Goal: Task Accomplishment & Management: Manage account settings

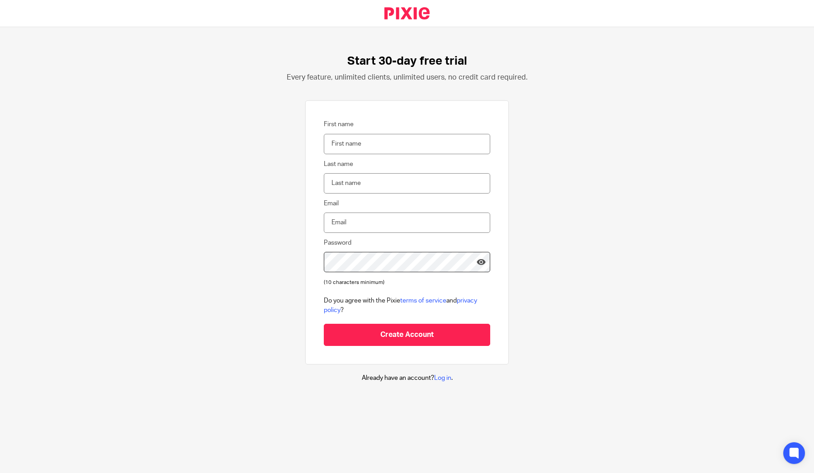
click at [356, 146] on input "First name" at bounding box center [407, 144] width 166 height 20
type input "Edelaide"
type input "Nayshul"
click at [372, 223] on input "adela@eterna finance.cz" at bounding box center [407, 223] width 166 height 20
type input "adela@eternafinance.cz"
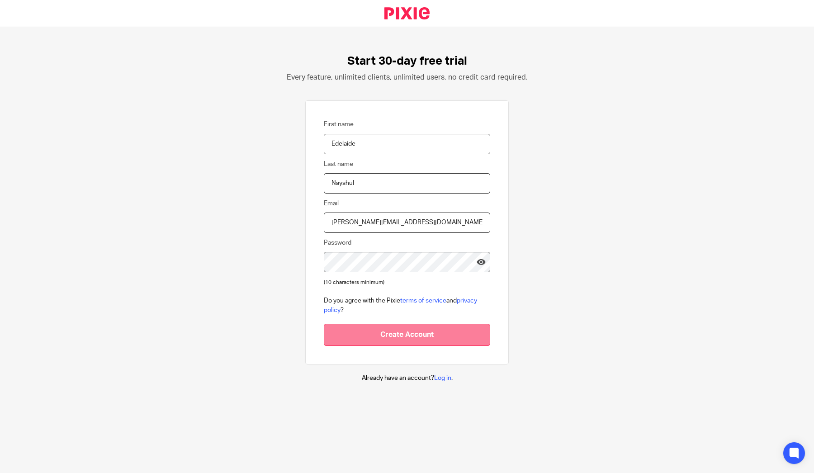
click at [384, 332] on input "Create Account" at bounding box center [407, 335] width 166 height 22
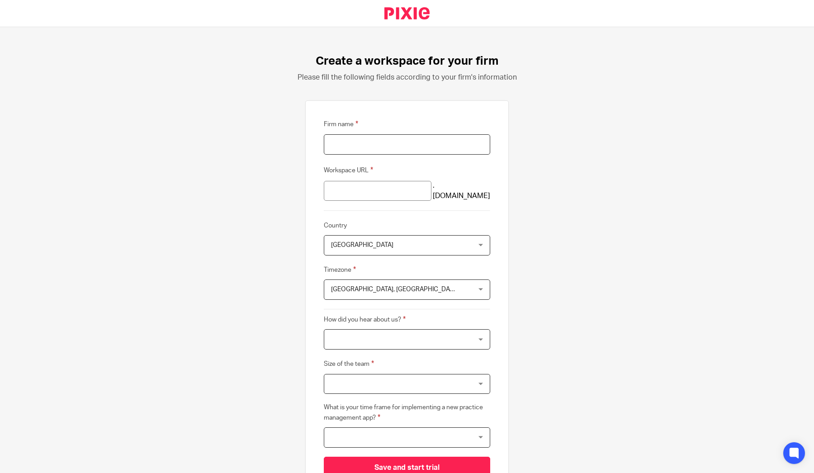
click at [375, 148] on input "Firm name" at bounding box center [407, 144] width 166 height 20
type input "Eterna Finance"
type input "eterna-finance"
click at [374, 192] on input "eterna-finance" at bounding box center [378, 191] width 108 height 20
click at [369, 251] on span "United Kingdom" at bounding box center [394, 245] width 127 height 19
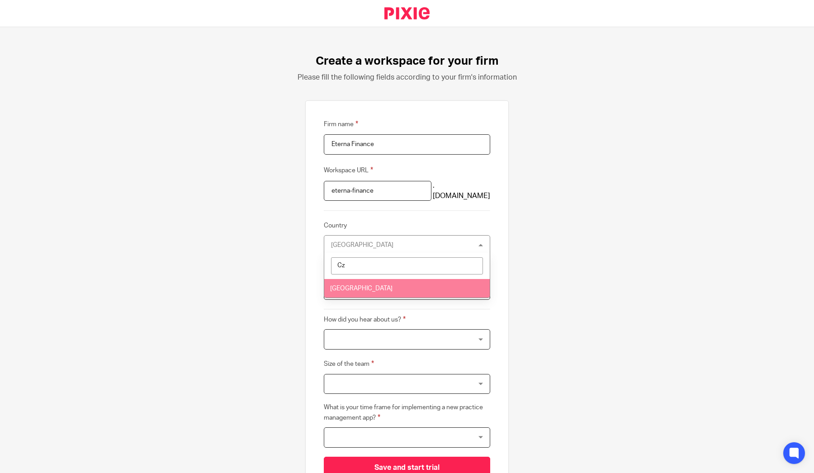
type input "Cz"
click at [372, 284] on li "Czech Republic" at bounding box center [407, 288] width 166 height 19
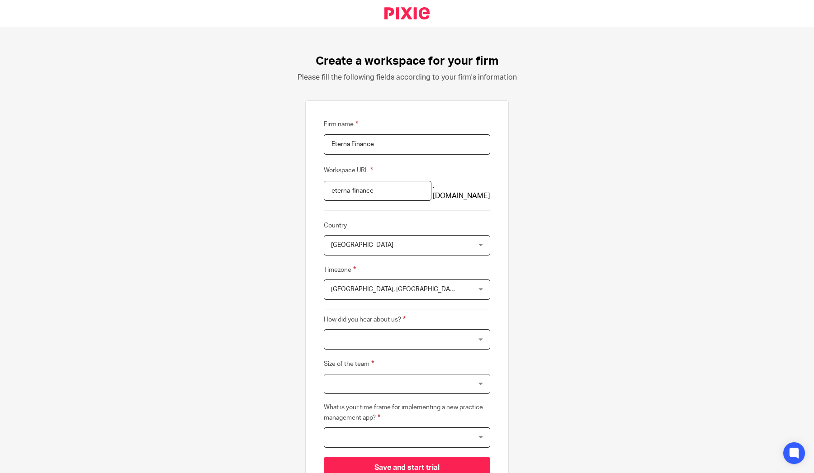
click at [372, 287] on span "Edinburgh, London" at bounding box center [395, 289] width 128 height 6
type input "C"
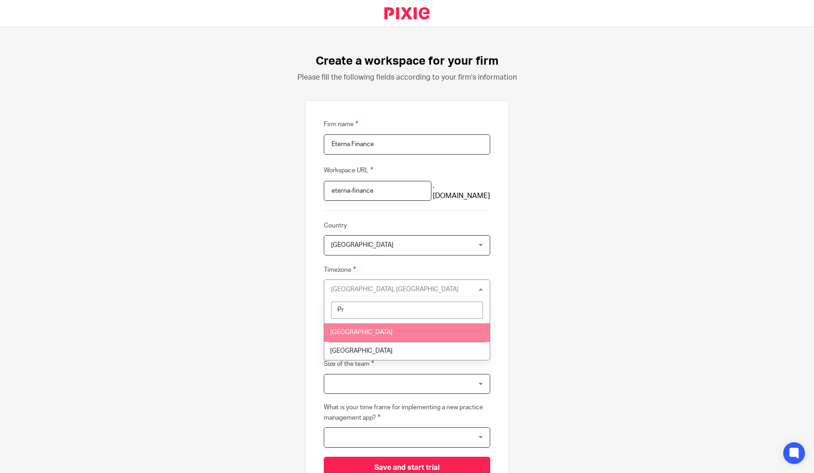
type input "Pr"
click at [380, 330] on li "Prague" at bounding box center [407, 332] width 166 height 19
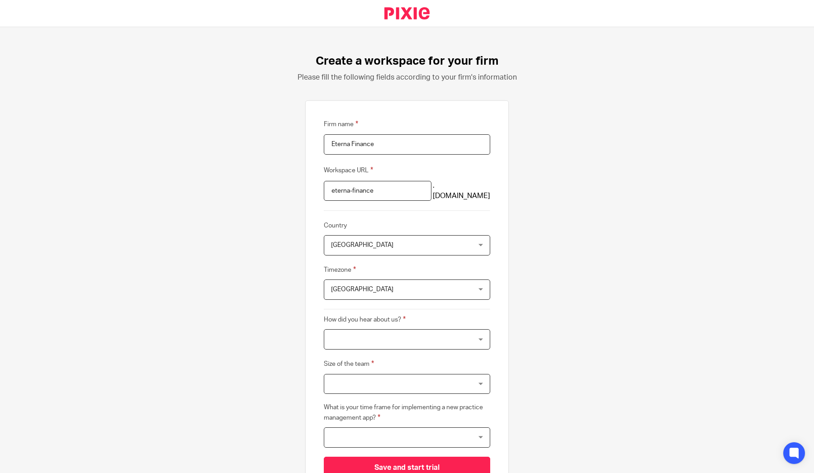
click at [380, 334] on div at bounding box center [407, 339] width 166 height 20
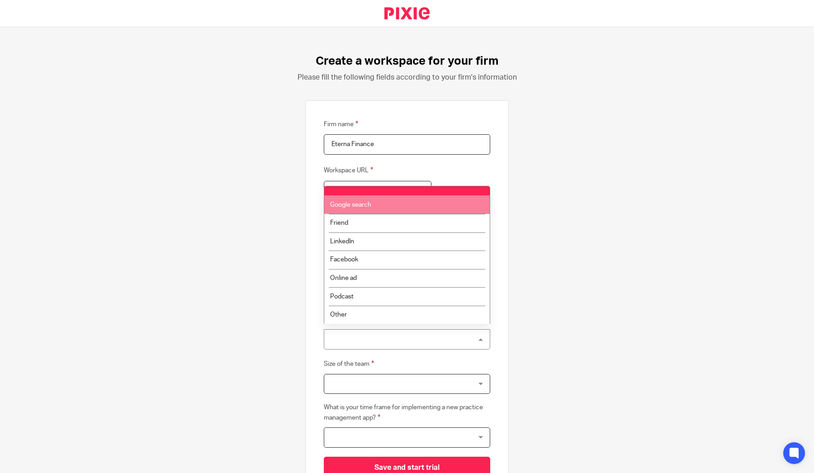
drag, startPoint x: 400, startPoint y: 215, endPoint x: 406, endPoint y: 206, distance: 10.2
click at [406, 206] on ul "Google search Friend LinkedIn Facebook Online ad Podcast Other" at bounding box center [407, 254] width 166 height 137
click at [406, 206] on li "Google search" at bounding box center [407, 204] width 166 height 19
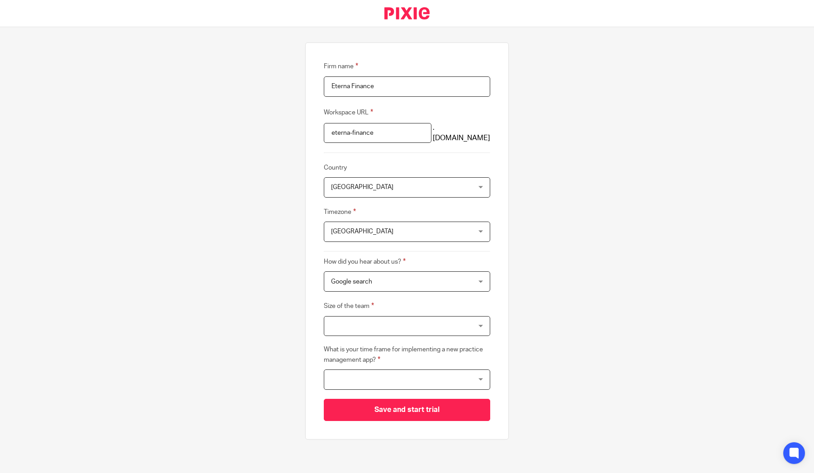
scroll to position [57, 0]
click at [385, 324] on div at bounding box center [407, 327] width 166 height 20
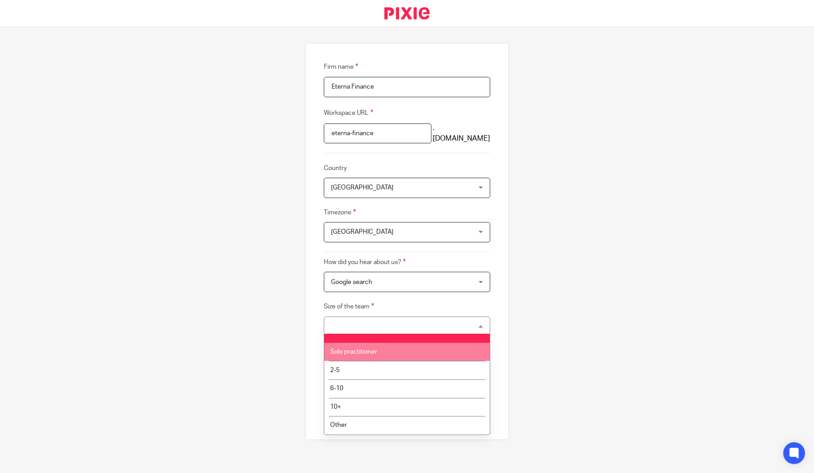
click at [376, 355] on span "Solo practitioner" at bounding box center [353, 352] width 47 height 6
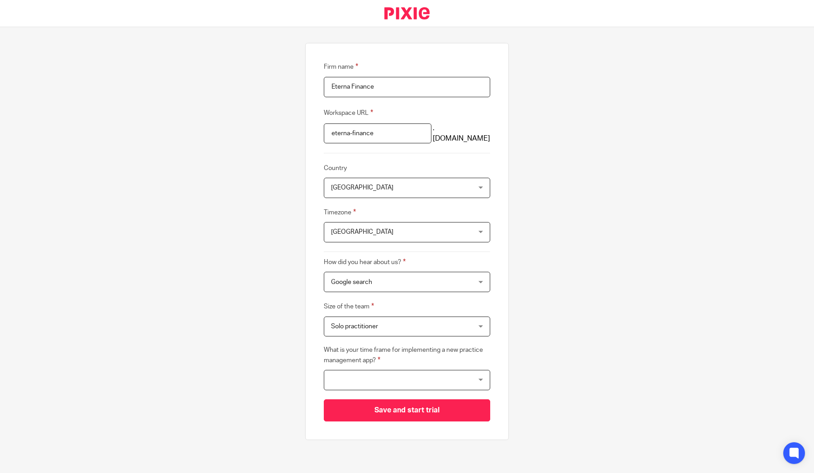
click at [384, 376] on div at bounding box center [407, 380] width 166 height 20
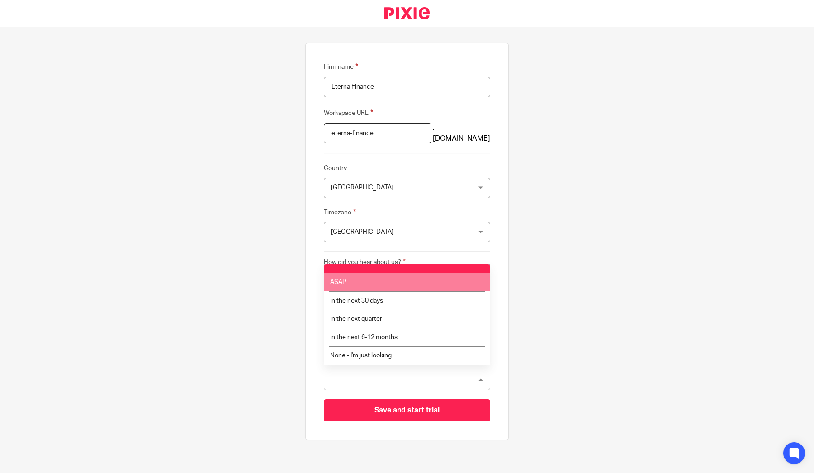
click at [367, 286] on li "ASAP" at bounding box center [407, 282] width 166 height 19
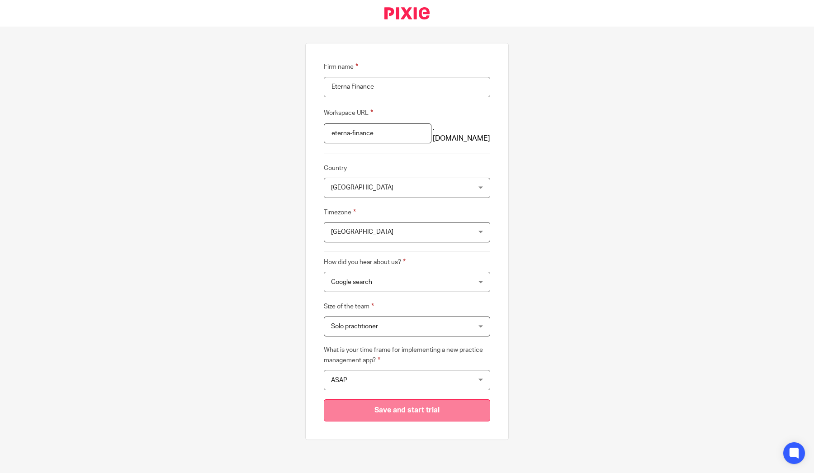
click at [380, 404] on input "Save and start trial" at bounding box center [407, 410] width 166 height 22
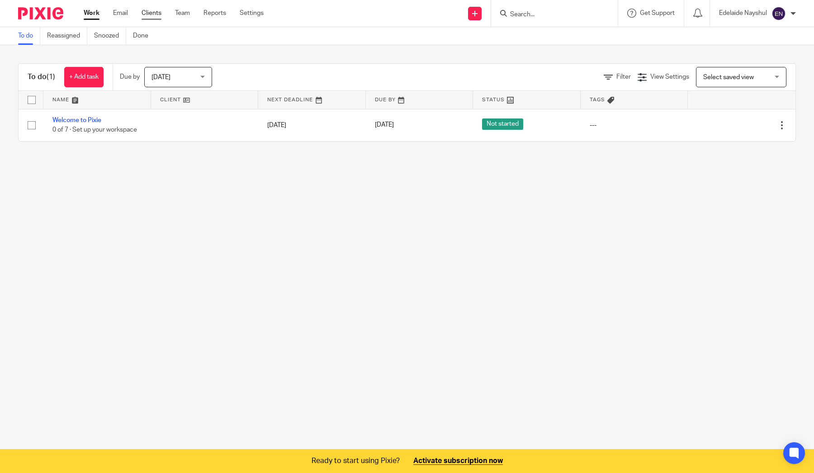
click at [157, 14] on link "Clients" at bounding box center [152, 13] width 20 height 9
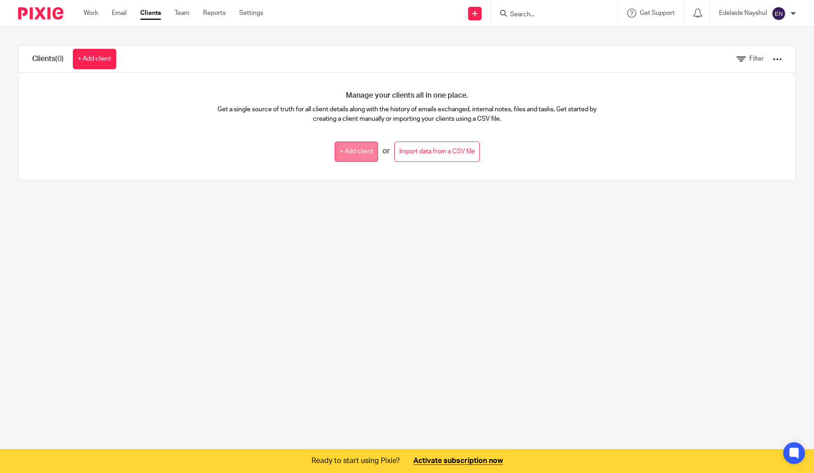
click at [351, 151] on link "+ Add client" at bounding box center [356, 152] width 43 height 20
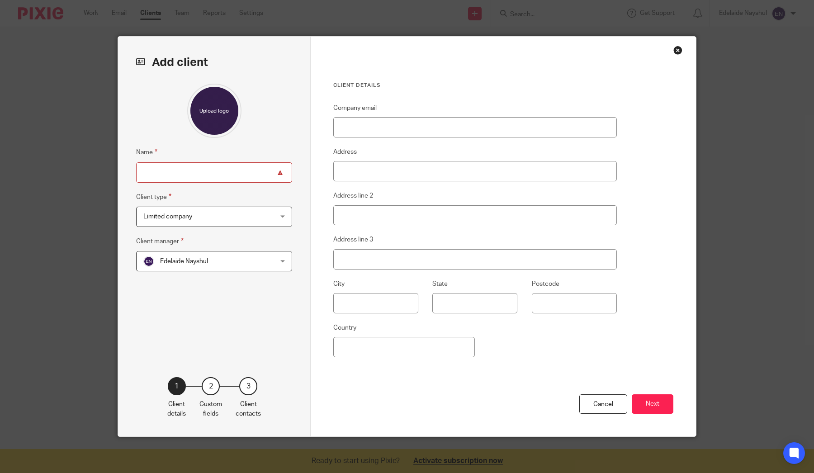
click at [247, 216] on span "Limited company" at bounding box center [202, 216] width 118 height 19
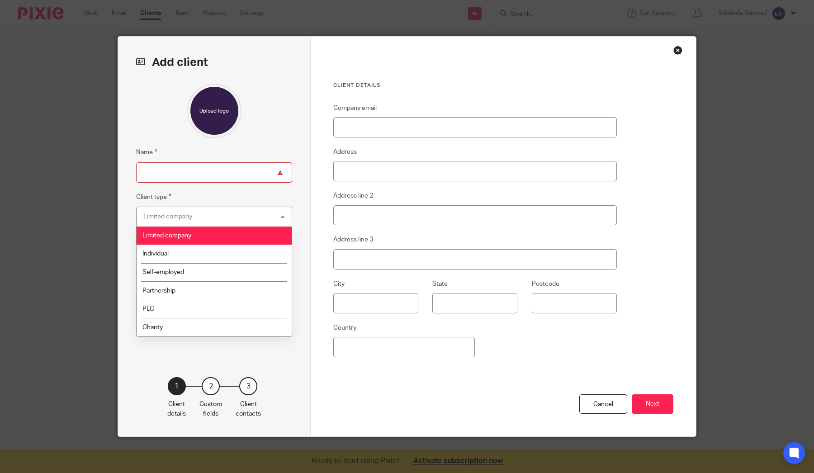
click at [227, 172] on input "Name" at bounding box center [214, 172] width 156 height 20
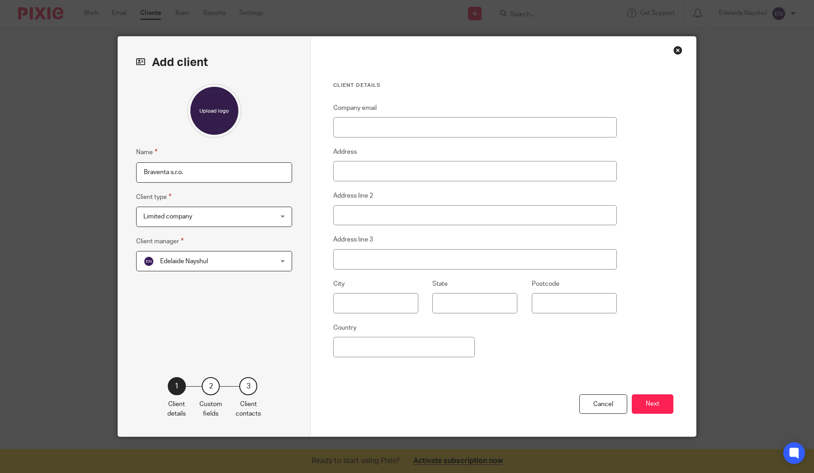
type input "Braventa s.r.o."
click at [223, 255] on span "Edelaide Nayshul" at bounding box center [202, 260] width 118 height 19
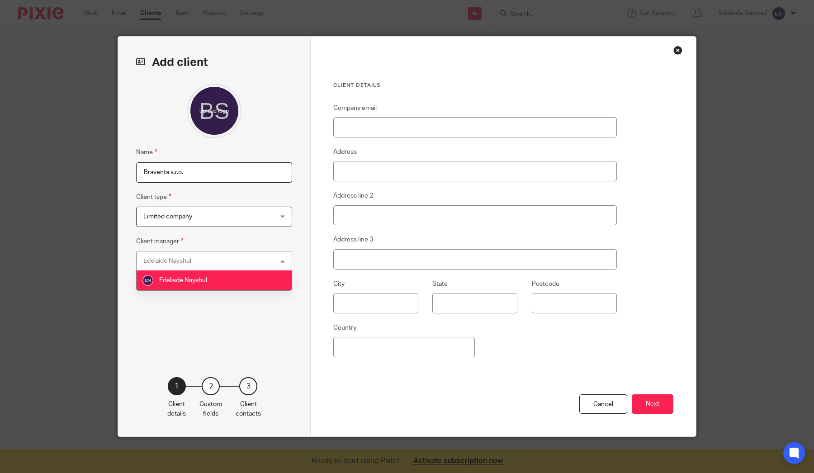
click at [223, 255] on div "Edelaide Nayshul Edelaide Nayshul" at bounding box center [214, 261] width 156 height 20
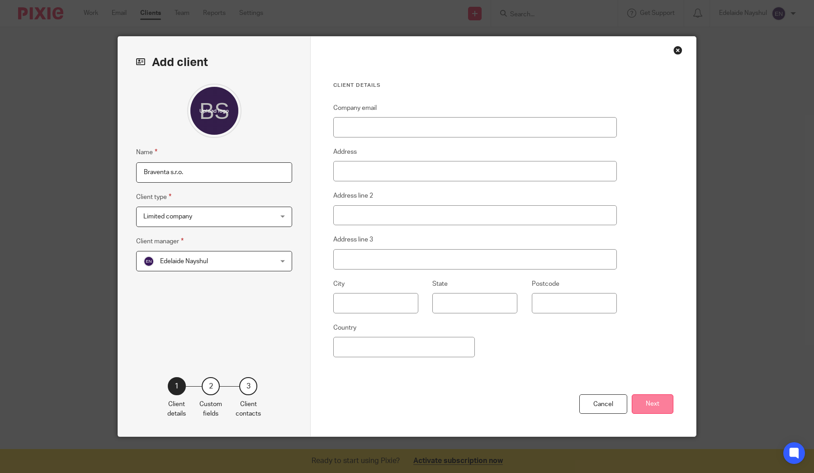
click at [637, 396] on button "Next" at bounding box center [653, 403] width 42 height 19
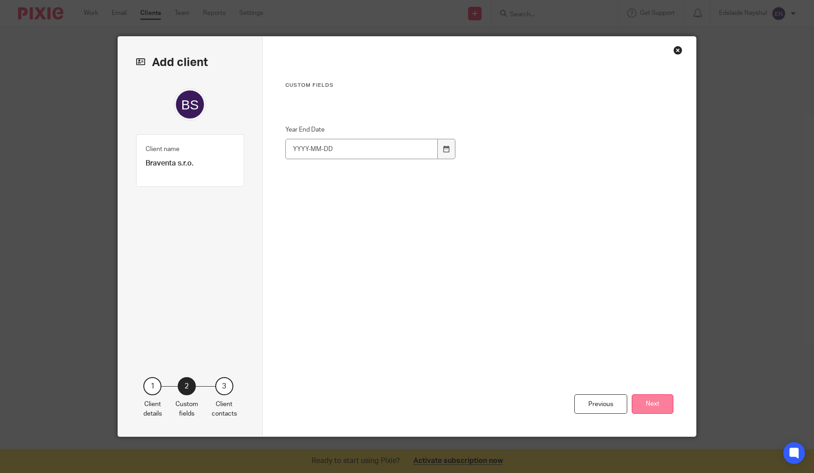
click at [639, 405] on button "Next" at bounding box center [653, 403] width 42 height 19
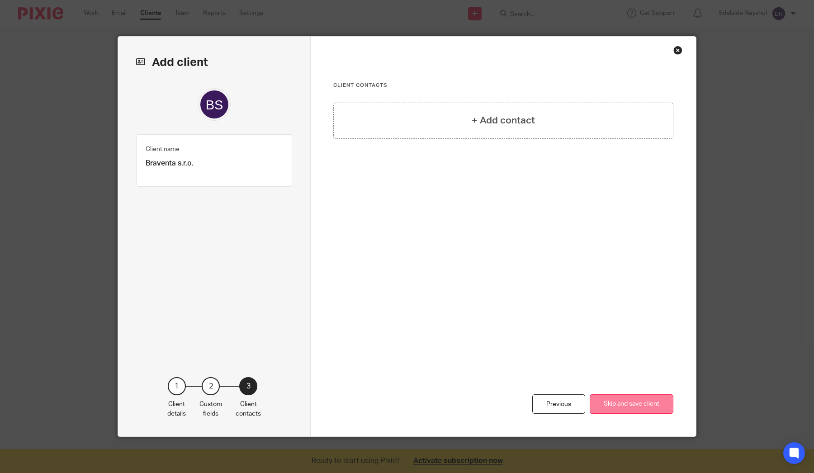
click at [597, 398] on button "Skip and save client" at bounding box center [632, 403] width 84 height 19
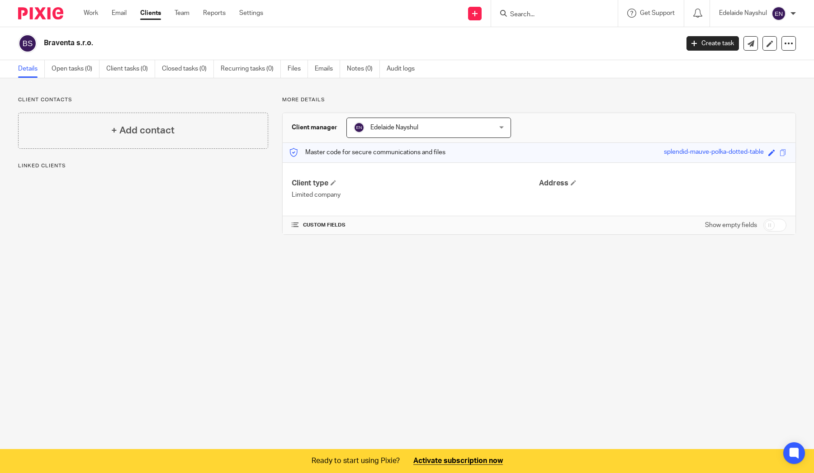
click at [327, 223] on h4 "CUSTOM FIELDS" at bounding box center [415, 225] width 247 height 7
click at [300, 223] on h4 "CUSTOM FIELDS" at bounding box center [415, 225] width 247 height 7
click at [760, 225] on div "Show empty fields" at bounding box center [745, 225] width 81 height 18
click at [765, 224] on input "checkbox" at bounding box center [774, 225] width 23 height 13
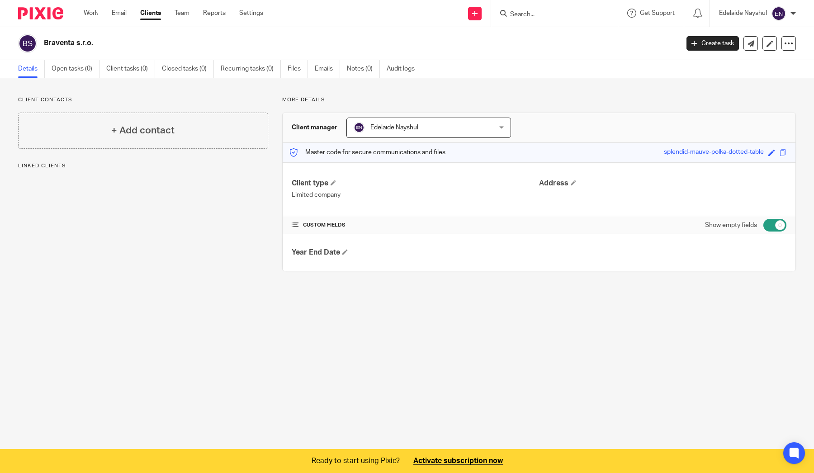
click at [777, 223] on input "checkbox" at bounding box center [774, 225] width 23 height 13
checkbox input "false"
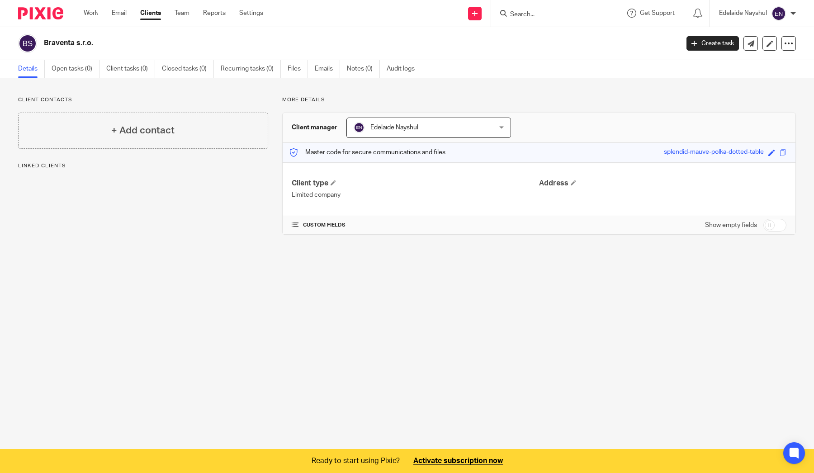
click at [291, 224] on div "CUSTOM FIELDS Show empty fields" at bounding box center [539, 225] width 513 height 18
click at [783, 42] on div at bounding box center [788, 43] width 14 height 14
click at [76, 65] on link "Open tasks (0)" at bounding box center [76, 69] width 48 height 18
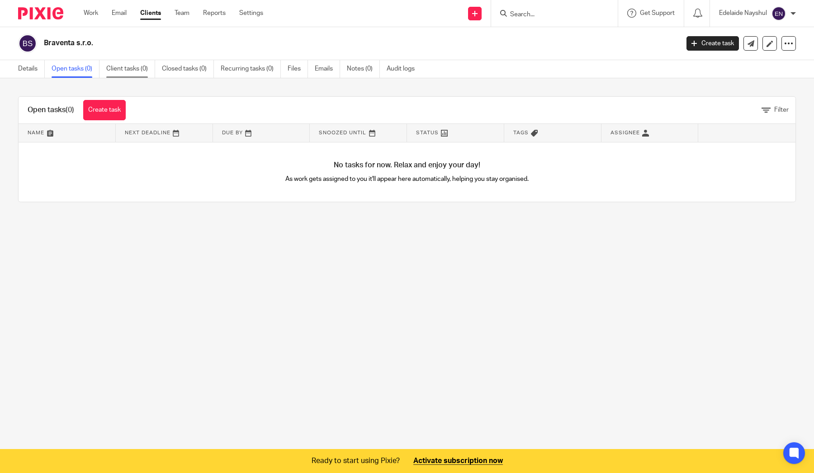
click at [120, 75] on link "Client tasks (0)" at bounding box center [130, 69] width 49 height 18
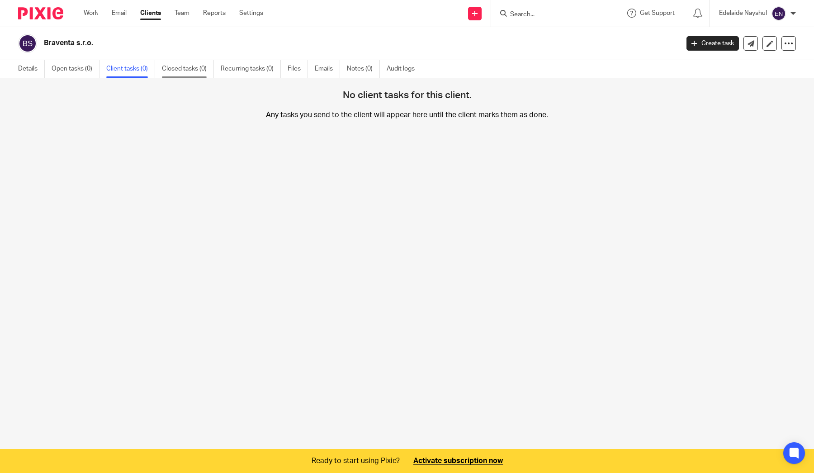
click at [166, 71] on link "Closed tasks (0)" at bounding box center [188, 69] width 52 height 18
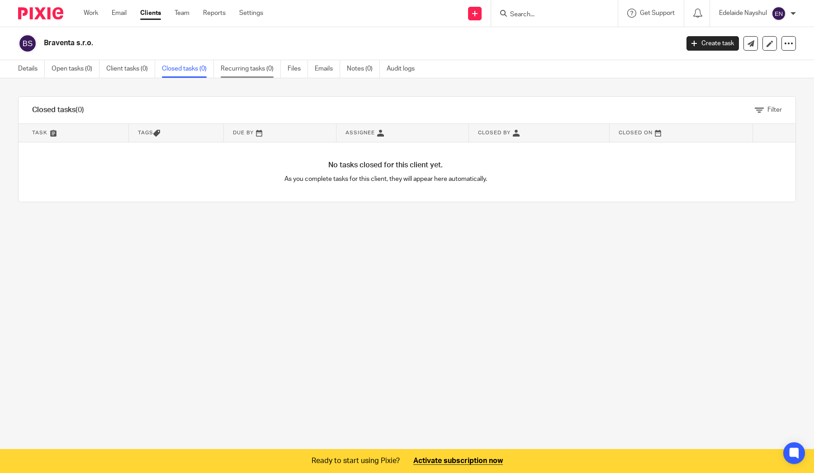
click at [232, 72] on link "Recurring tasks (0)" at bounding box center [251, 69] width 60 height 18
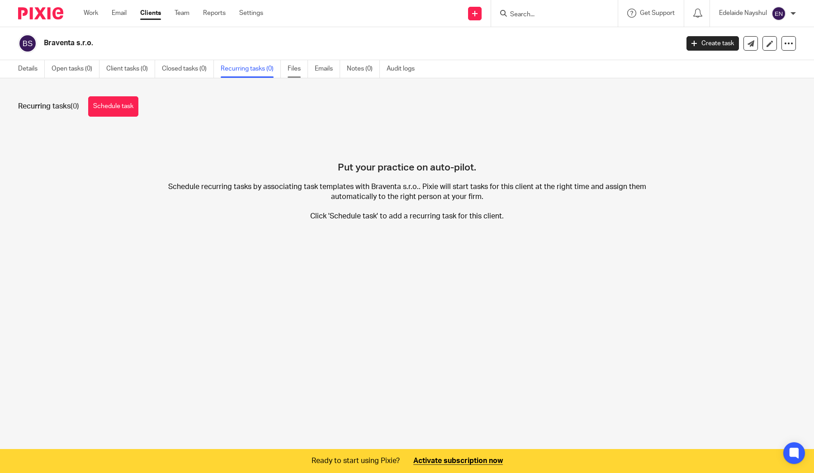
click at [289, 70] on link "Files" at bounding box center [298, 69] width 20 height 18
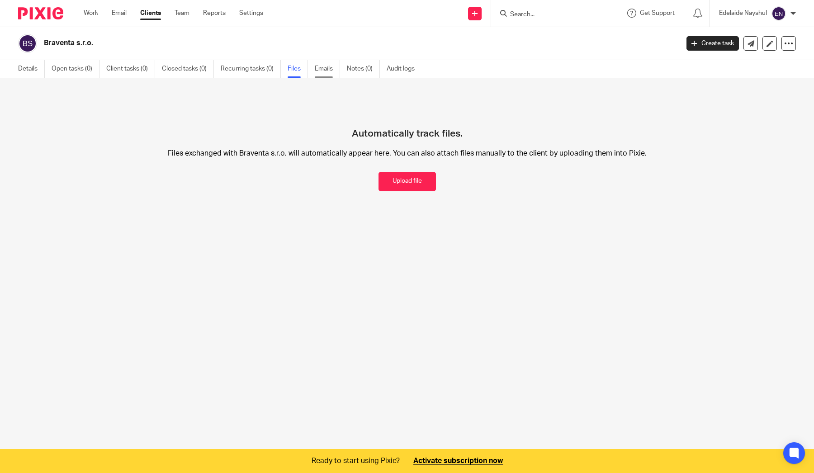
click at [328, 70] on link "Emails" at bounding box center [327, 69] width 25 height 18
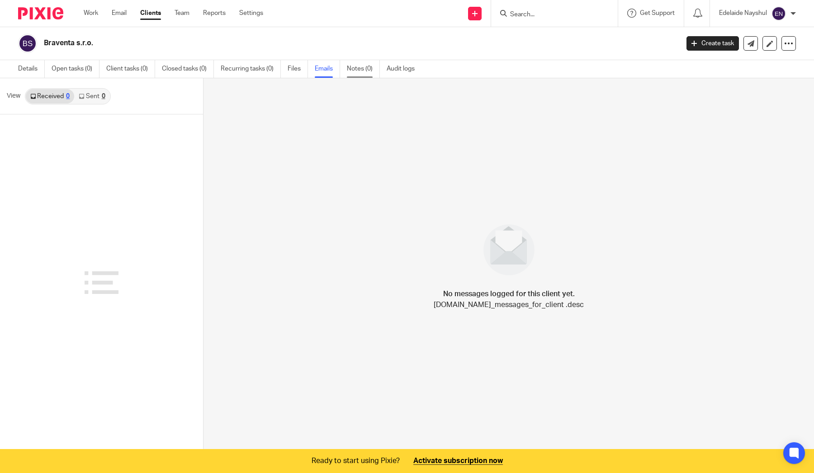
click at [349, 70] on link "Notes (0)" at bounding box center [363, 69] width 33 height 18
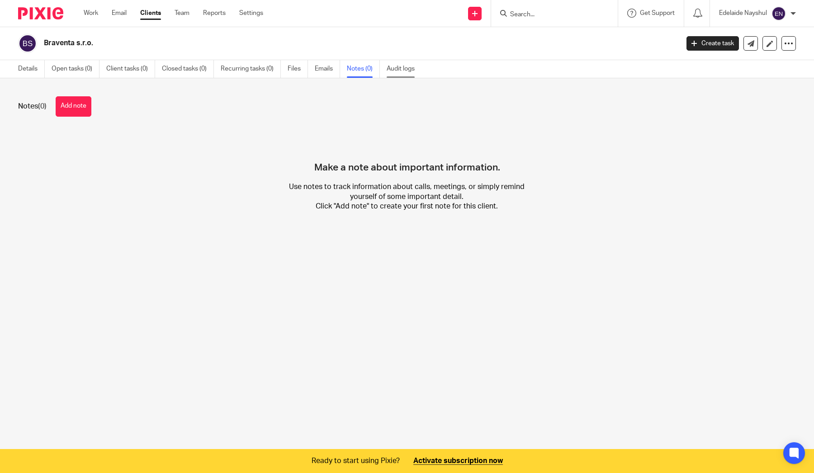
click at [400, 73] on link "Audit logs" at bounding box center [404, 69] width 35 height 18
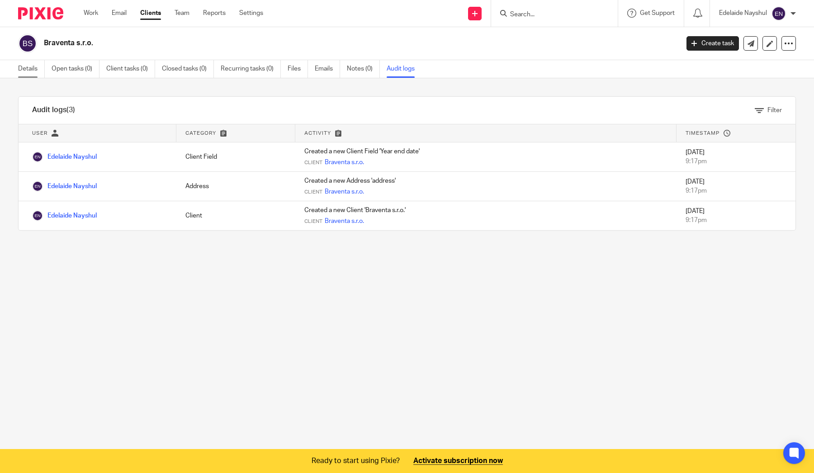
click at [30, 71] on link "Details" at bounding box center [31, 69] width 27 height 18
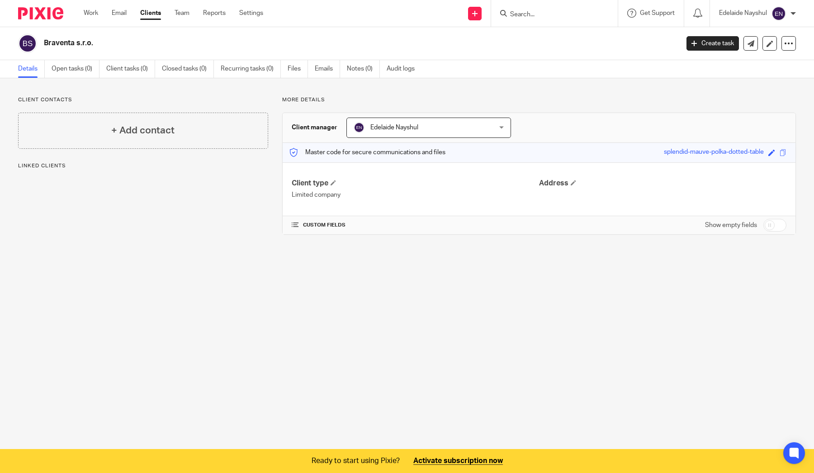
click at [294, 226] on span at bounding box center [295, 225] width 7 height 7
click at [436, 131] on span "Edelaide Nayshul" at bounding box center [417, 127] width 126 height 19
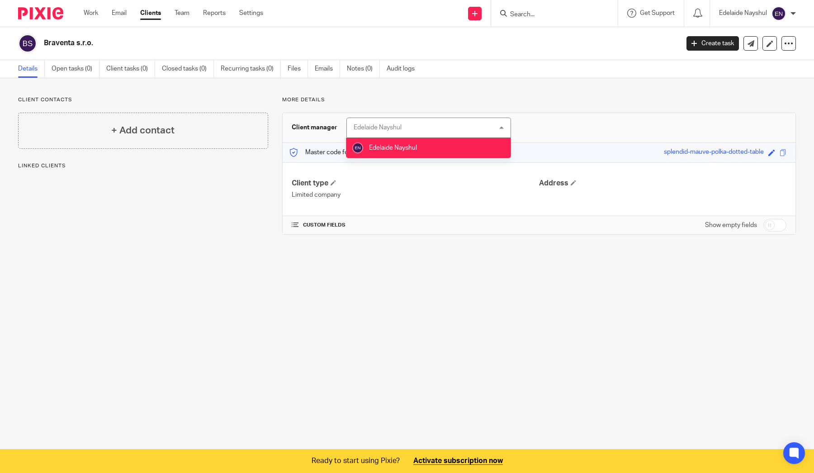
click at [436, 131] on div "Edelaide Nayshul Edelaide Nayshul" at bounding box center [428, 128] width 165 height 20
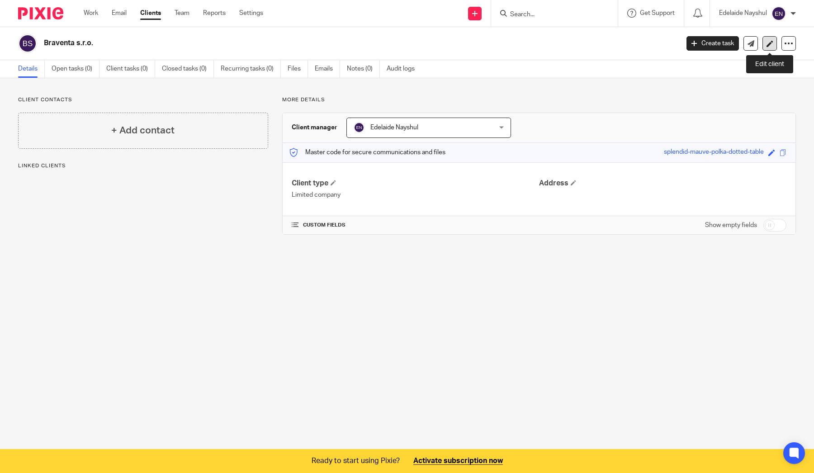
click at [771, 45] on icon at bounding box center [770, 43] width 7 height 7
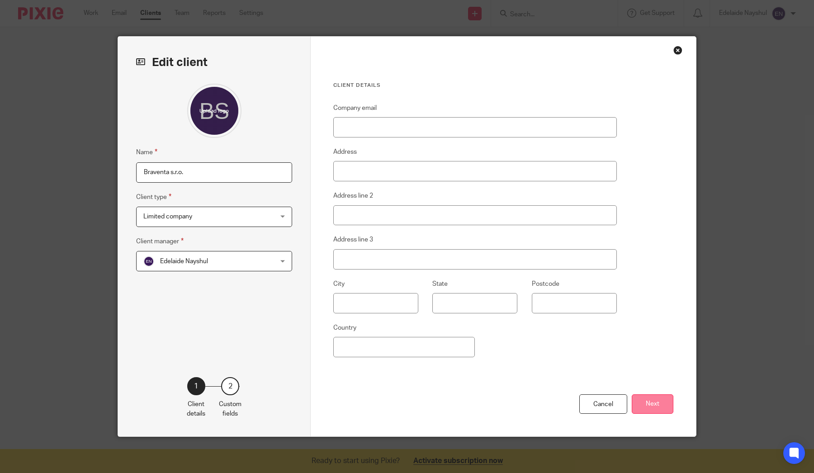
click at [646, 406] on button "Next" at bounding box center [653, 403] width 42 height 19
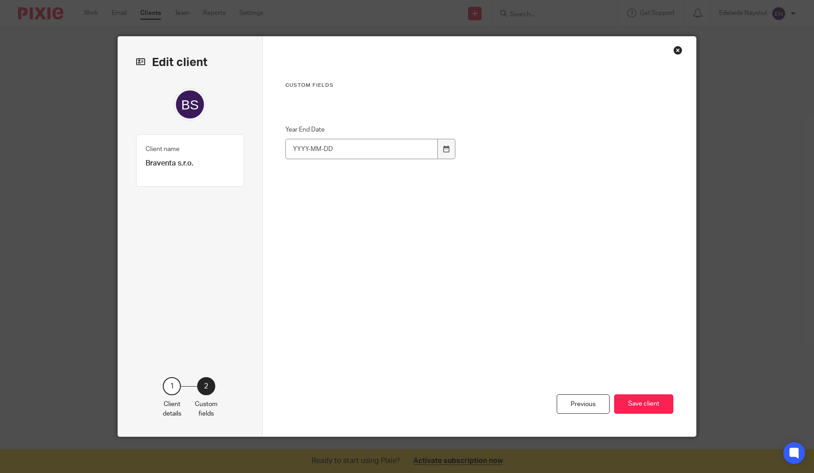
click at [216, 175] on div "Client name Braventa s.r.o. Client type" at bounding box center [190, 160] width 108 height 52
click at [283, 116] on div "Custom fields Year End Date Previous Save client" at bounding box center [480, 237] width 434 height 400
click at [289, 89] on div "Custom fields Year End Date" at bounding box center [463, 187] width 356 height 211
click at [298, 123] on div "Custom fields Year End Date" at bounding box center [463, 187] width 356 height 211
click at [299, 133] on label "Year End Date" at bounding box center [370, 129] width 171 height 9
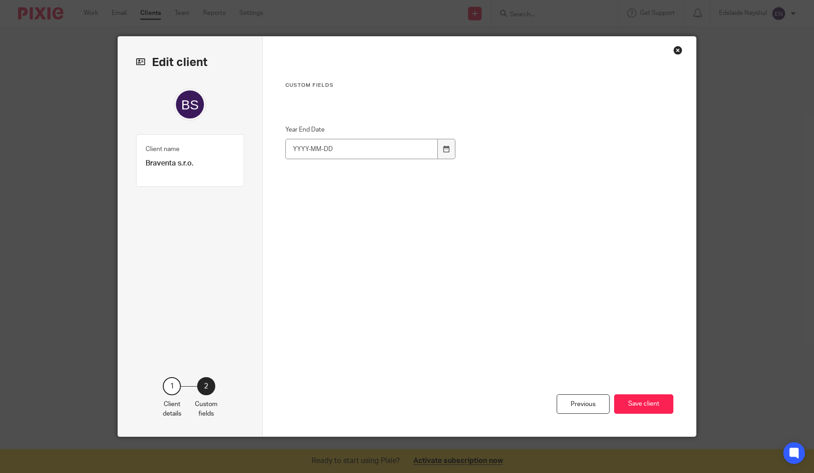
click at [299, 139] on input "Year End Date" at bounding box center [361, 149] width 153 height 20
click at [678, 48] on div "Close this dialog window" at bounding box center [677, 50] width 9 height 9
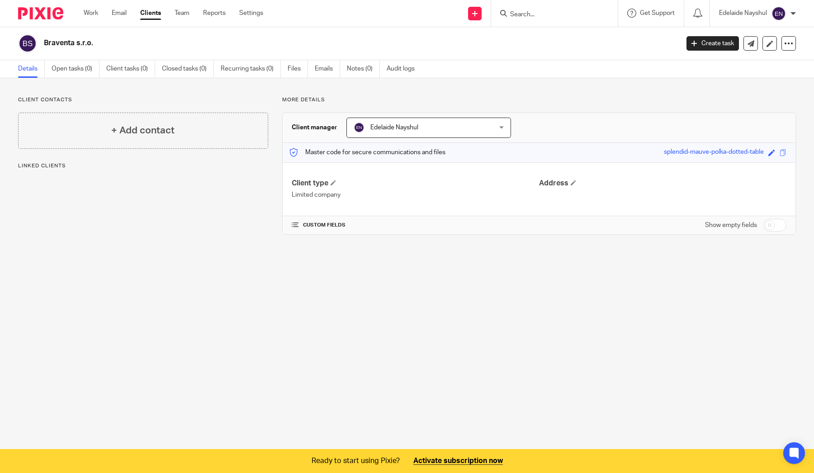
click at [761, 7] on div "Edelaide Nayshul" at bounding box center [757, 13] width 77 height 14
click at [266, 15] on ul "Work Email Clients Team Reports Settings" at bounding box center [180, 13] width 193 height 9
click at [248, 12] on link "Settings" at bounding box center [251, 13] width 24 height 9
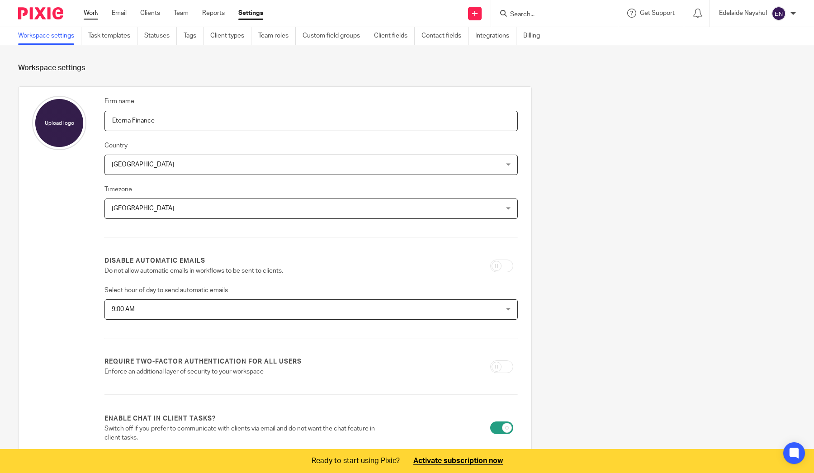
click at [89, 14] on link "Work" at bounding box center [91, 13] width 14 height 9
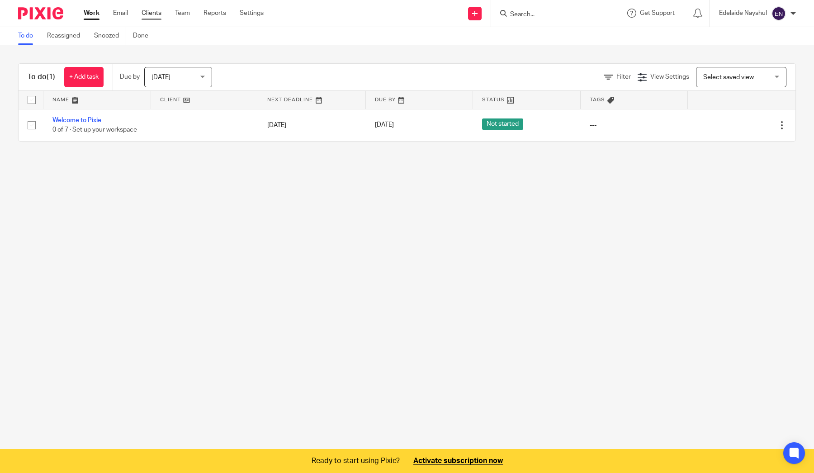
drag, startPoint x: 0, startPoint y: 0, endPoint x: 146, endPoint y: 14, distance: 146.3
click at [146, 14] on link "Clients" at bounding box center [152, 13] width 20 height 9
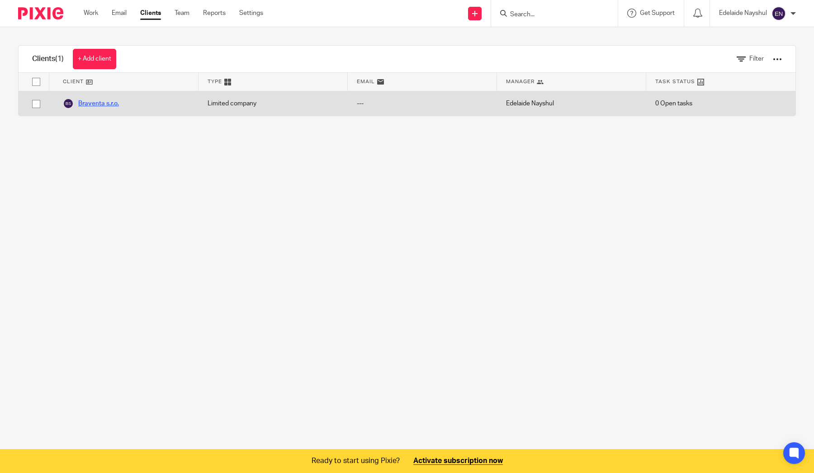
click at [102, 103] on link "Braventa s.r.o." at bounding box center [91, 103] width 56 height 11
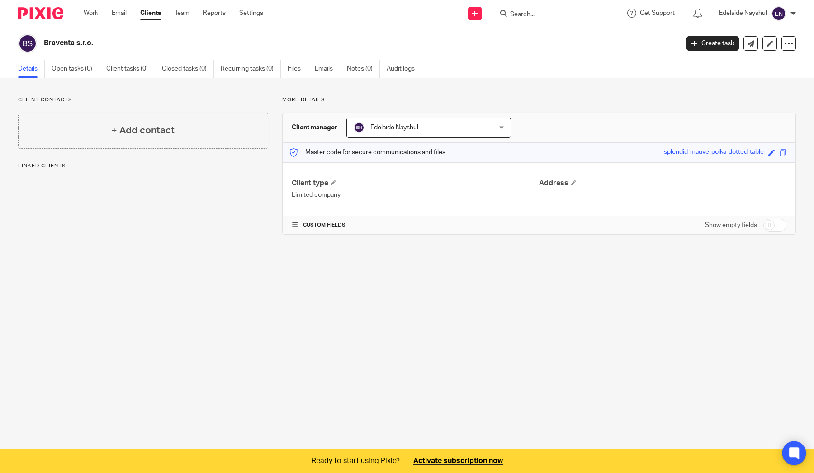
click at [792, 449] on icon at bounding box center [794, 453] width 10 height 12
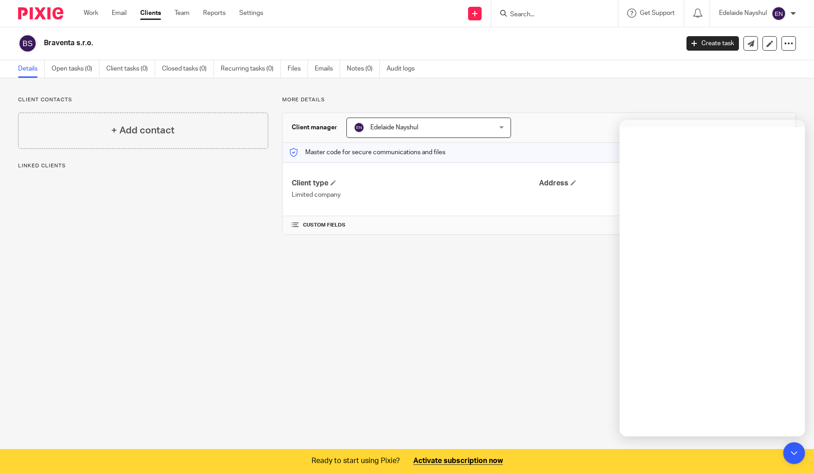
click at [769, 109] on div "More details Client manager Edelaide Nayshul Edelaide Nayshul Edelaide Nayshul …" at bounding box center [532, 165] width 528 height 138
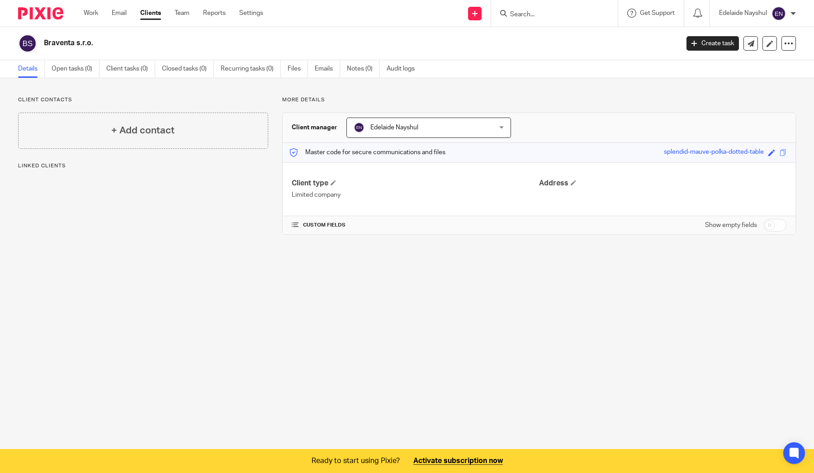
click at [294, 223] on span at bounding box center [295, 225] width 7 height 7
click at [296, 231] on div "CUSTOM FIELDS Show empty fields" at bounding box center [539, 225] width 495 height 18
click at [304, 265] on main "Braventa s.r.o. Create task Export data Merge Archive client Delete client Deta…" at bounding box center [407, 236] width 814 height 473
click at [293, 223] on span at bounding box center [295, 225] width 7 height 7
click at [288, 221] on div "CUSTOM FIELDS Show empty fields" at bounding box center [539, 225] width 513 height 18
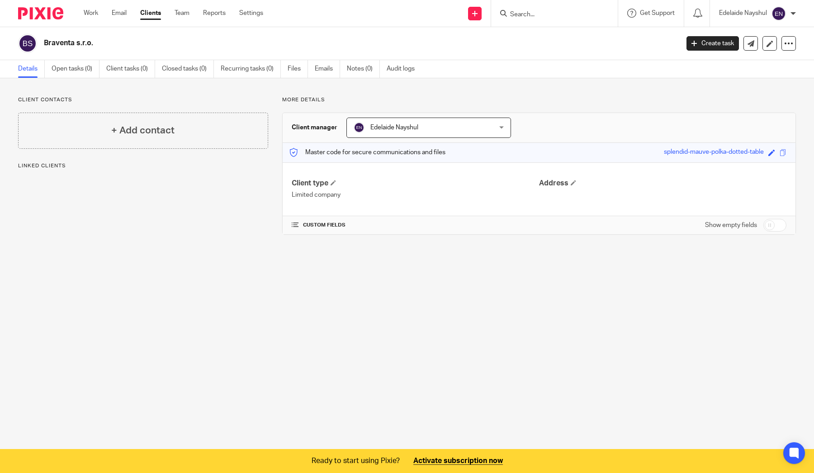
click at [780, 223] on input "checkbox" at bounding box center [774, 225] width 23 height 13
checkbox input "true"
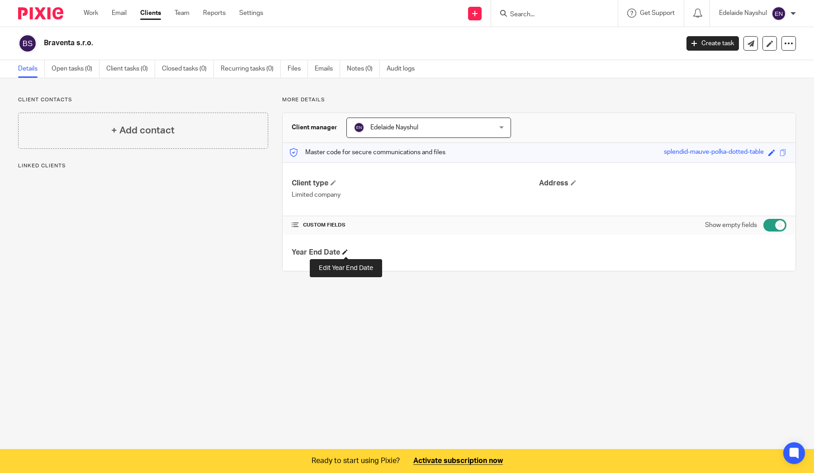
click at [347, 251] on span at bounding box center [344, 251] width 5 height 5
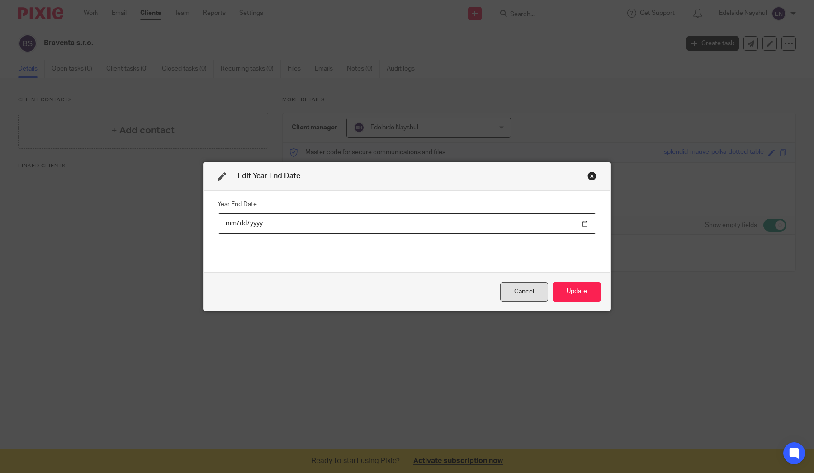
click at [525, 291] on div "Cancel" at bounding box center [524, 291] width 48 height 19
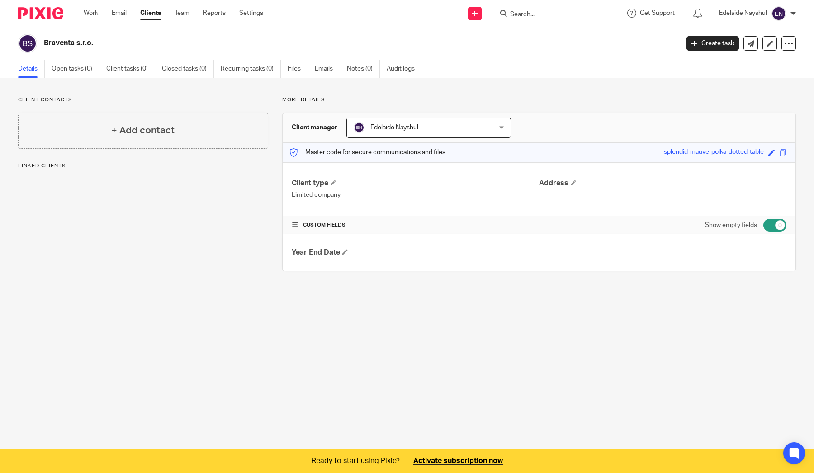
click at [82, 44] on h2 "Braventa s.r.o." at bounding box center [295, 42] width 503 height 9
click at [774, 41] on link at bounding box center [769, 43] width 14 height 14
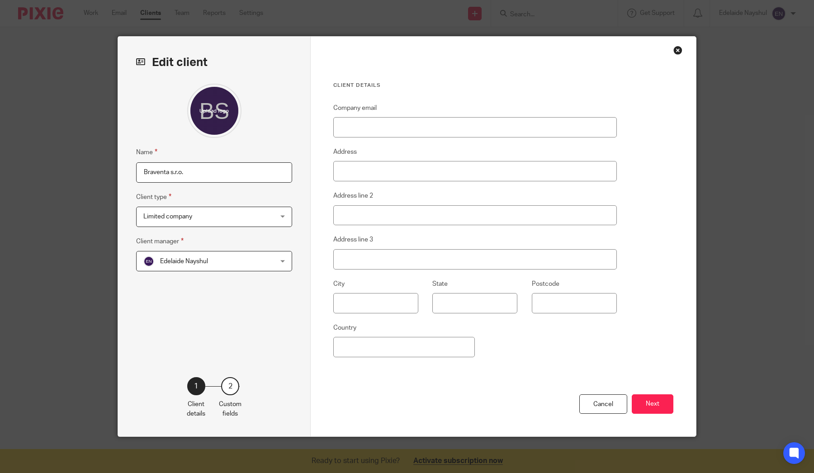
click at [237, 387] on div "2" at bounding box center [230, 386] width 18 height 18
click at [228, 388] on div "2" at bounding box center [230, 386] width 18 height 18
click at [640, 398] on button "Next" at bounding box center [653, 403] width 42 height 19
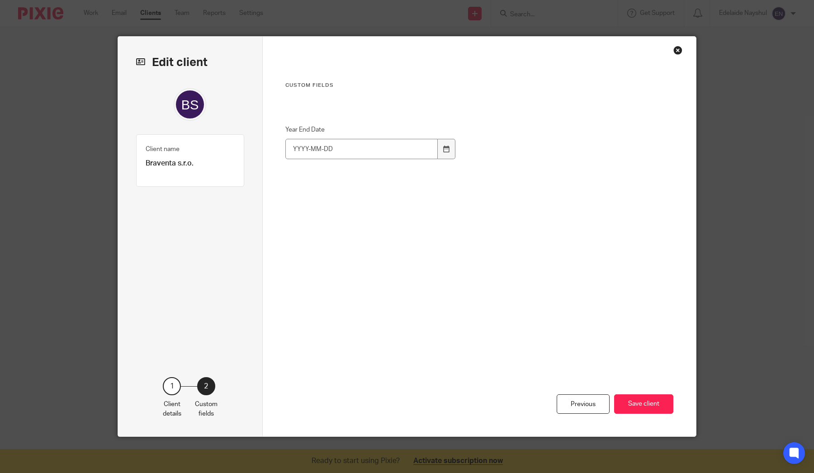
click at [194, 163] on p "Braventa s.r.o." at bounding box center [190, 163] width 89 height 9
click at [142, 51] on div "Edit client Client name Braventa s.r.o. Client type 1 Client details 2 Custom f…" at bounding box center [190, 237] width 145 height 400
click at [137, 61] on icon at bounding box center [140, 61] width 9 height 9
click at [440, 142] on div at bounding box center [446, 149] width 17 height 20
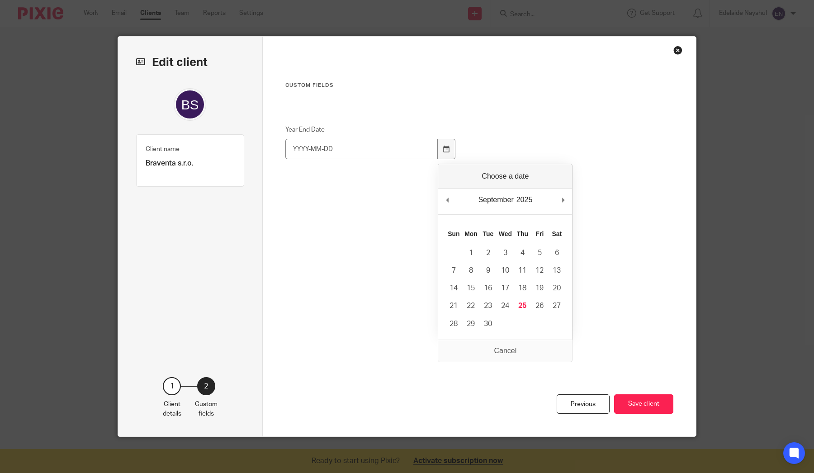
click at [291, 110] on div "Custom fields Year End Date" at bounding box center [463, 187] width 356 height 211
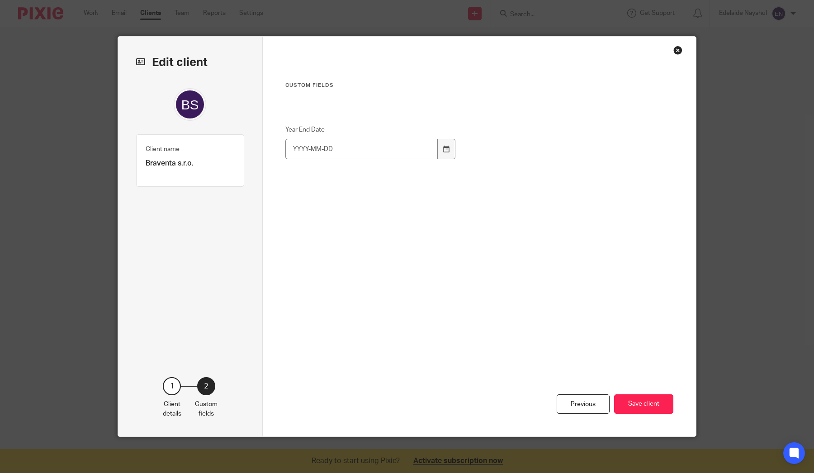
drag, startPoint x: 290, startPoint y: 99, endPoint x: 462, endPoint y: 105, distance: 172.0
click at [462, 105] on div "Custom fields Year End Date" at bounding box center [463, 187] width 356 height 211
click at [677, 53] on div "Close this dialog window" at bounding box center [677, 50] width 9 height 9
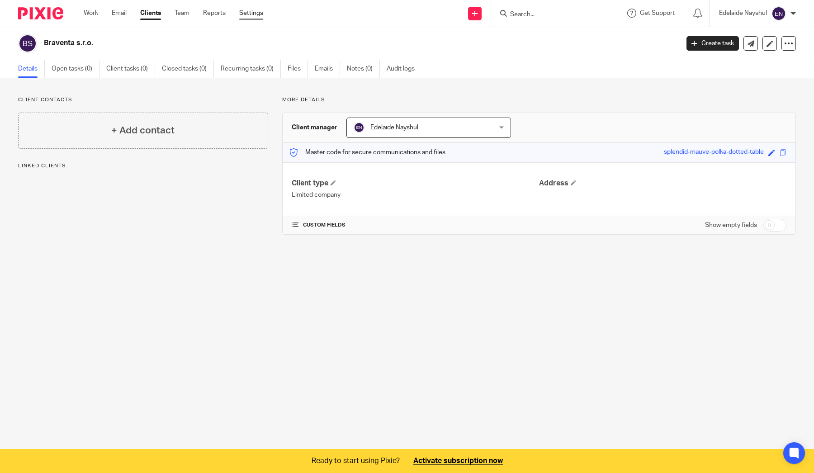
click at [250, 9] on link "Settings" at bounding box center [251, 13] width 24 height 9
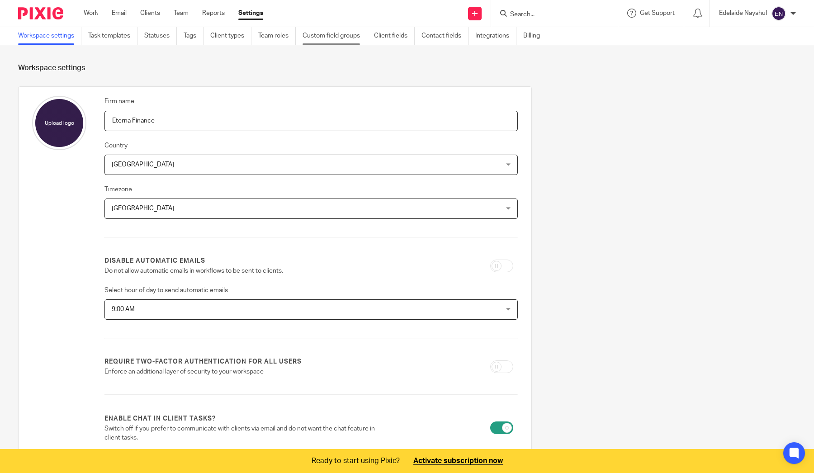
click at [334, 35] on link "Custom field groups" at bounding box center [335, 36] width 65 height 18
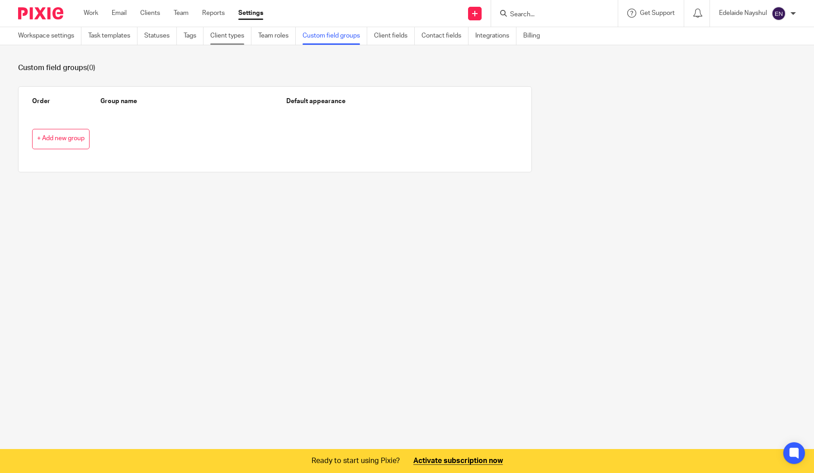
click at [231, 41] on link "Client types" at bounding box center [230, 36] width 41 height 18
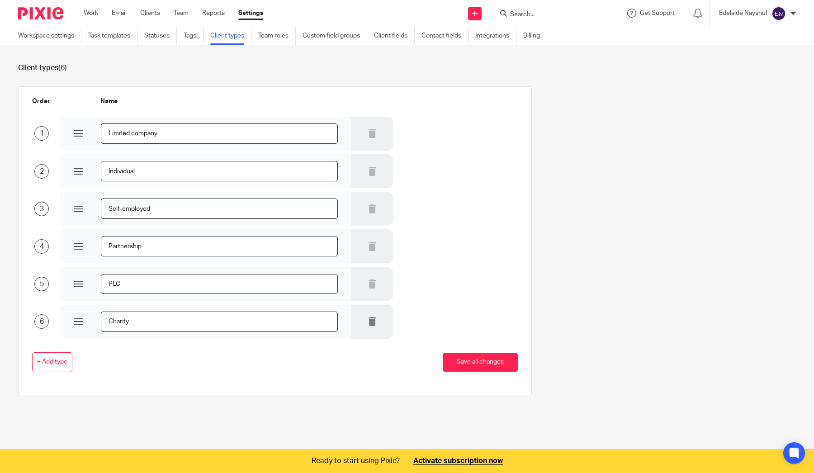
click at [377, 323] on div at bounding box center [372, 322] width 42 height 34
click at [372, 318] on icon at bounding box center [372, 321] width 9 height 9
click at [374, 283] on icon at bounding box center [372, 283] width 9 height 9
drag, startPoint x: 191, startPoint y: 136, endPoint x: 64, endPoint y: 136, distance: 127.1
click at [63, 135] on div "Limited company" at bounding box center [206, 134] width 292 height 34
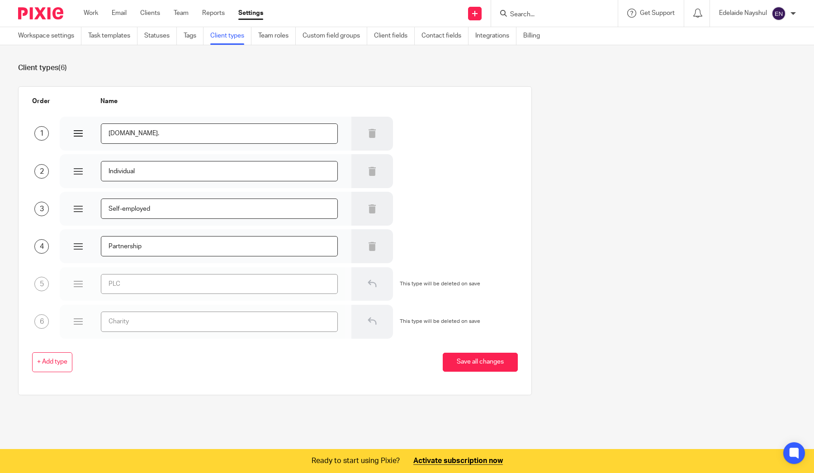
click at [116, 133] on input "s.ro." at bounding box center [219, 133] width 237 height 20
type input "s.r.o."
drag, startPoint x: 153, startPoint y: 170, endPoint x: 43, endPoint y: 166, distance: 109.5
click at [43, 166] on div "2 Individual" at bounding box center [268, 170] width 500 height 35
type input "OSVČ"
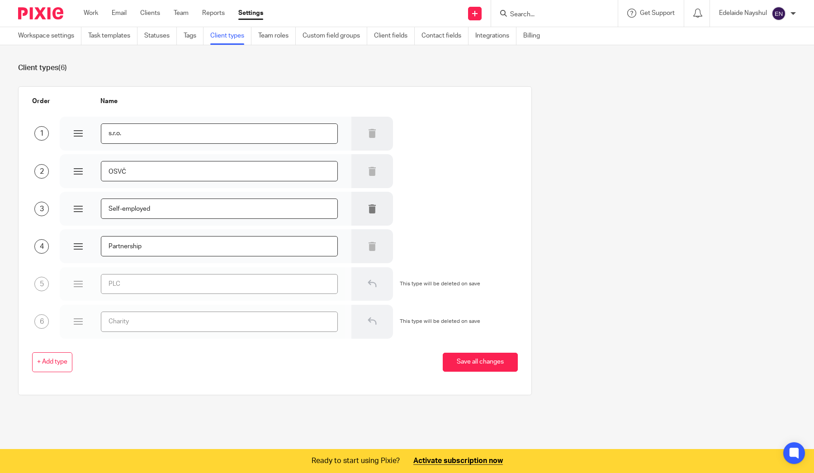
click at [364, 206] on div at bounding box center [372, 209] width 42 height 34
click at [374, 211] on icon at bounding box center [372, 208] width 9 height 9
click at [370, 245] on icon at bounding box center [372, 246] width 9 height 9
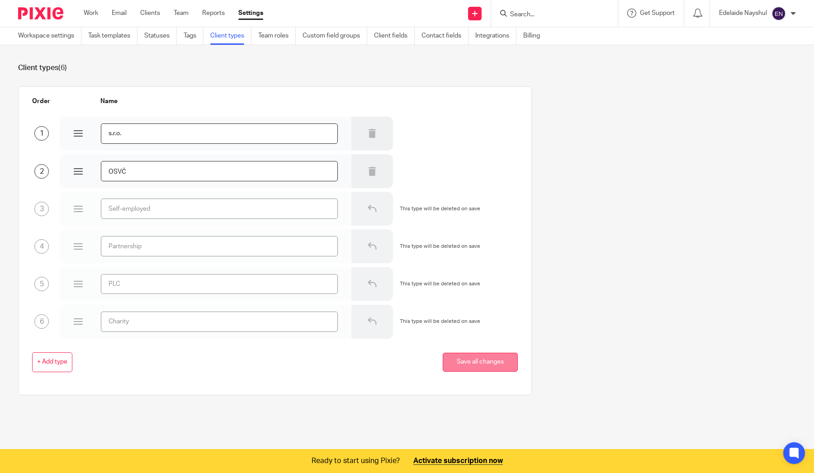
click at [453, 357] on button "Save all changes" at bounding box center [480, 362] width 75 height 19
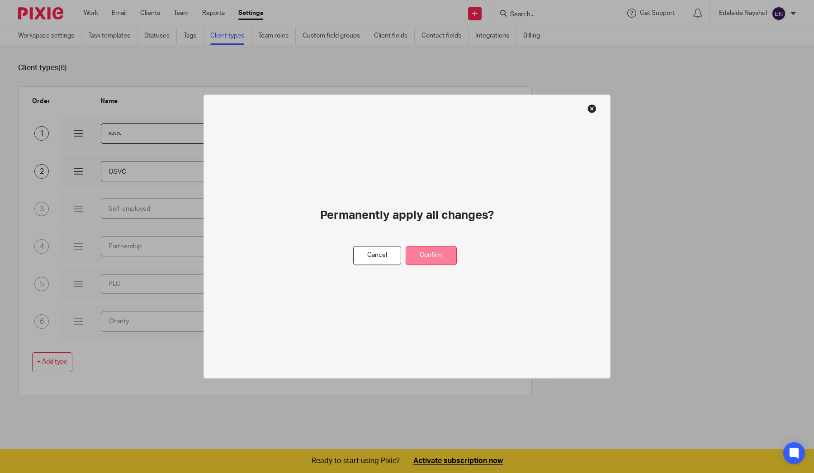
click at [426, 260] on button "Confirm" at bounding box center [431, 255] width 51 height 19
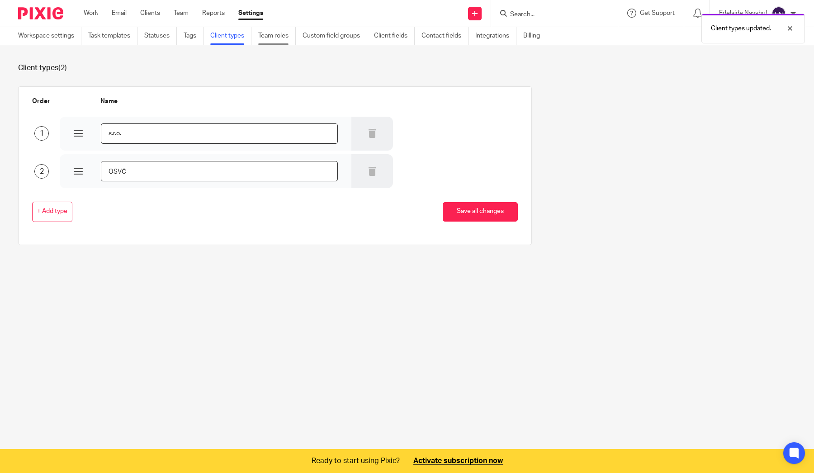
click at [272, 40] on link "Team roles" at bounding box center [277, 36] width 38 height 18
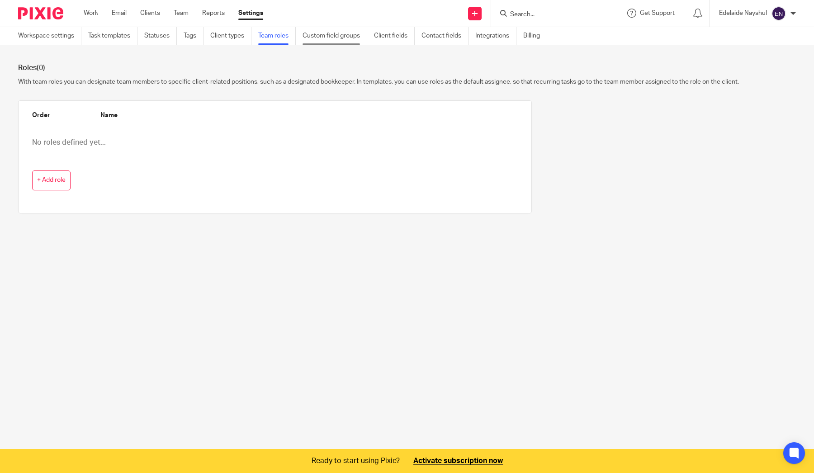
click at [318, 44] on link "Custom field groups" at bounding box center [335, 36] width 65 height 18
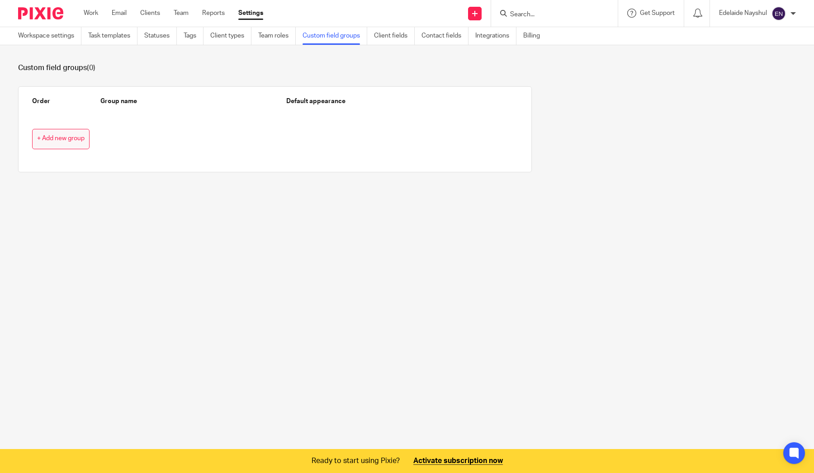
click at [79, 136] on span "+ Add new group" at bounding box center [60, 138] width 47 height 7
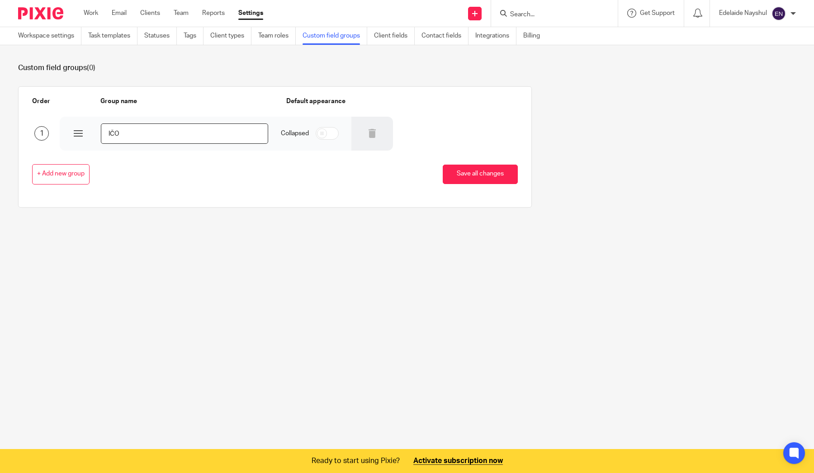
type input "IČO"
click at [327, 157] on div "+ Add new group Save all changes" at bounding box center [268, 174] width 500 height 47
click at [69, 174] on span "+ Add new group" at bounding box center [60, 173] width 47 height 7
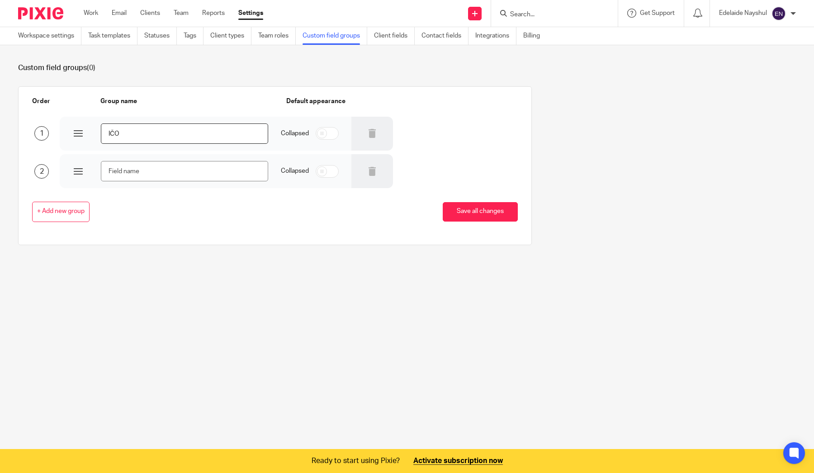
click at [330, 135] on input "checkbox" at bounding box center [327, 133] width 23 height 13
checkbox input "true"
click at [326, 169] on input "checkbox" at bounding box center [327, 171] width 23 height 13
click at [208, 180] on input "text" at bounding box center [184, 171] width 167 height 20
click at [325, 173] on input "checkbox" at bounding box center [327, 171] width 23 height 13
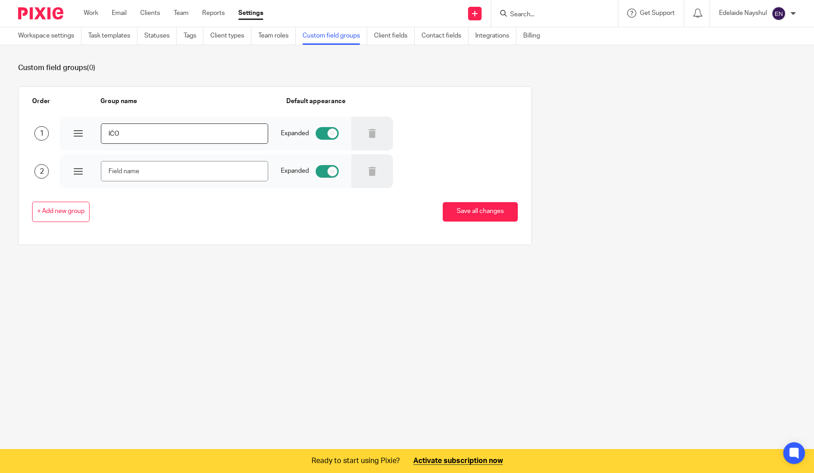
checkbox input "false"
click at [386, 168] on div at bounding box center [372, 171] width 42 height 34
click at [374, 169] on icon at bounding box center [372, 171] width 9 height 9
click at [461, 207] on button "Save all changes" at bounding box center [480, 211] width 75 height 19
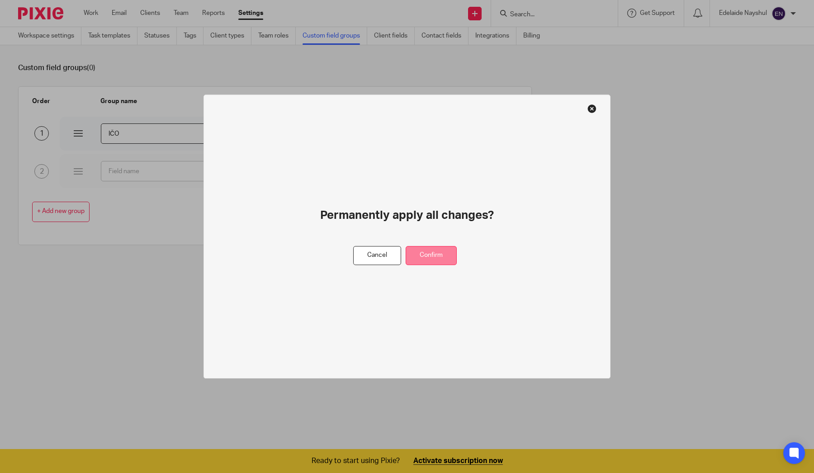
click at [440, 251] on button "Confirm" at bounding box center [431, 255] width 51 height 19
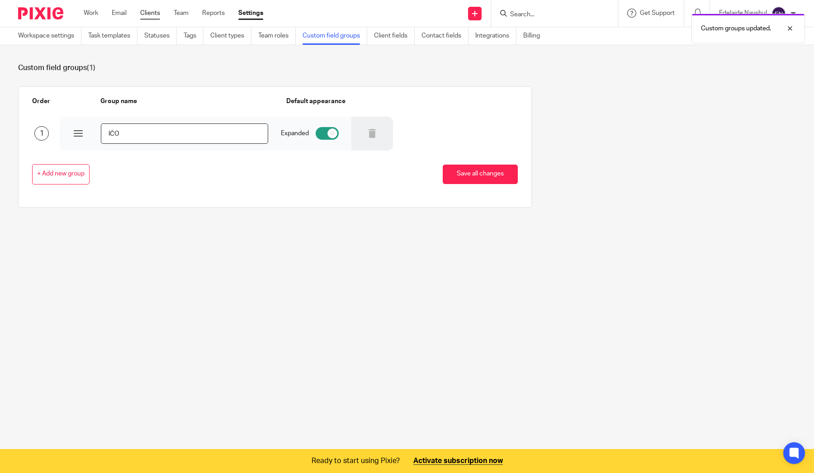
click at [143, 13] on link "Clients" at bounding box center [150, 13] width 20 height 9
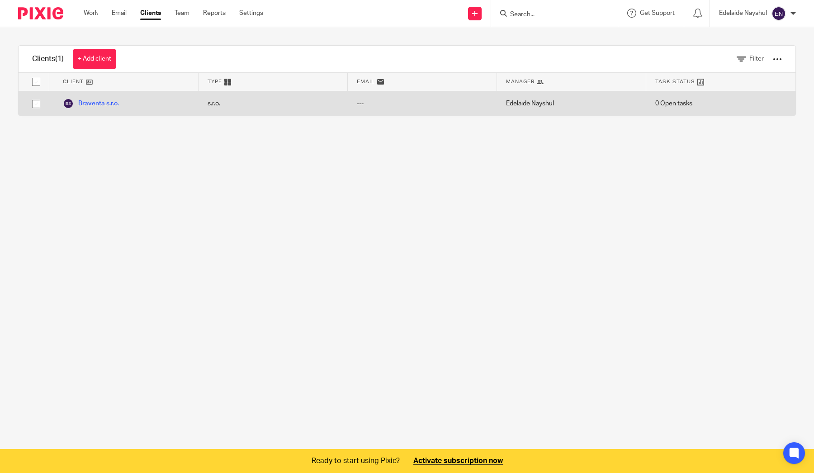
click at [101, 102] on link "Braventa s.r.o." at bounding box center [91, 103] width 56 height 11
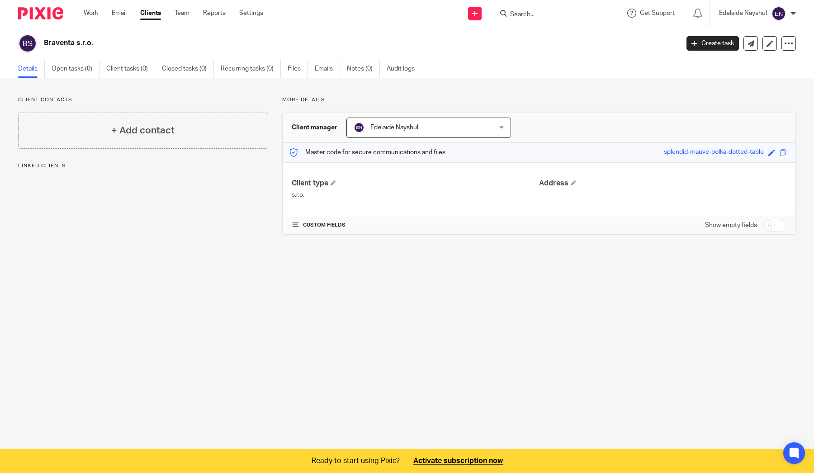
click at [769, 225] on input "checkbox" at bounding box center [774, 225] width 23 height 13
checkbox input "true"
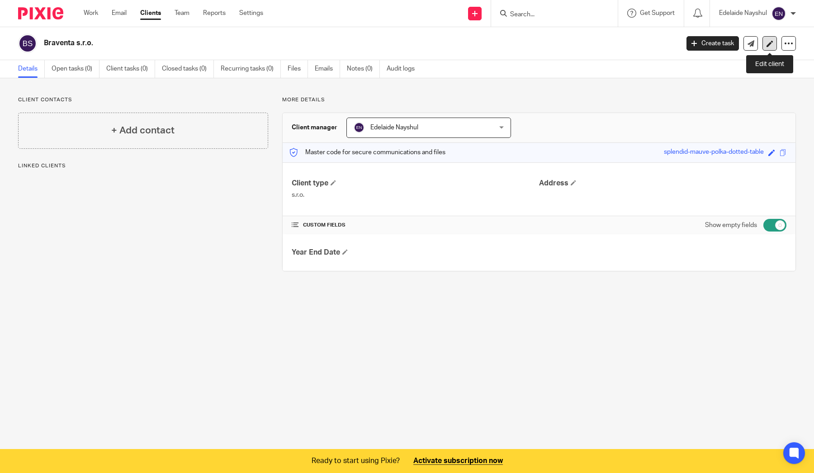
click at [768, 42] on icon at bounding box center [770, 43] width 7 height 7
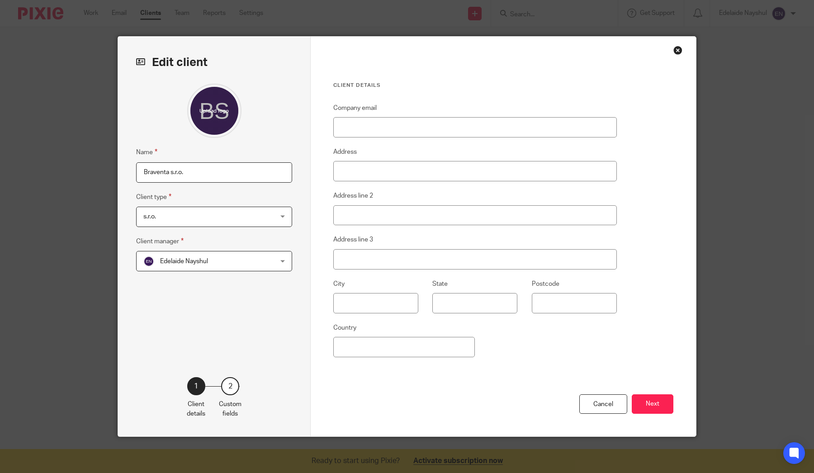
click at [232, 389] on div "2" at bounding box center [230, 386] width 18 height 18
click at [637, 406] on button "Next" at bounding box center [653, 403] width 42 height 19
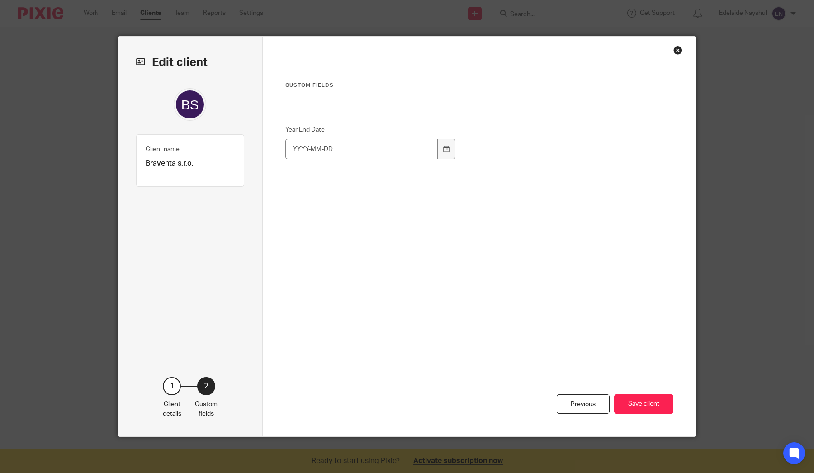
click at [238, 151] on div "Client name Braventa s.r.o. Client type" at bounding box center [190, 160] width 108 height 52
click at [349, 95] on div "Custom fields Year End Date" at bounding box center [463, 187] width 356 height 211
click at [677, 50] on div "Close this dialog window" at bounding box center [677, 50] width 9 height 9
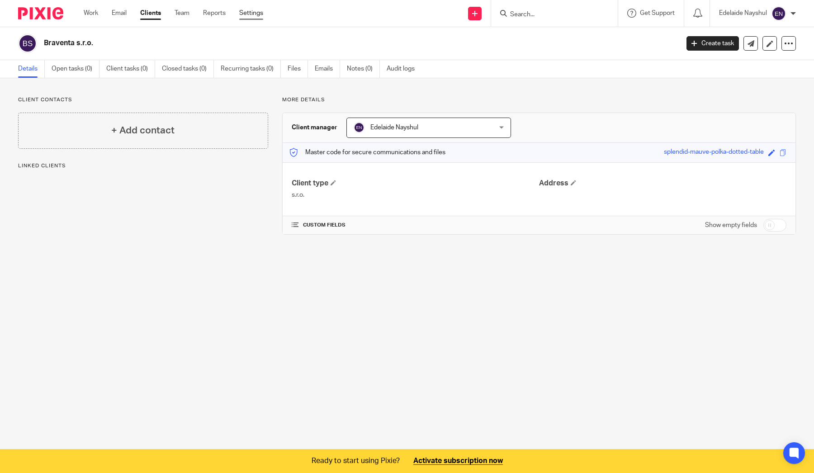
click at [249, 11] on link "Settings" at bounding box center [251, 13] width 24 height 9
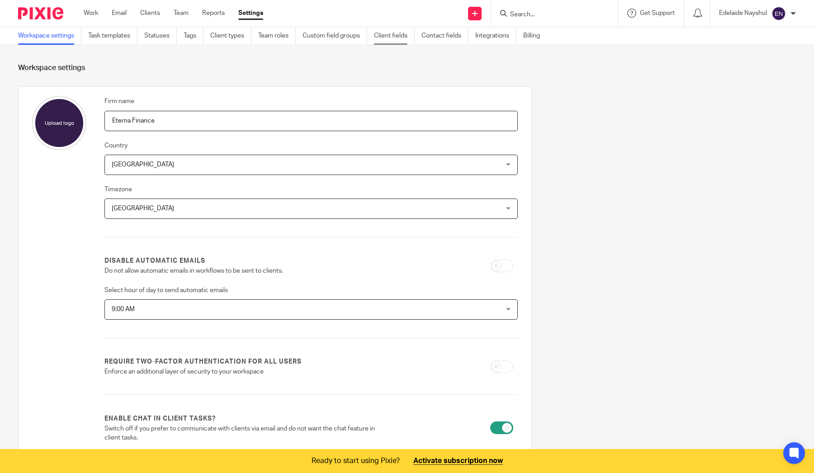
click at [411, 39] on link "Client fields" at bounding box center [394, 36] width 41 height 18
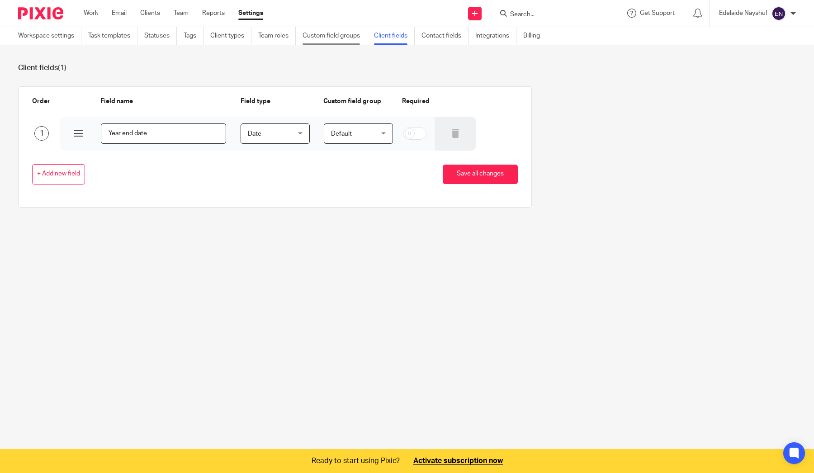
click at [314, 35] on link "Custom field groups" at bounding box center [335, 36] width 65 height 18
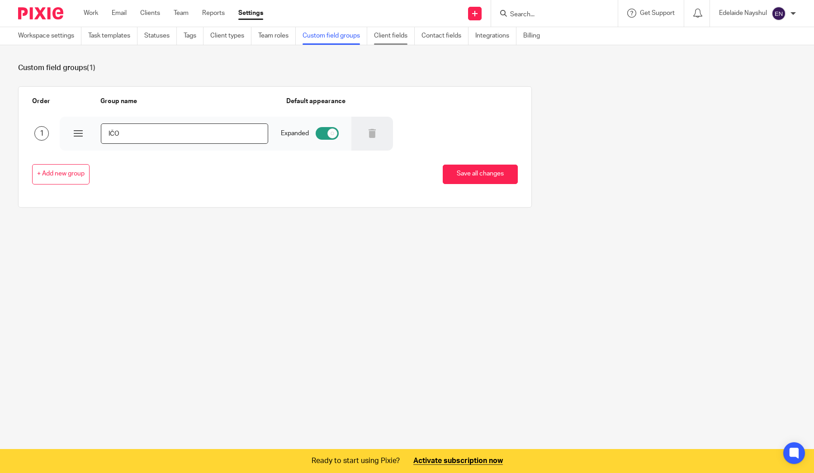
click at [402, 37] on link "Client fields" at bounding box center [394, 36] width 41 height 18
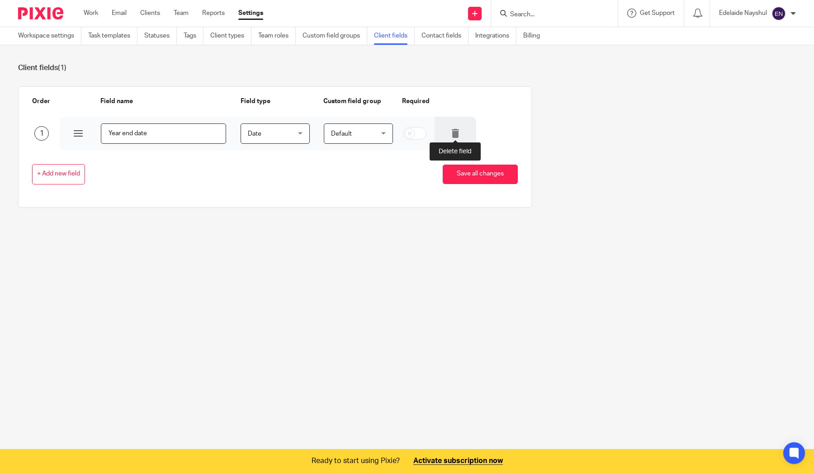
click at [459, 133] on icon at bounding box center [455, 133] width 9 height 9
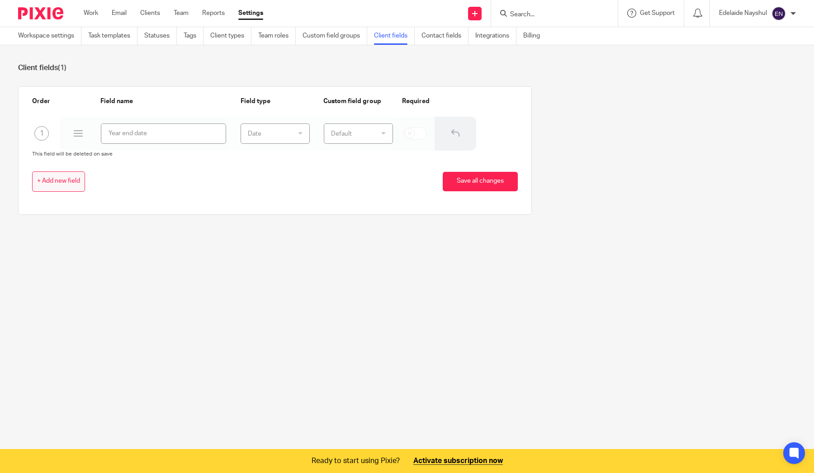
click at [61, 179] on span "+ Add new field" at bounding box center [58, 181] width 43 height 7
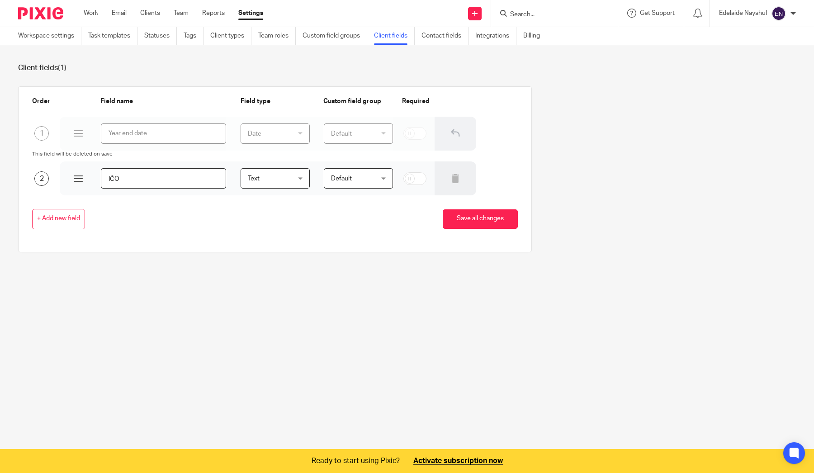
type input "IČO"
click at [300, 180] on div "Text Text" at bounding box center [275, 178] width 69 height 20
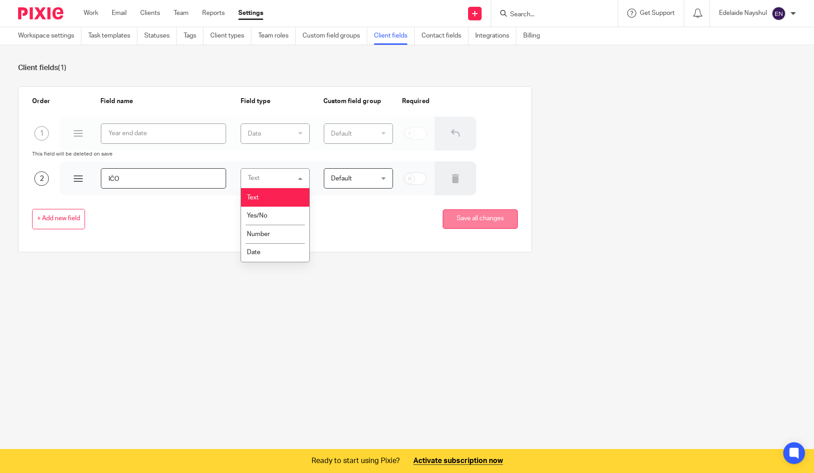
click at [471, 224] on button "Save all changes" at bounding box center [480, 218] width 75 height 19
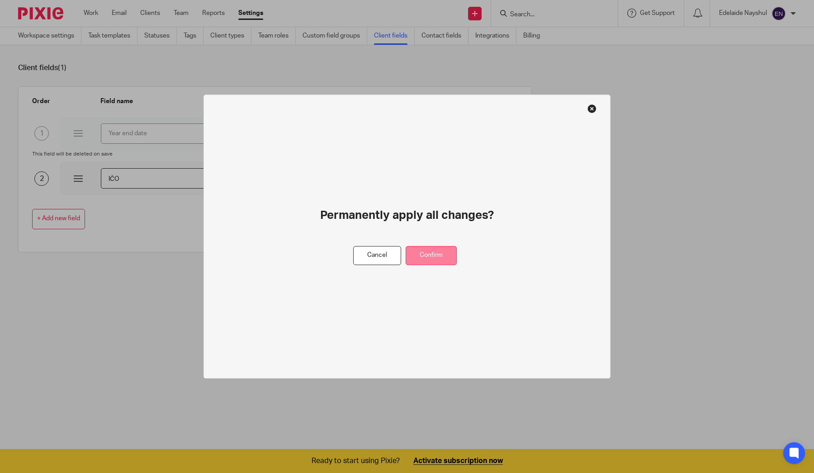
click at [443, 255] on button "Confirm" at bounding box center [431, 255] width 51 height 19
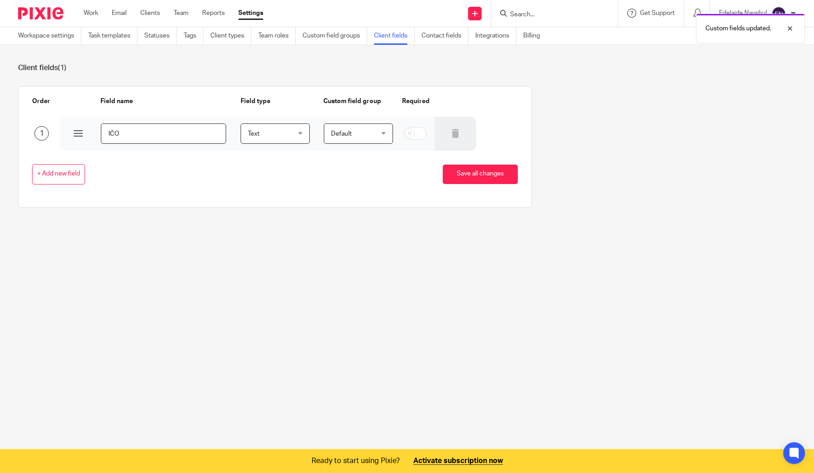
click at [532, 33] on div "Custom fields updated." at bounding box center [606, 26] width 398 height 34
click at [532, 41] on div "Custom fields updated." at bounding box center [606, 26] width 398 height 34
click at [93, 13] on link "Work" at bounding box center [91, 13] width 14 height 9
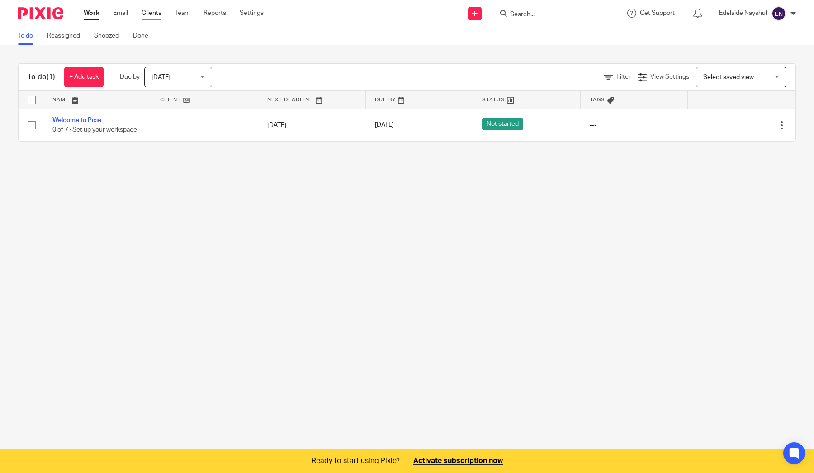
click at [147, 17] on link "Clients" at bounding box center [152, 13] width 20 height 9
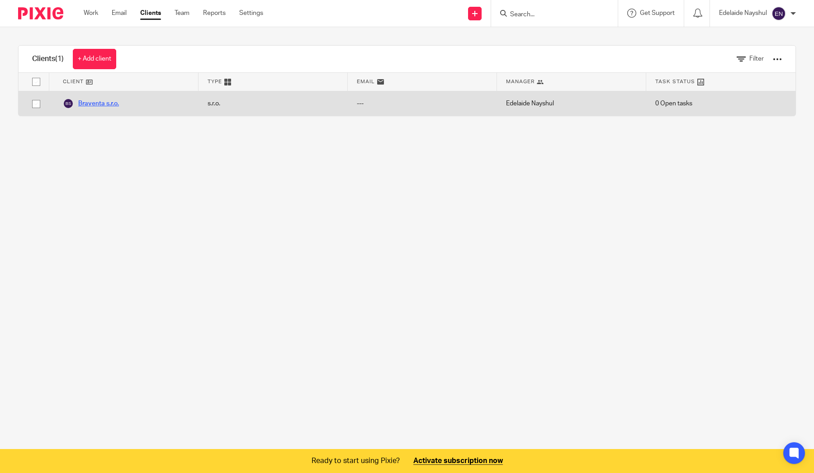
click at [99, 104] on link "Braventa s.r.o." at bounding box center [91, 103] width 56 height 11
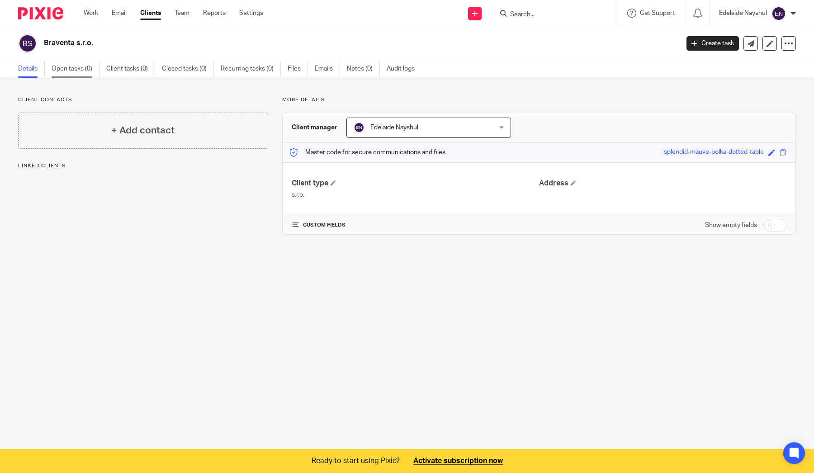
click at [81, 73] on link "Open tasks (0)" at bounding box center [76, 69] width 48 height 18
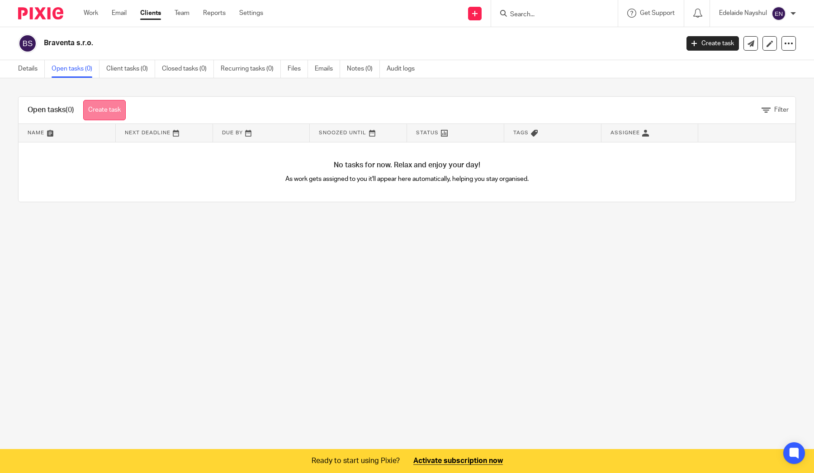
click at [100, 109] on link "Create task" at bounding box center [104, 110] width 43 height 20
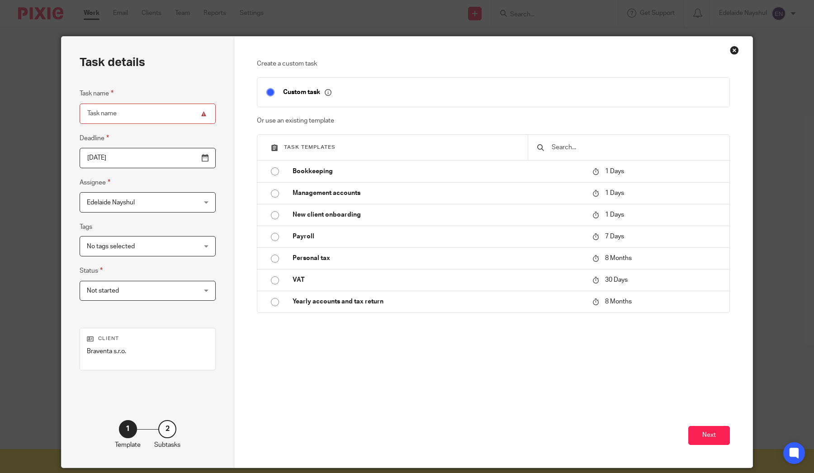
click at [741, 47] on div "Create a custom task Custom task Or use an existing template Task templates Boo…" at bounding box center [493, 252] width 518 height 431
click at [735, 47] on div "Close this dialog window" at bounding box center [734, 50] width 9 height 9
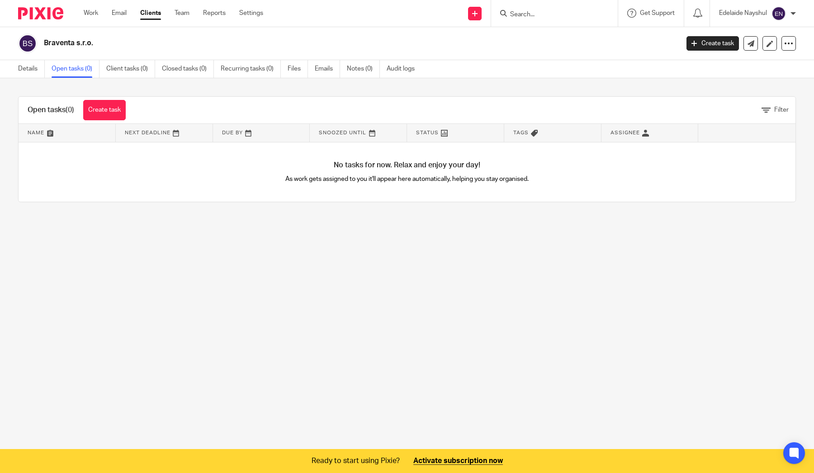
click at [48, 21] on div at bounding box center [37, 13] width 75 height 27
click at [48, 16] on img at bounding box center [40, 13] width 45 height 12
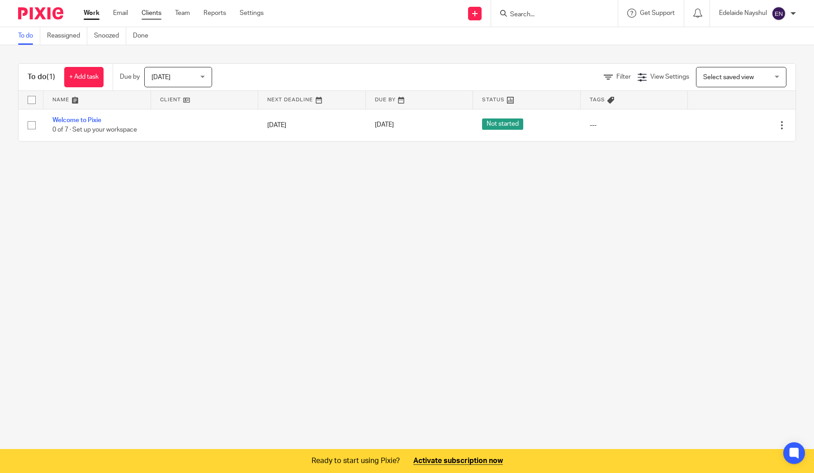
click at [147, 10] on link "Clients" at bounding box center [152, 13] width 20 height 9
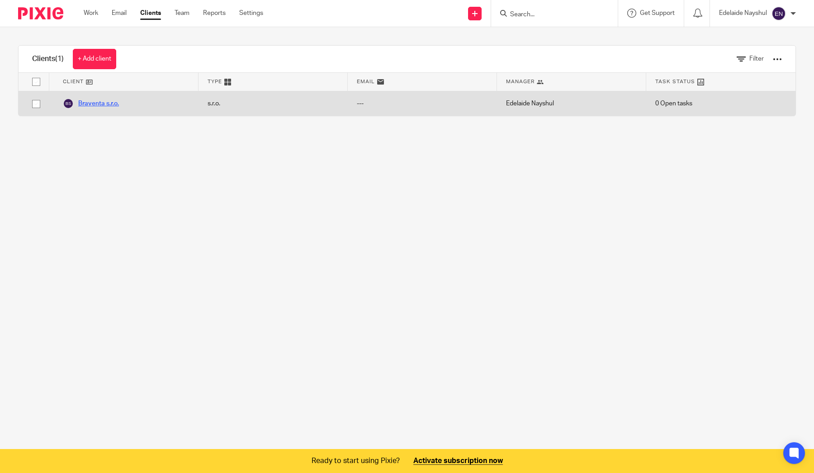
click at [88, 108] on link "Braventa s.r.o." at bounding box center [91, 103] width 56 height 11
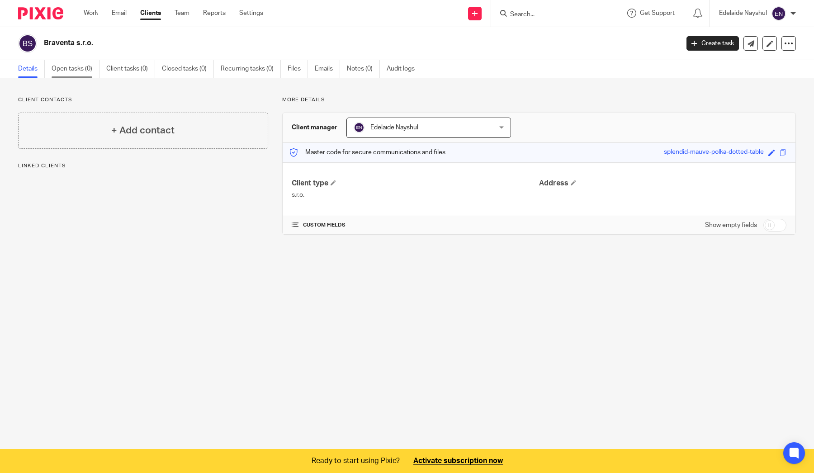
click at [85, 71] on link "Open tasks (0)" at bounding box center [76, 69] width 48 height 18
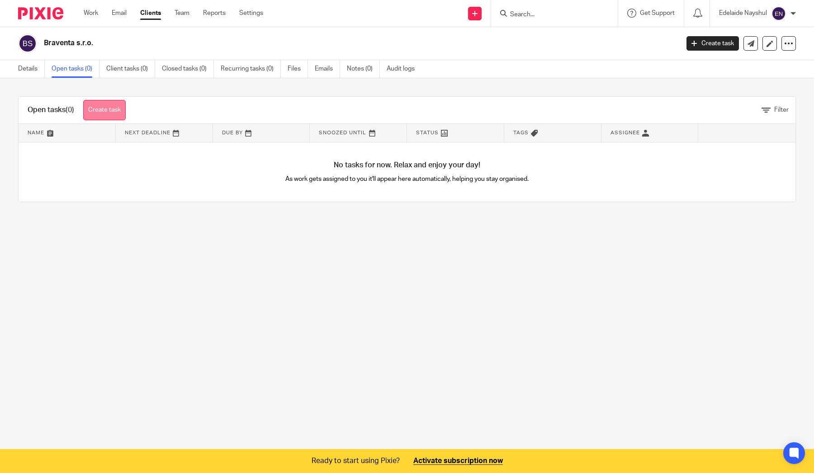
click at [113, 112] on link "Create task" at bounding box center [104, 110] width 43 height 20
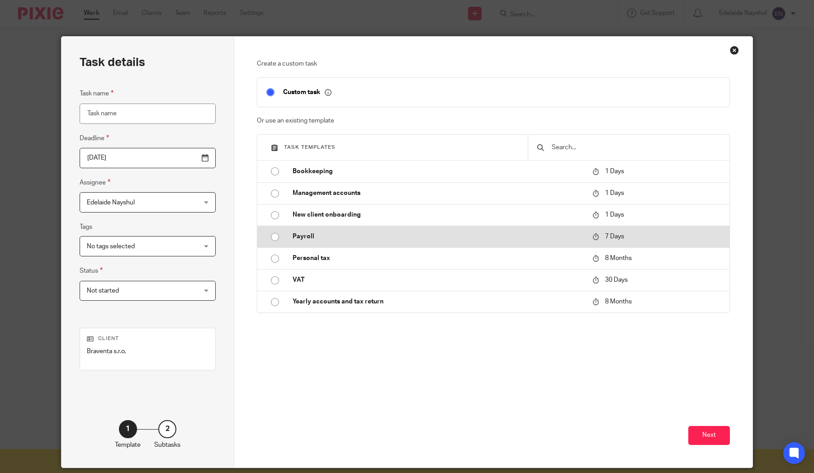
click at [272, 235] on input "radio" at bounding box center [274, 236] width 17 height 17
type input "[DATE]"
type input "Payroll"
checkbox input "false"
radio input "false"
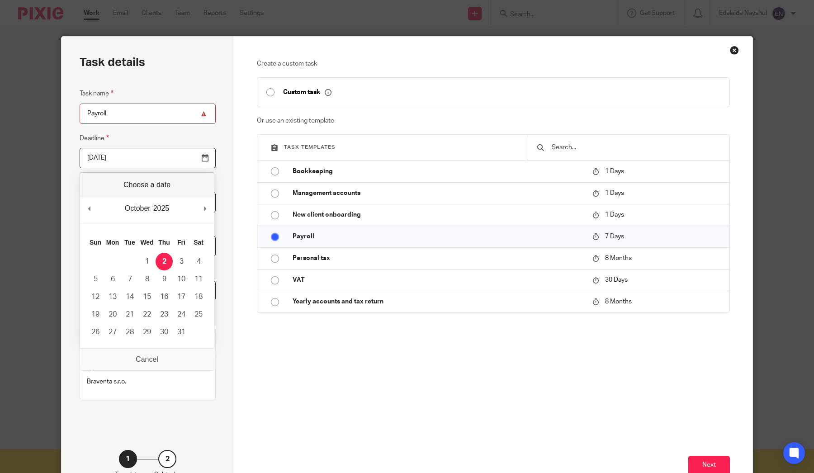
click at [206, 159] on input "2025-10-02" at bounding box center [148, 158] width 136 height 20
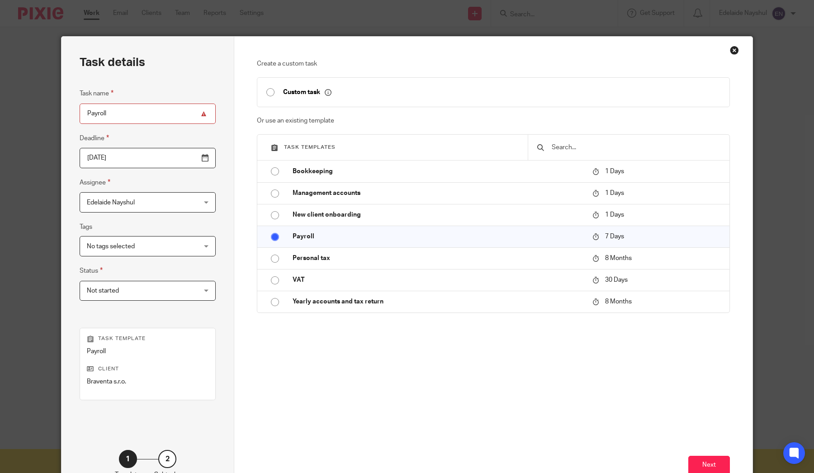
click at [174, 249] on span "No tags selected" at bounding box center [138, 246] width 103 height 19
click at [170, 217] on div "Task name Payroll Deadline 2025-10-10 Assignee Edelaide Nayshul Edelaide Nayshu…" at bounding box center [148, 199] width 136 height 222
click at [708, 470] on button "Next" at bounding box center [709, 465] width 42 height 19
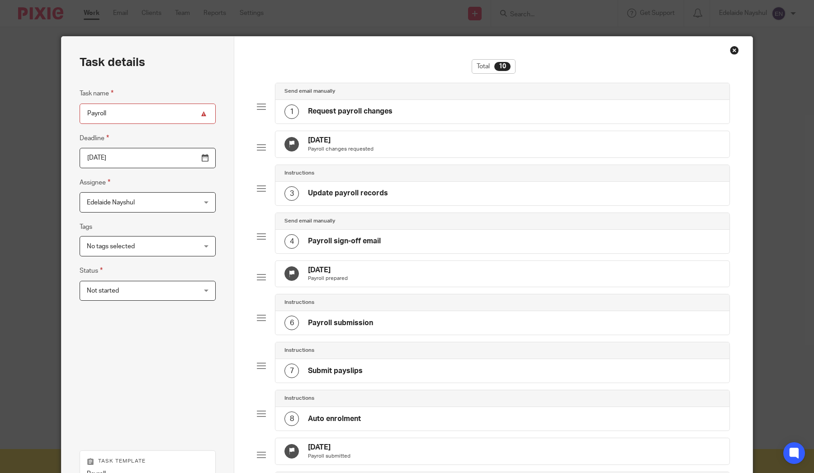
click at [258, 105] on div at bounding box center [261, 106] width 9 height 9
click at [297, 113] on div "1" at bounding box center [291, 111] width 14 height 14
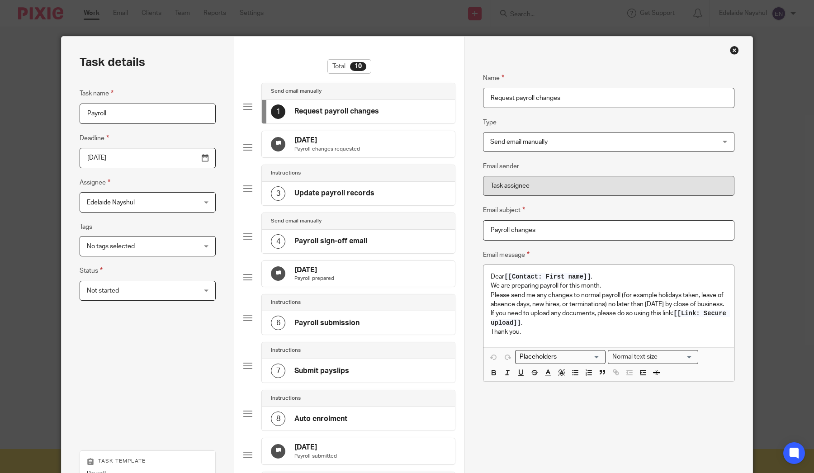
click at [561, 139] on span "Send email manually" at bounding box center [587, 142] width 195 height 19
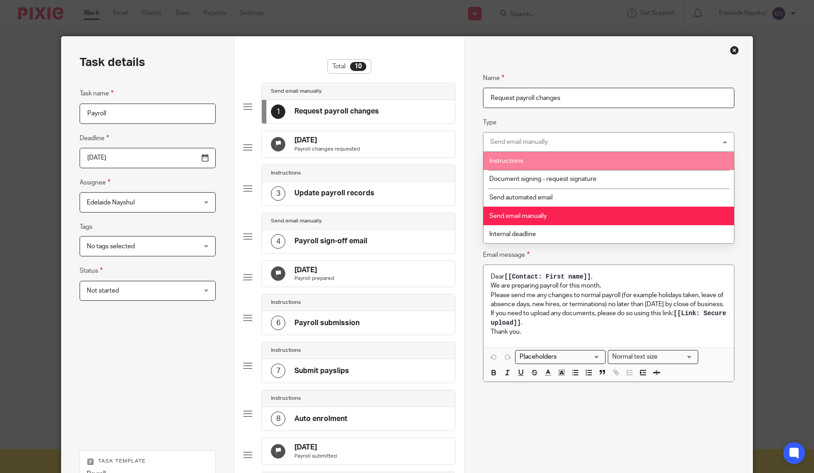
click at [201, 125] on div "Task name Payroll Deadline 2025-10-10 Assignee Edelaide Nayshul Edelaide Nayshu…" at bounding box center [148, 260] width 136 height 344
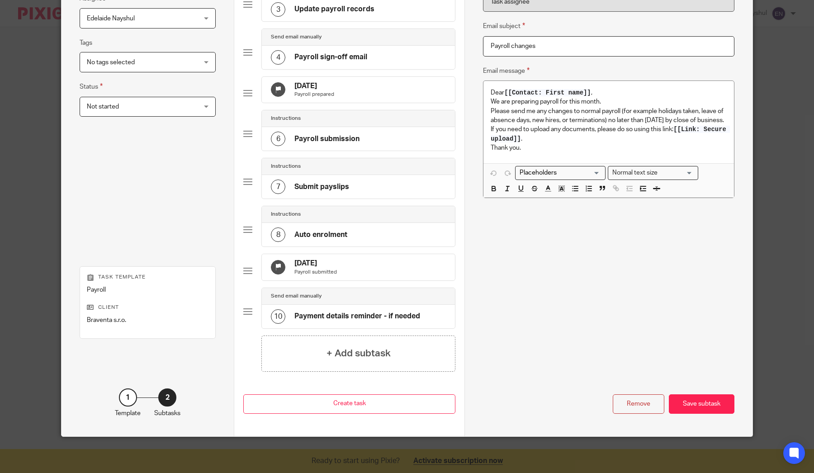
scroll to position [205, 0]
click at [131, 395] on div "1" at bounding box center [128, 397] width 18 height 18
click at [647, 402] on div "Remove" at bounding box center [639, 403] width 52 height 19
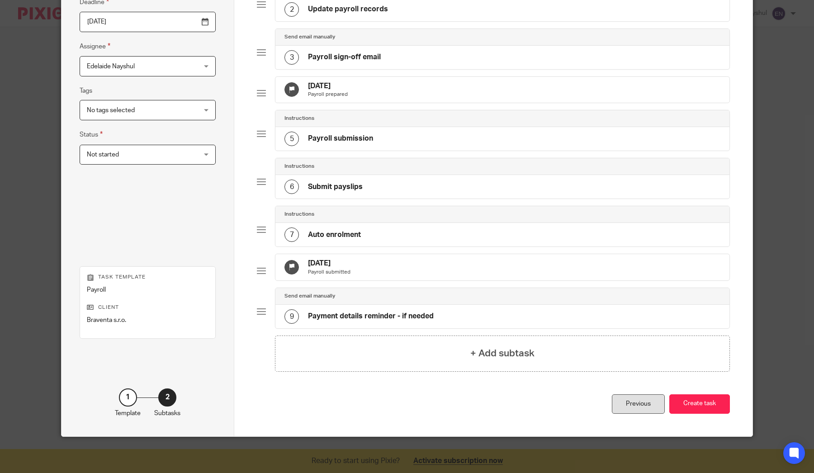
click at [634, 407] on div "Previous" at bounding box center [638, 403] width 53 height 19
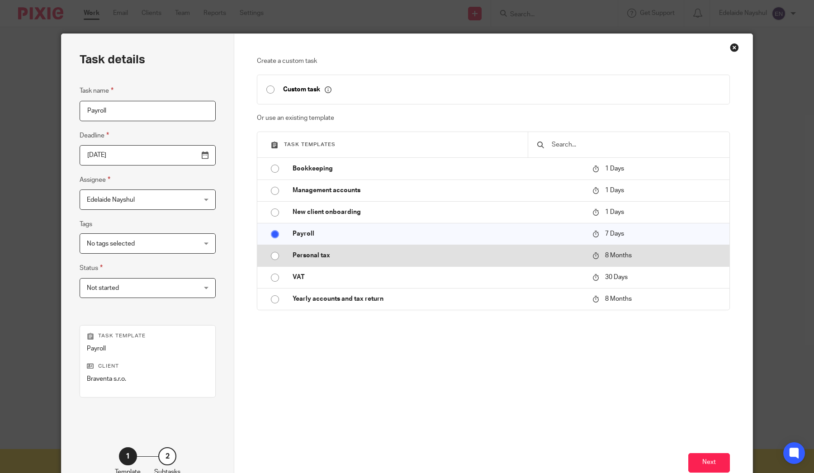
scroll to position [0, 0]
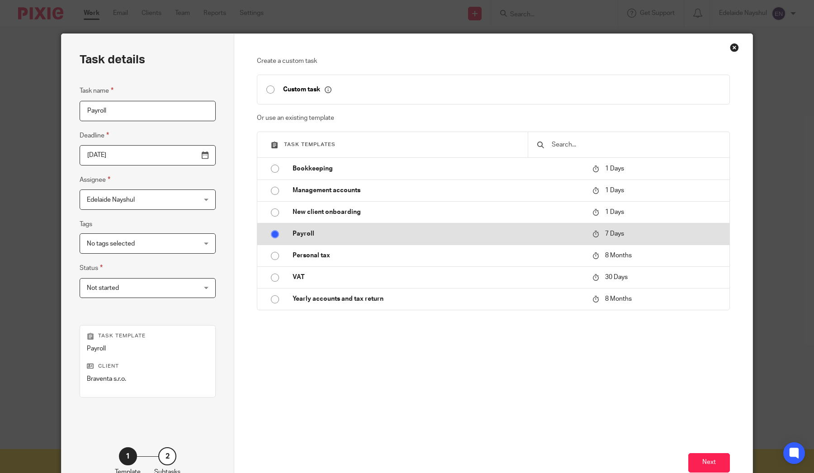
click at [274, 236] on input "radio" at bounding box center [274, 234] width 17 height 17
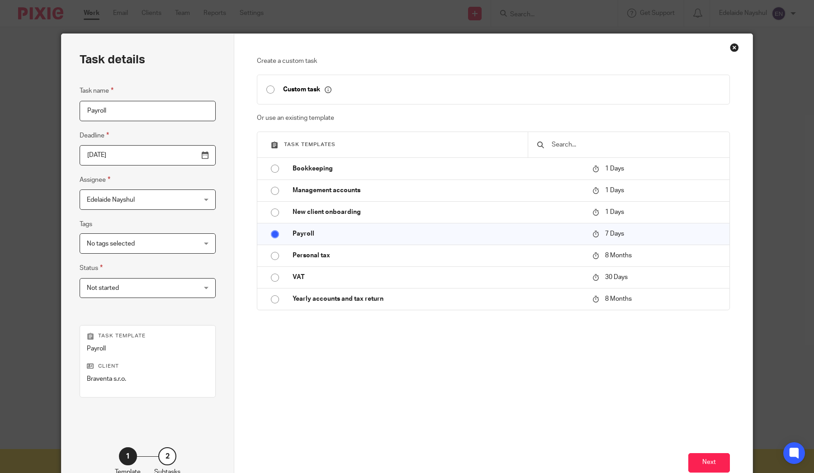
click at [269, 89] on input "checkbox" at bounding box center [270, 89] width 17 height 17
type input "[DATE]"
checkbox input "true"
radio input "false"
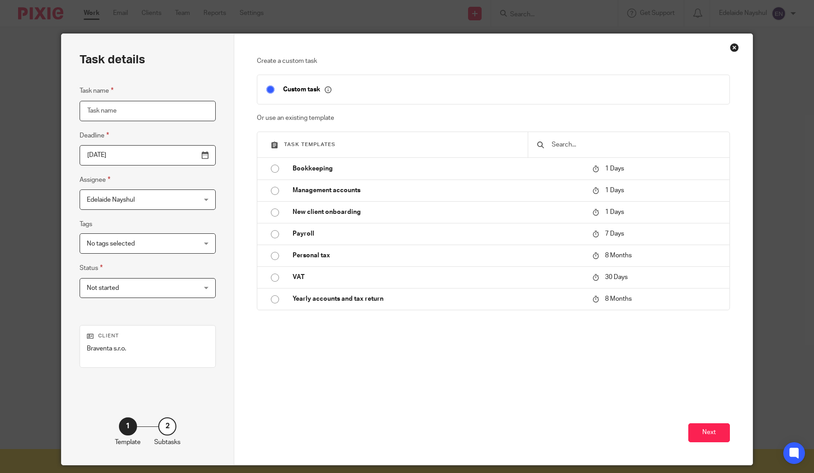
click at [168, 113] on input "Task name" at bounding box center [148, 111] width 136 height 20
type input "Odhlášení zaměstnace"
click at [710, 439] on button "Next" at bounding box center [709, 432] width 42 height 19
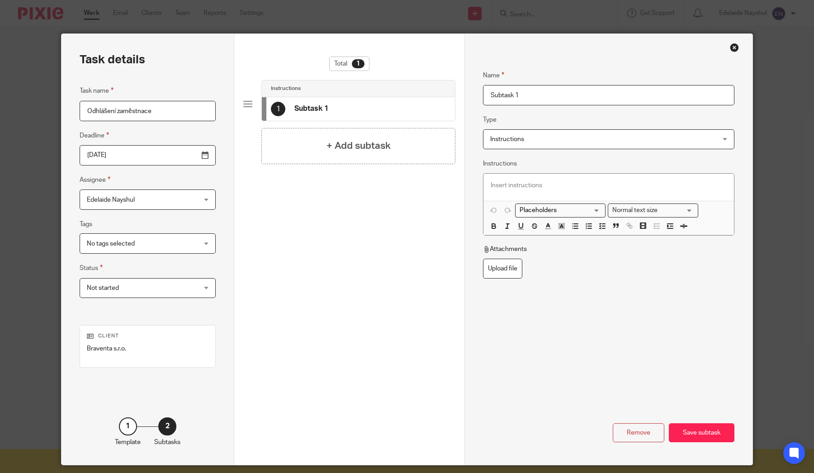
click at [736, 48] on div "Close this dialog window" at bounding box center [734, 47] width 9 height 9
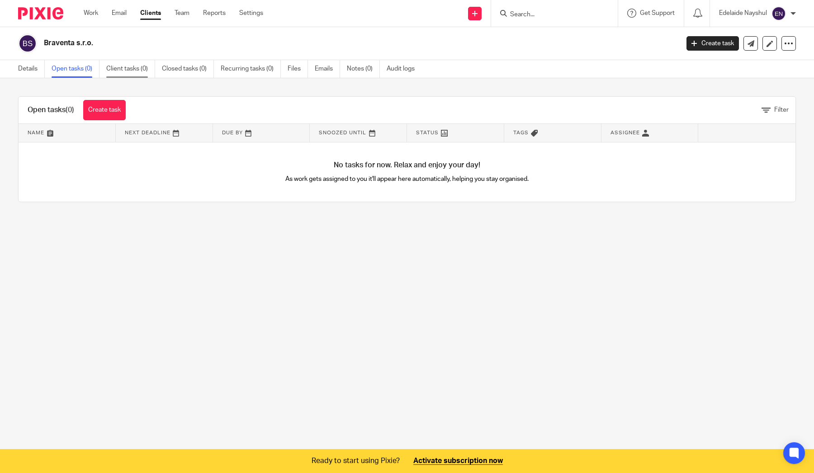
click at [135, 64] on link "Client tasks (0)" at bounding box center [130, 69] width 49 height 18
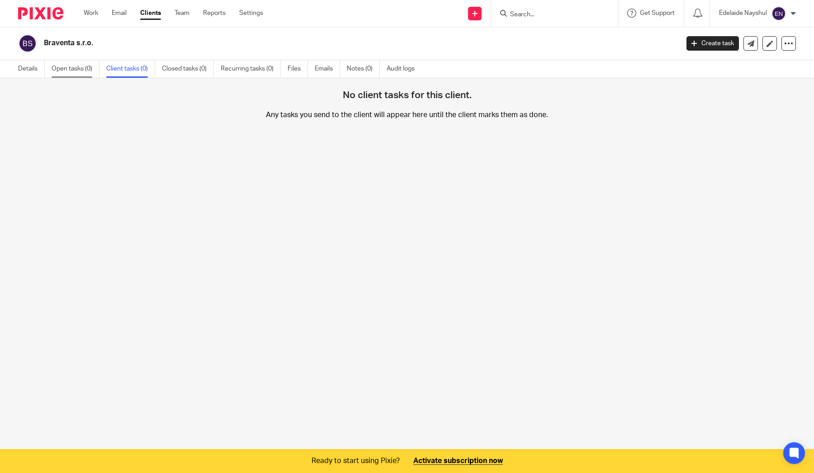
click at [86, 72] on link "Open tasks (0)" at bounding box center [76, 69] width 48 height 18
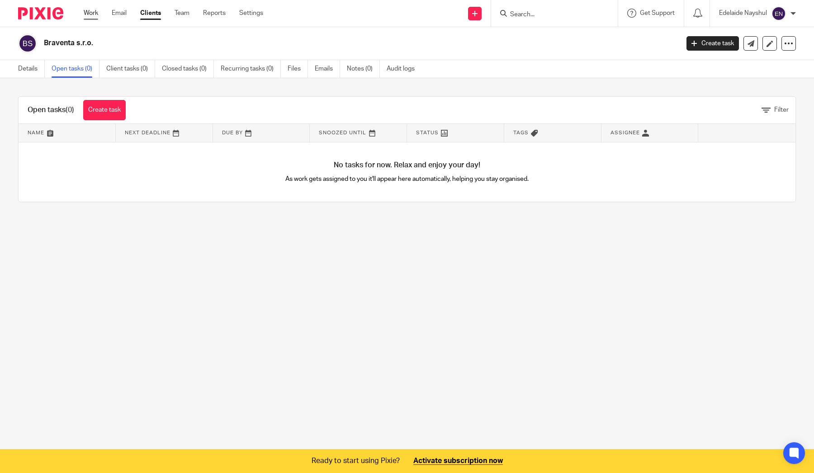
click at [93, 12] on link "Work" at bounding box center [91, 13] width 14 height 9
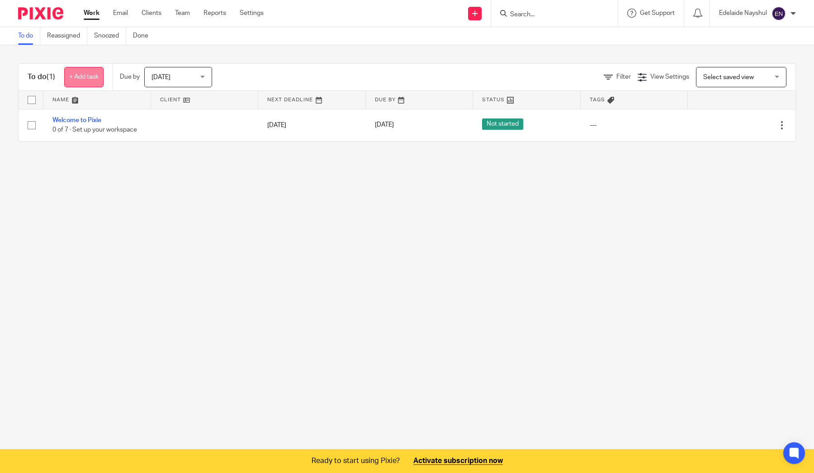
click at [89, 71] on link "+ Add task" at bounding box center [83, 77] width 39 height 20
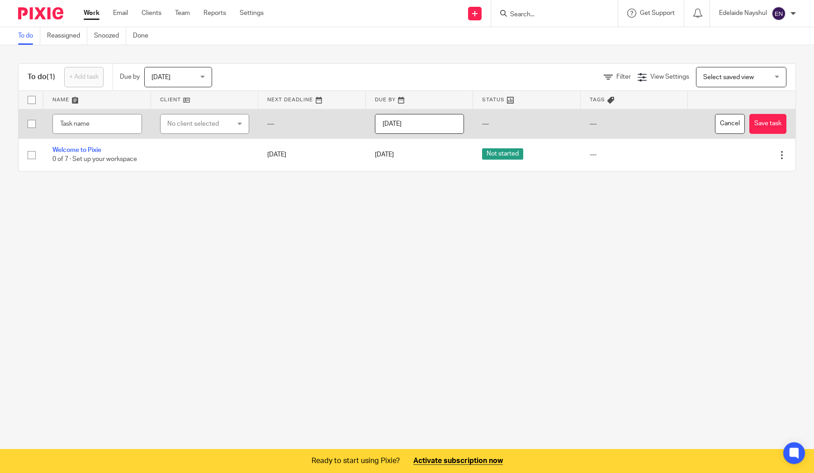
click at [182, 120] on div "No client selected" at bounding box center [199, 123] width 65 height 19
click at [194, 184] on li "Braventa s.r.o." at bounding box center [205, 188] width 89 height 19
click at [390, 126] on input "[DATE]" at bounding box center [420, 124] width 90 height 20
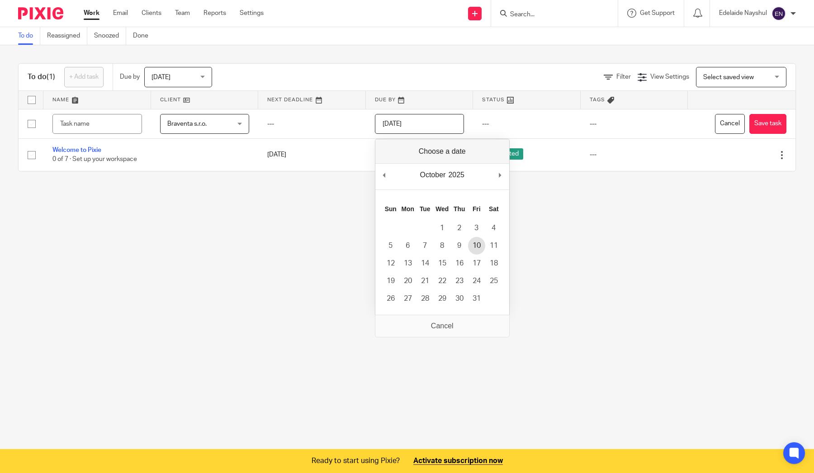
type input "2025-10-10"
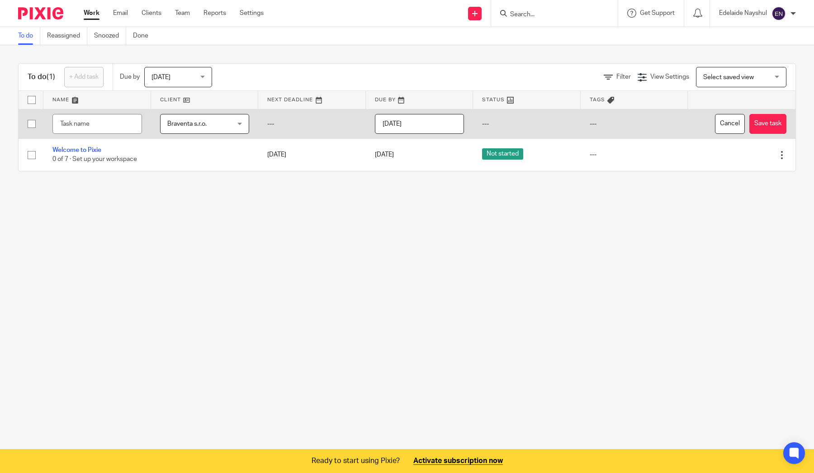
click at [502, 127] on td "---" at bounding box center [527, 124] width 108 height 30
click at [491, 125] on td "---" at bounding box center [527, 124] width 108 height 30
click at [755, 123] on button "Save task" at bounding box center [767, 124] width 37 height 20
type input "O"
type input "Výstupní dokumenty pro [PERSON_NAME]"
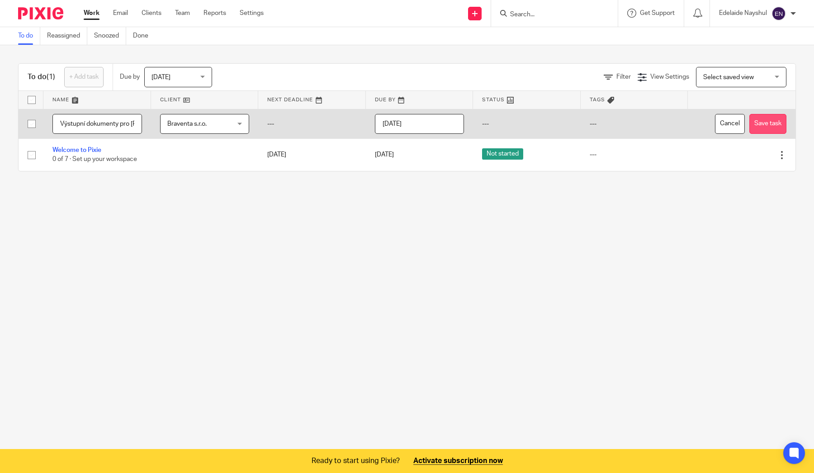
click at [779, 124] on button "Save task" at bounding box center [767, 124] width 37 height 20
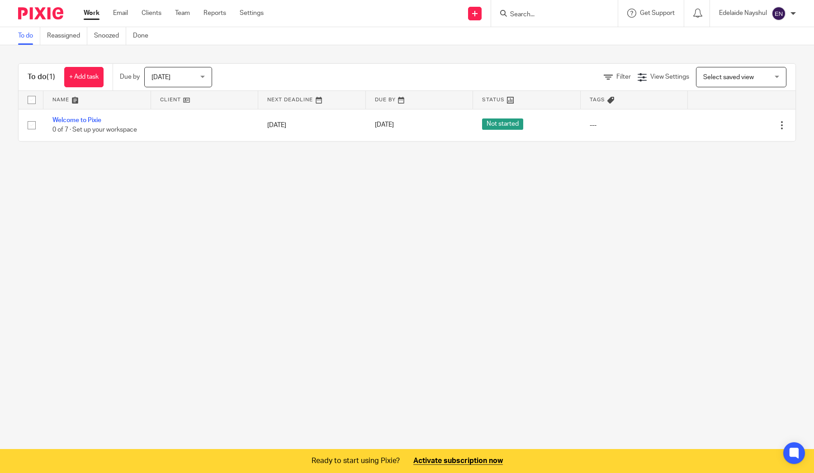
click at [188, 76] on span "[DATE]" at bounding box center [176, 76] width 48 height 19
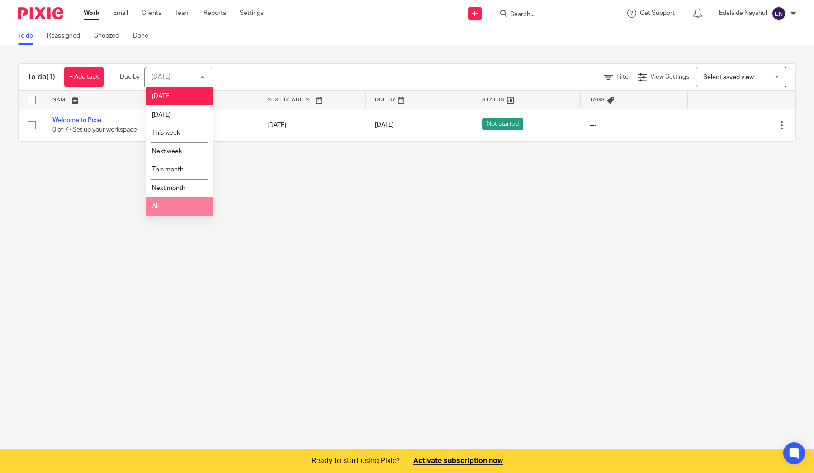
click at [182, 207] on li "All" at bounding box center [179, 206] width 67 height 19
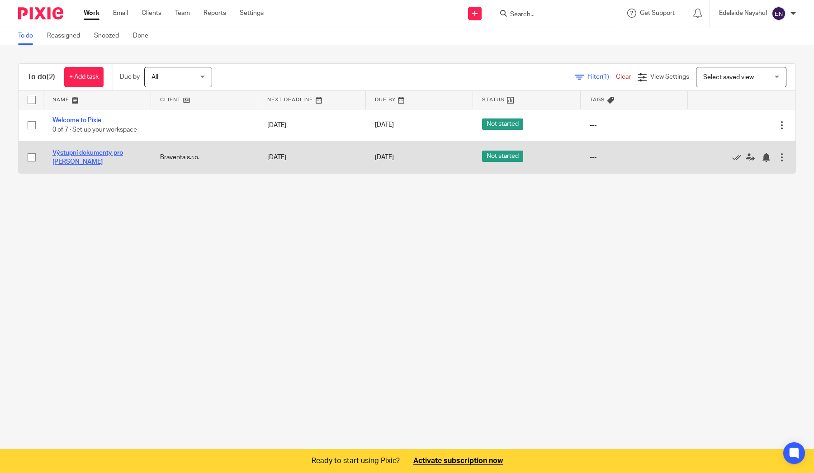
click at [96, 161] on link "Výstupní dokumenty pro [PERSON_NAME]" at bounding box center [87, 157] width 71 height 15
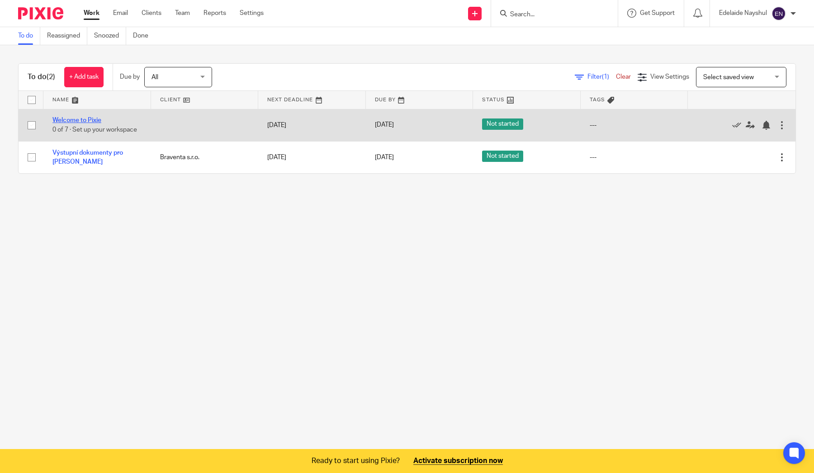
click at [87, 120] on link "Welcome to Pixie" at bounding box center [76, 120] width 49 height 6
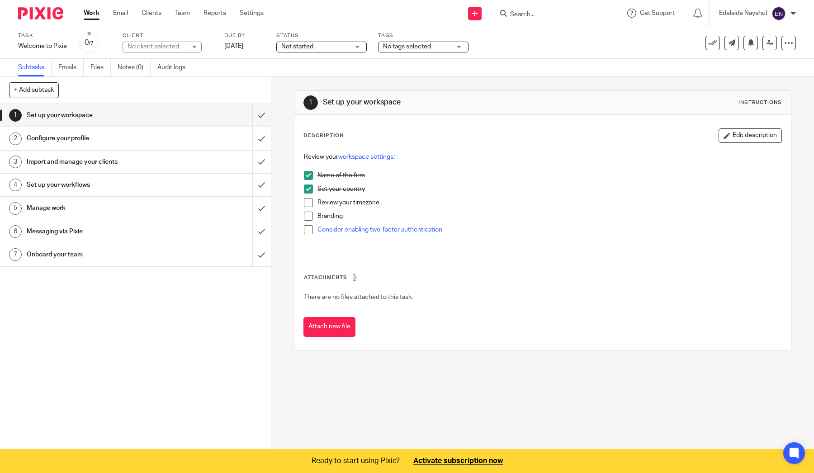
click at [86, 151] on link "3 Import and manage your clients" at bounding box center [126, 162] width 252 height 23
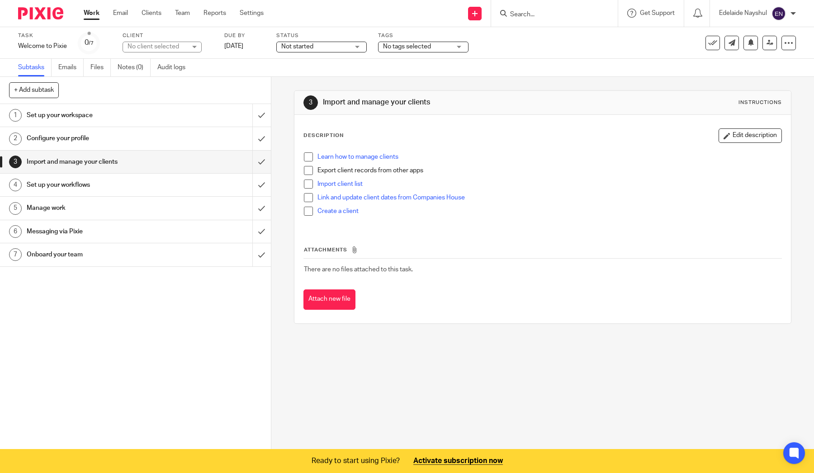
click at [77, 185] on h1 "Set up your workflows" at bounding box center [99, 185] width 145 height 14
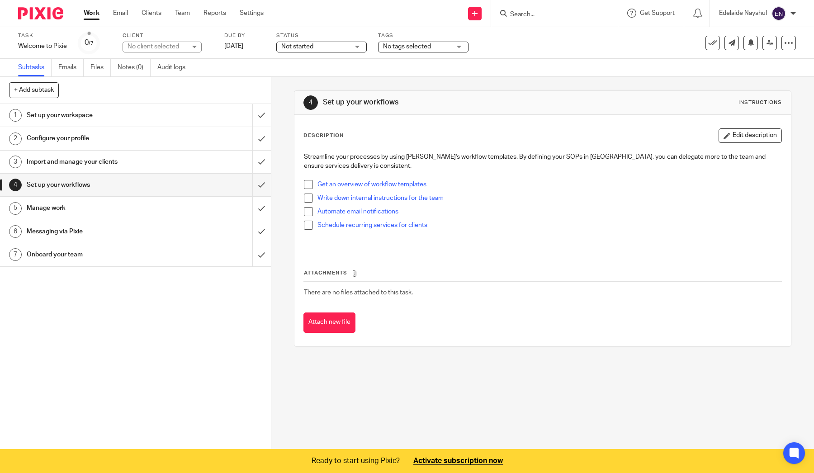
click at [77, 114] on h1 "Set up your workspace" at bounding box center [99, 116] width 145 height 14
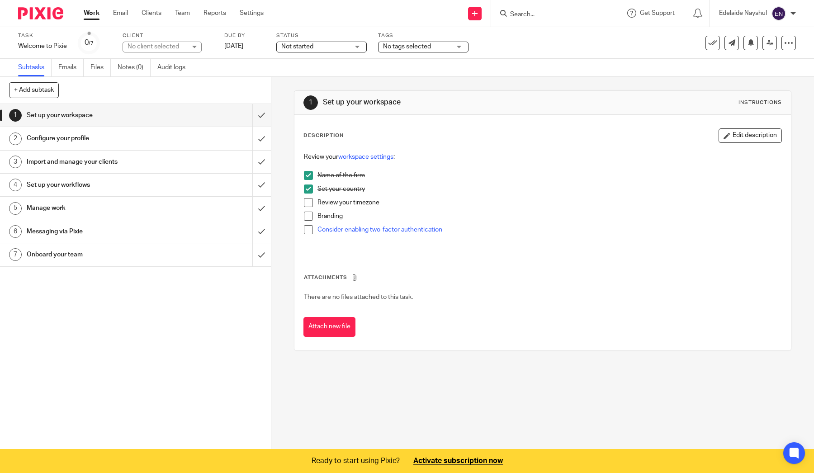
click at [309, 203] on span at bounding box center [308, 202] width 9 height 9
click at [309, 219] on span at bounding box center [308, 216] width 9 height 9
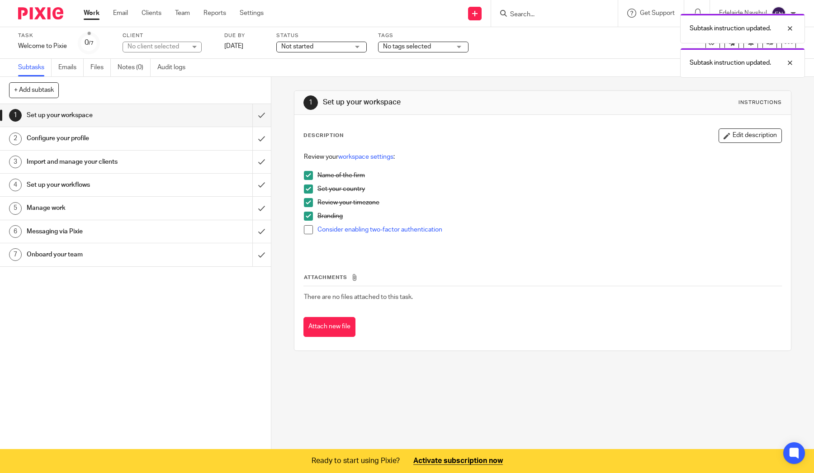
click at [309, 229] on span at bounding box center [308, 229] width 9 height 9
click at [122, 143] on h1 "Configure your profile" at bounding box center [99, 139] width 145 height 14
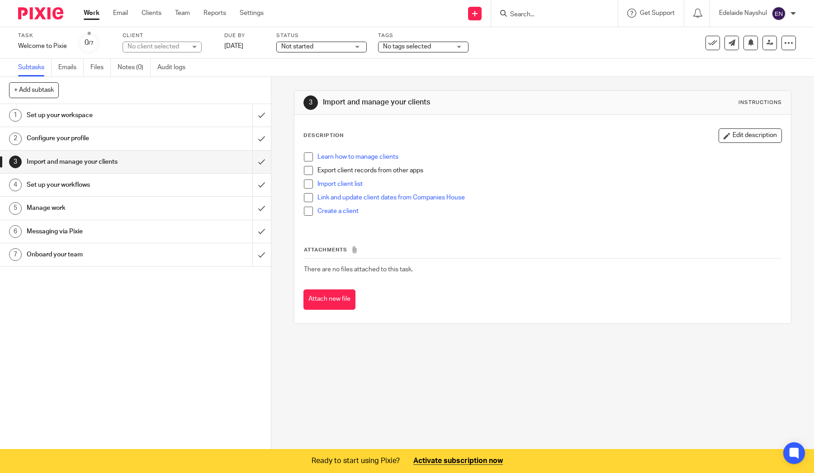
click at [193, 185] on div "Set up your workflows" at bounding box center [135, 185] width 217 height 14
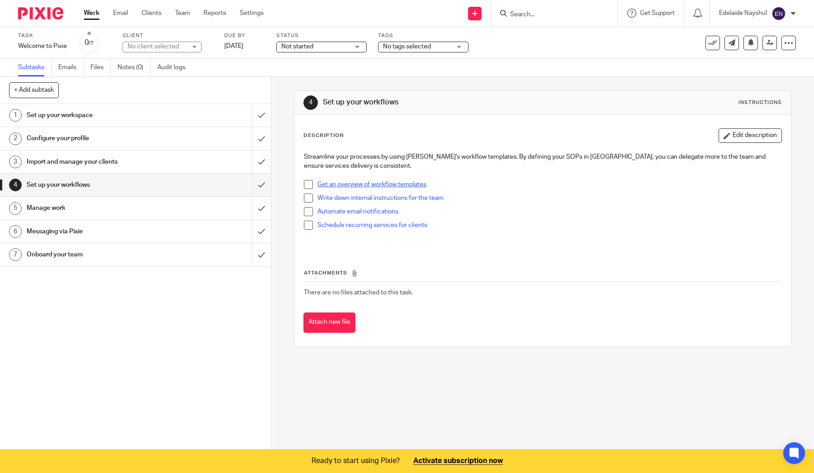
click at [336, 186] on link "Get an overview of workflow templates" at bounding box center [371, 184] width 109 height 6
click at [101, 227] on h1 "Messaging via Pixie" at bounding box center [99, 232] width 145 height 14
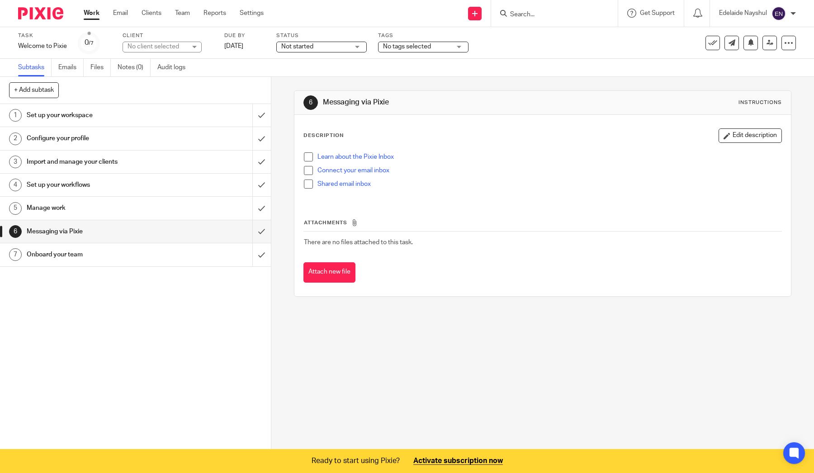
click at [38, 18] on img at bounding box center [40, 13] width 45 height 12
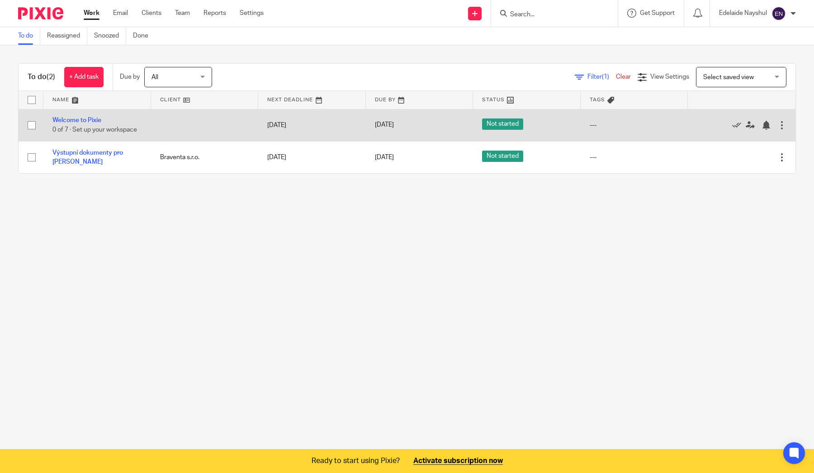
click at [34, 124] on input "checkbox" at bounding box center [31, 125] width 17 height 17
checkbox input "true"
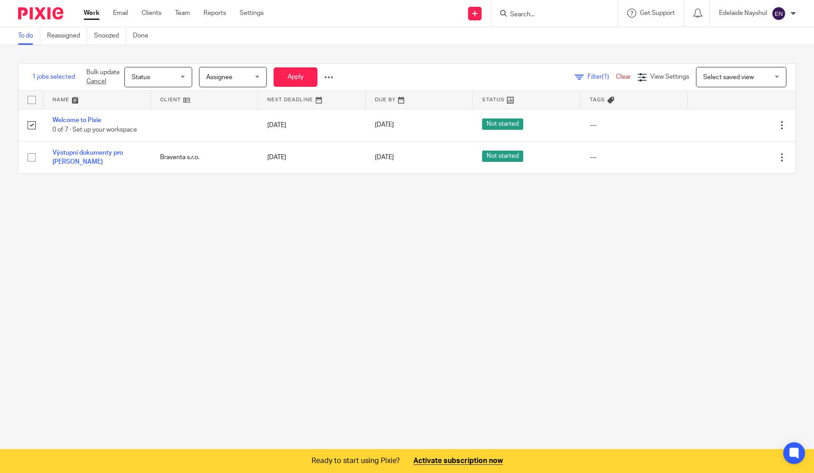
click at [623, 79] on link "Clear" at bounding box center [623, 77] width 15 height 6
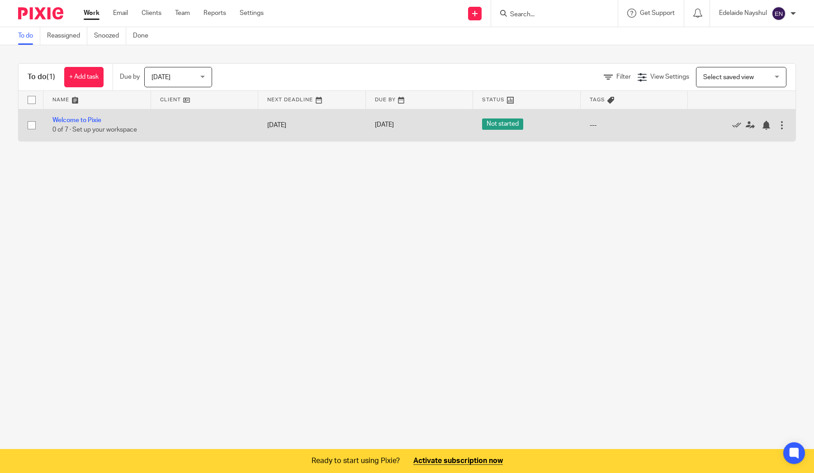
click at [491, 130] on td "Not started" at bounding box center [527, 125] width 108 height 32
click at [781, 129] on div at bounding box center [781, 125] width 9 height 9
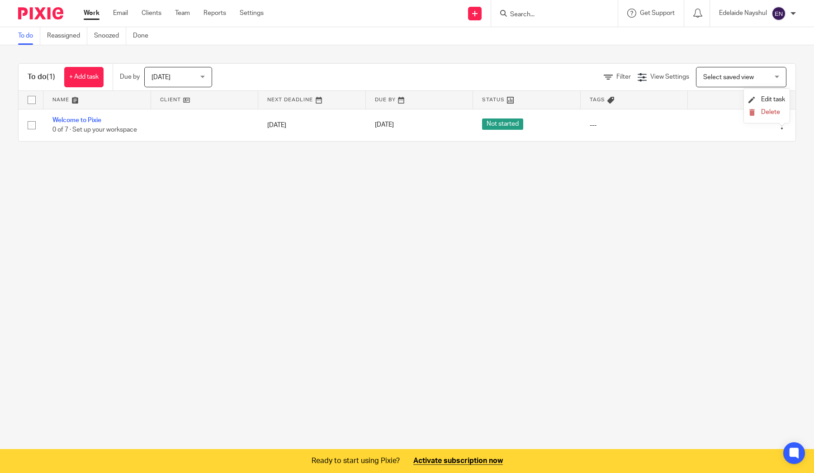
click at [384, 246] on main "To do Reassigned Snoozed Done To do (1) + Add task Due by Today Today Today Tom…" at bounding box center [407, 236] width 814 height 473
click at [199, 80] on span "[DATE]" at bounding box center [176, 76] width 48 height 19
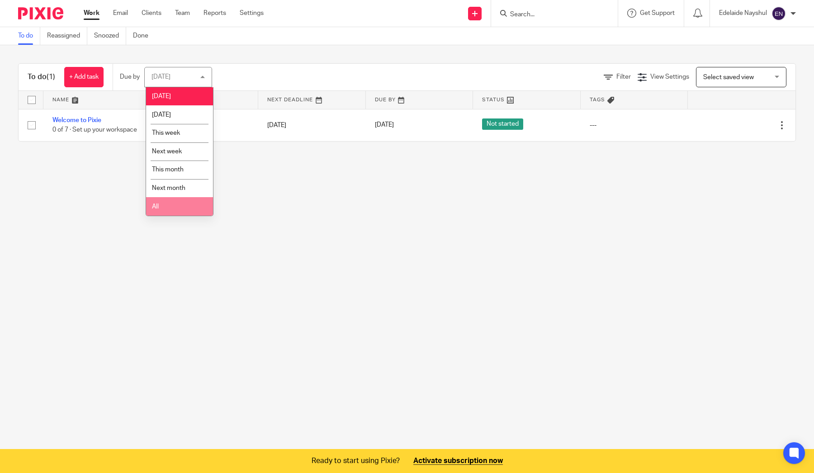
click at [187, 208] on li "All" at bounding box center [179, 206] width 67 height 19
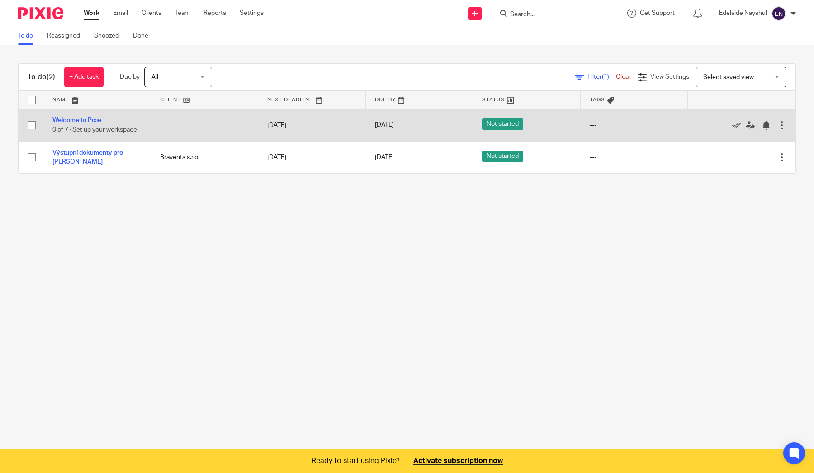
click at [30, 124] on input "checkbox" at bounding box center [31, 125] width 17 height 17
checkbox input "true"
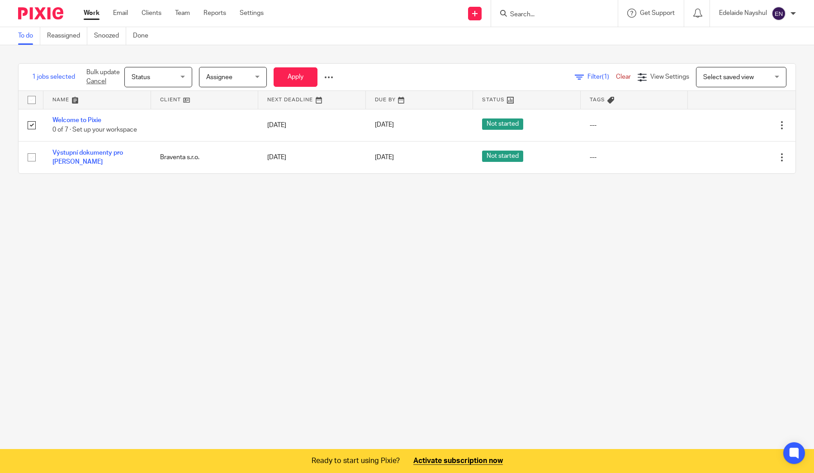
click at [624, 80] on link "Clear" at bounding box center [623, 77] width 15 height 6
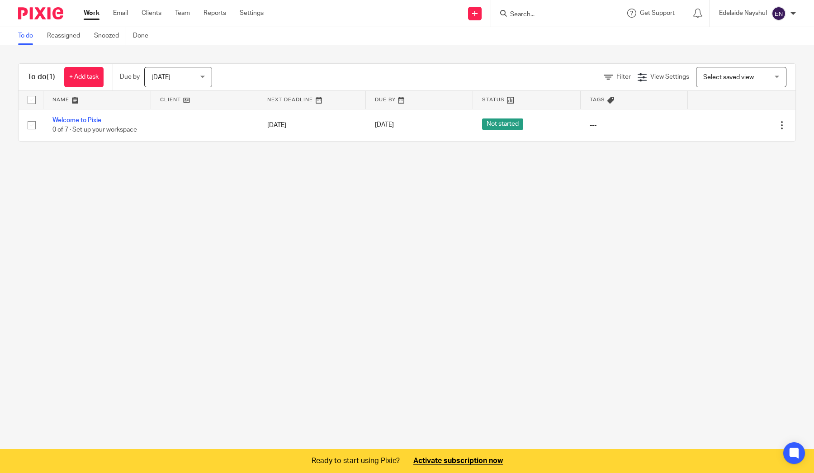
click at [203, 76] on div "[DATE] [DATE]" at bounding box center [178, 77] width 68 height 20
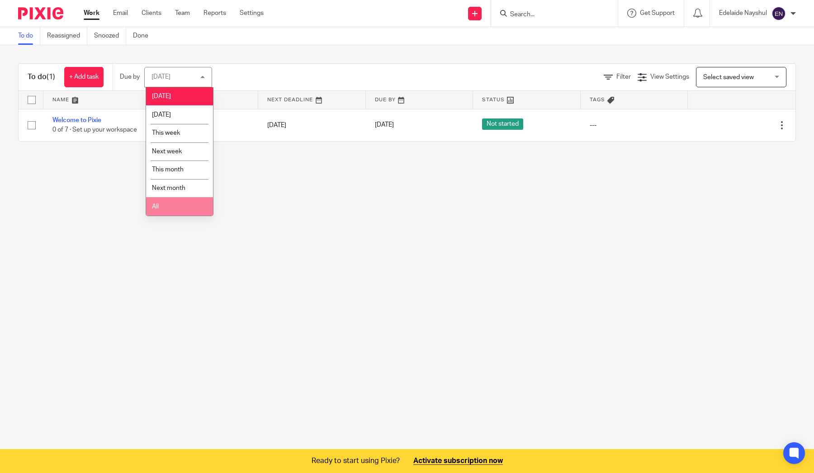
click at [174, 205] on li "All" at bounding box center [179, 206] width 67 height 19
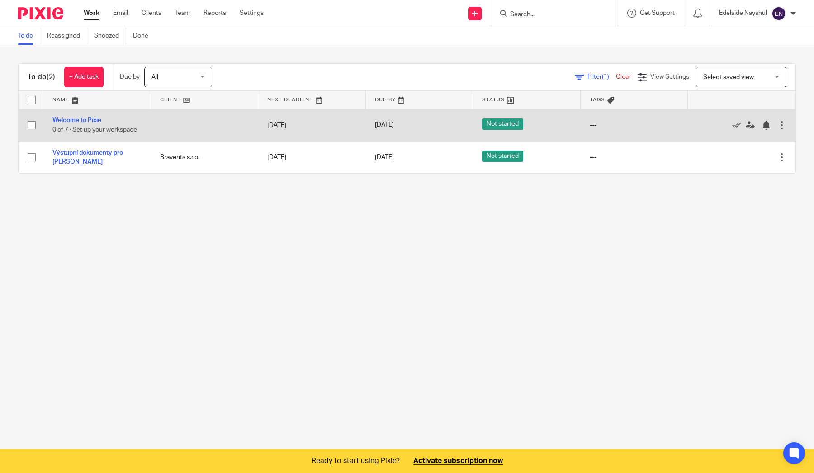
click at [29, 125] on input "checkbox" at bounding box center [31, 125] width 17 height 17
checkbox input "true"
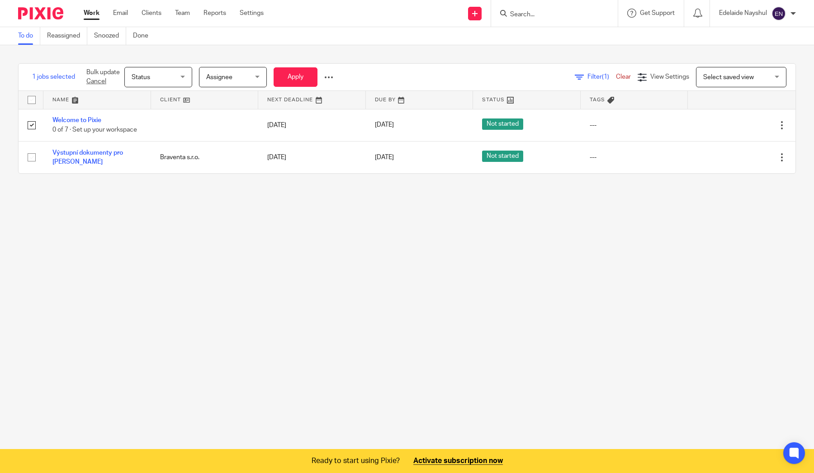
click at [329, 77] on div at bounding box center [328, 77] width 9 height 9
click at [308, 111] on button "Delete" at bounding box center [308, 113] width 47 height 12
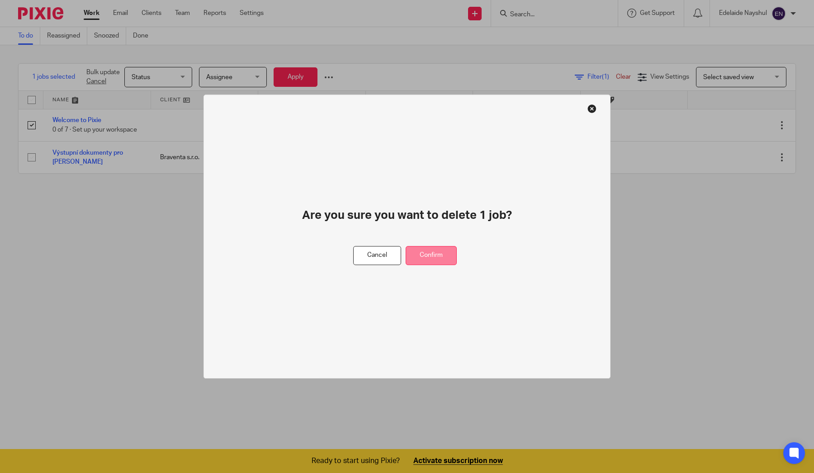
click at [423, 250] on button "Confirm" at bounding box center [431, 255] width 51 height 19
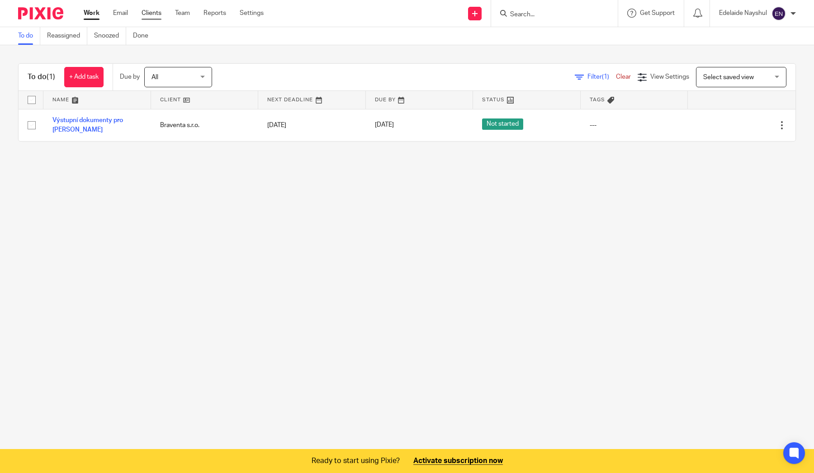
click at [151, 14] on link "Clients" at bounding box center [152, 13] width 20 height 9
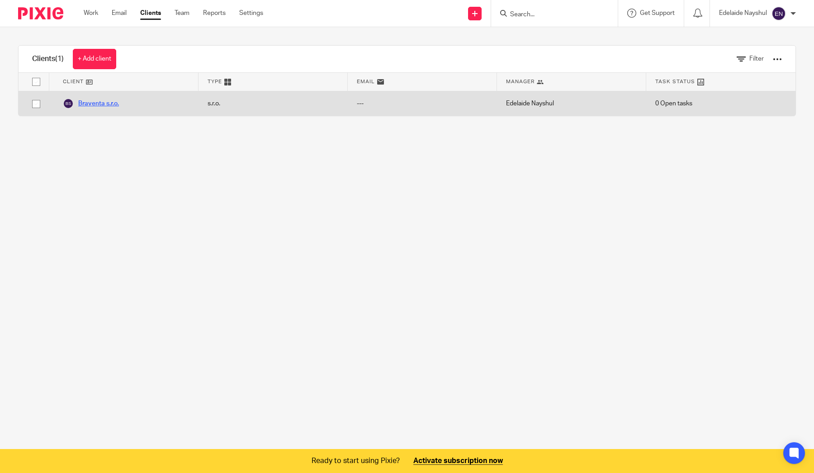
click at [101, 101] on link "Braventa s.r.o." at bounding box center [91, 103] width 56 height 11
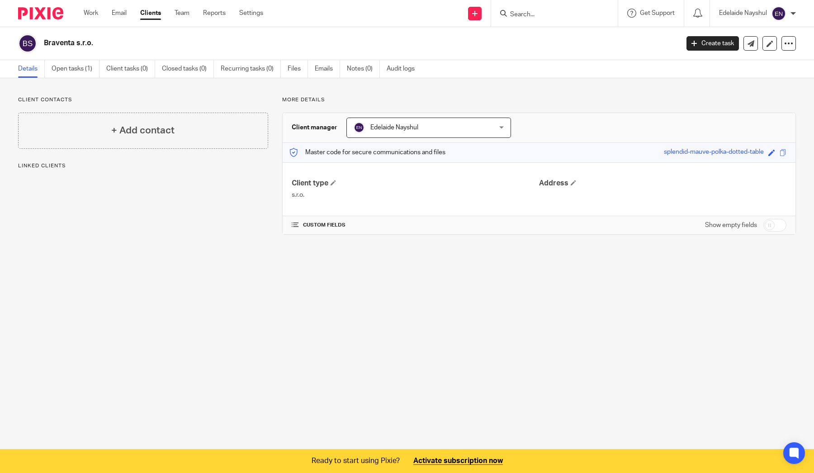
click at [292, 222] on span at bounding box center [295, 225] width 7 height 7
click at [764, 224] on input "checkbox" at bounding box center [774, 225] width 23 height 13
checkbox input "true"
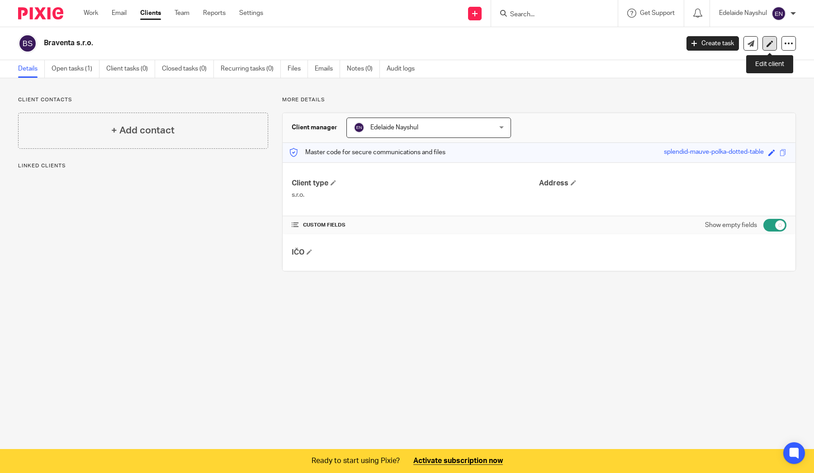
click at [769, 46] on icon at bounding box center [770, 43] width 7 height 7
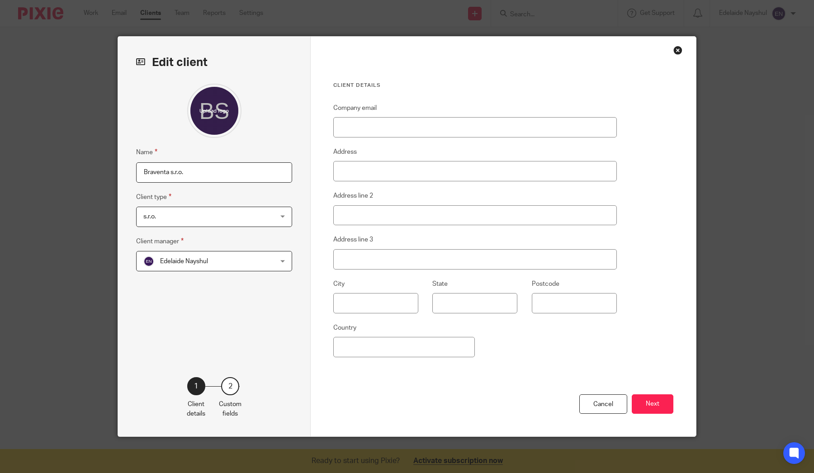
click at [679, 48] on div "Close this dialog window" at bounding box center [677, 50] width 9 height 9
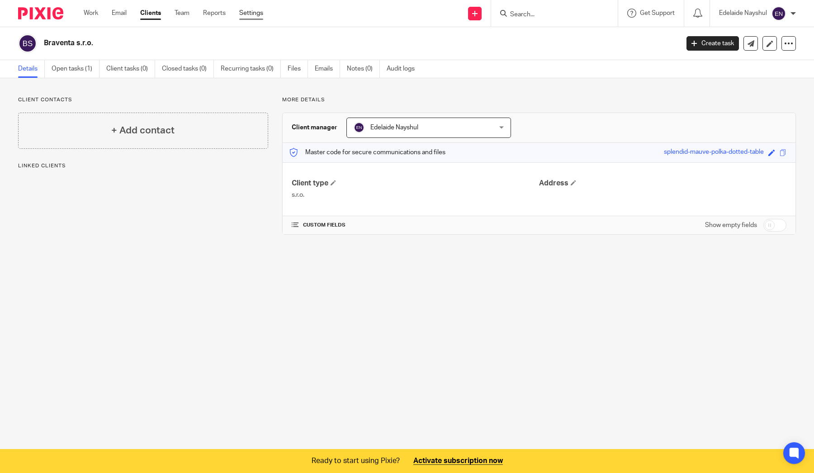
click at [251, 15] on link "Settings" at bounding box center [251, 13] width 24 height 9
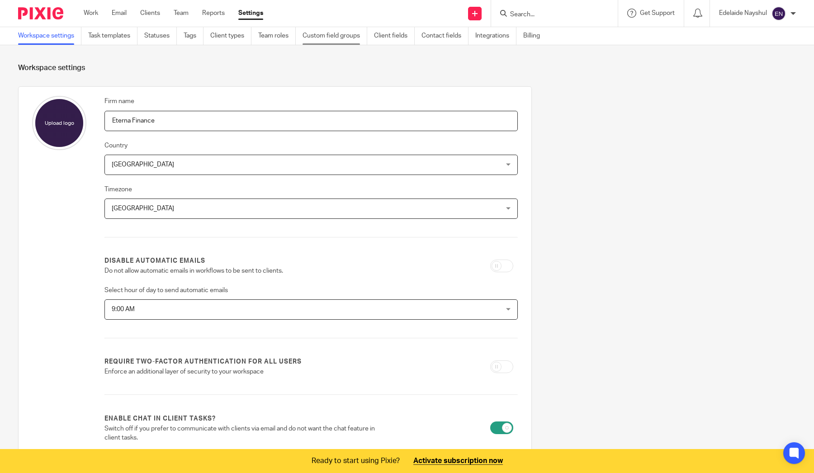
click at [341, 38] on link "Custom field groups" at bounding box center [335, 36] width 65 height 18
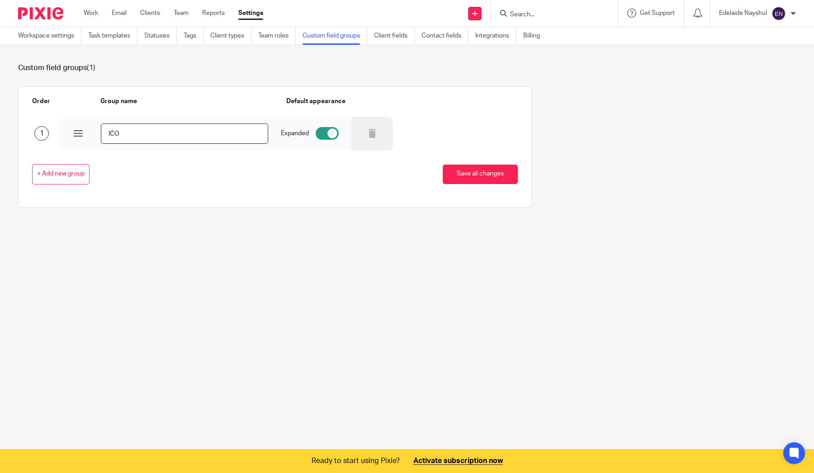
click at [393, 37] on link "Client fields" at bounding box center [394, 36] width 41 height 18
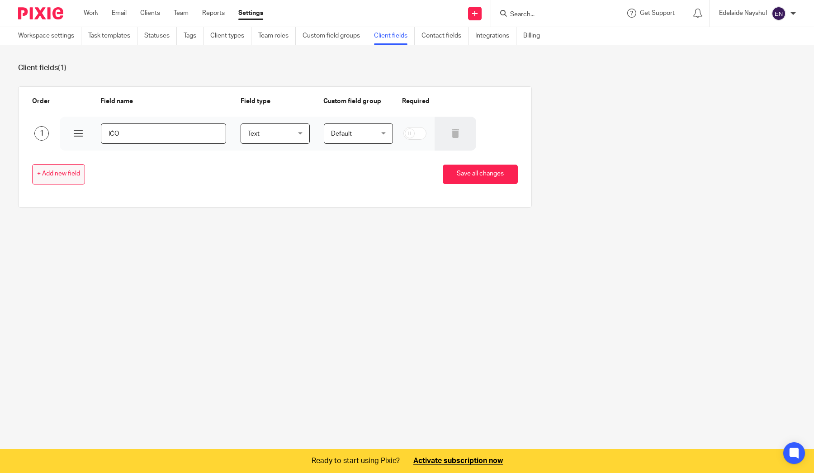
click at [73, 172] on span "+ Add new field" at bounding box center [58, 173] width 43 height 7
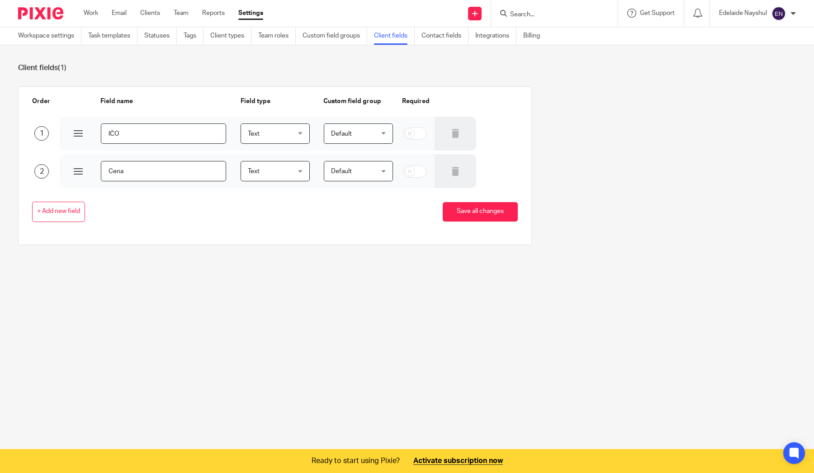
click at [301, 172] on div "Text Text" at bounding box center [275, 171] width 69 height 20
click at [289, 230] on li "Number" at bounding box center [275, 227] width 68 height 19
click at [383, 170] on div "Default Default" at bounding box center [358, 171] width 69 height 20
click at [294, 216] on div "+ Add new field Save all changes" at bounding box center [268, 212] width 500 height 20
click at [76, 212] on span "+ Add new field" at bounding box center [58, 211] width 43 height 7
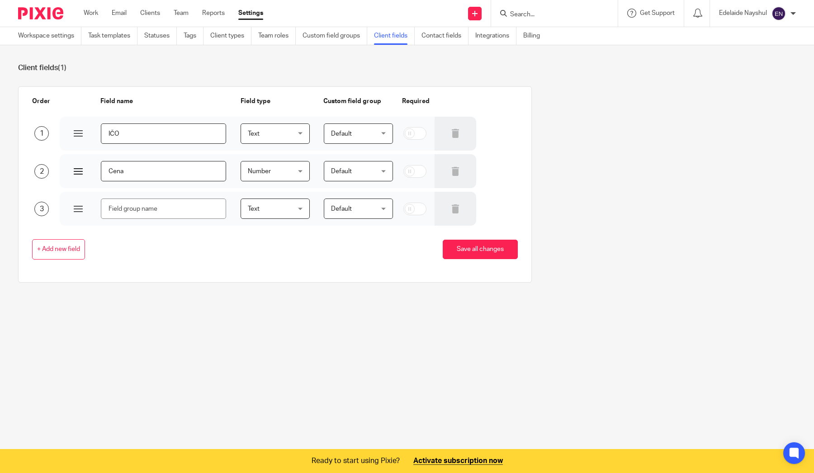
drag, startPoint x: 167, startPoint y: 170, endPoint x: 91, endPoint y: 170, distance: 76.0
click at [91, 170] on div "Cena" at bounding box center [143, 171] width 166 height 34
paste input "za měsíc"
type input "Cena za měsíc fixní"
click at [168, 210] on input "text" at bounding box center [163, 209] width 125 height 20
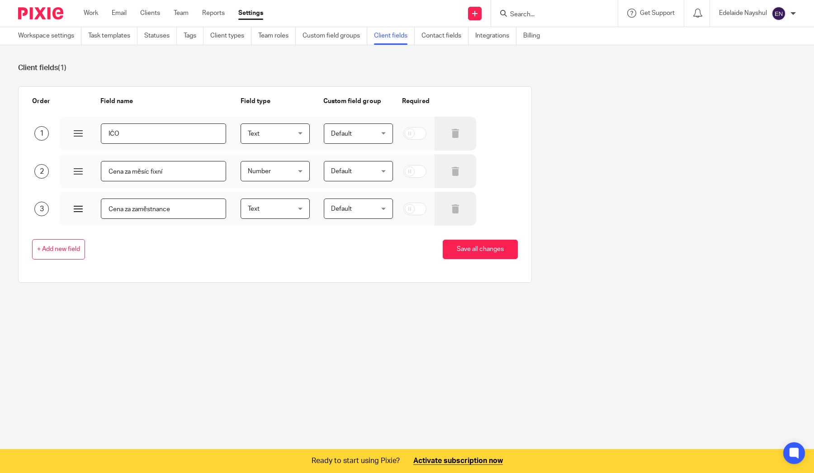
click at [130, 208] on input "Cena za zaměstnance" at bounding box center [163, 209] width 125 height 20
drag, startPoint x: 127, startPoint y: 209, endPoint x: 187, endPoint y: 209, distance: 60.1
click at [187, 209] on input "Cena za zaměstnance" at bounding box center [163, 209] width 125 height 20
drag, startPoint x: 176, startPoint y: 209, endPoint x: 126, endPoint y: 207, distance: 50.7
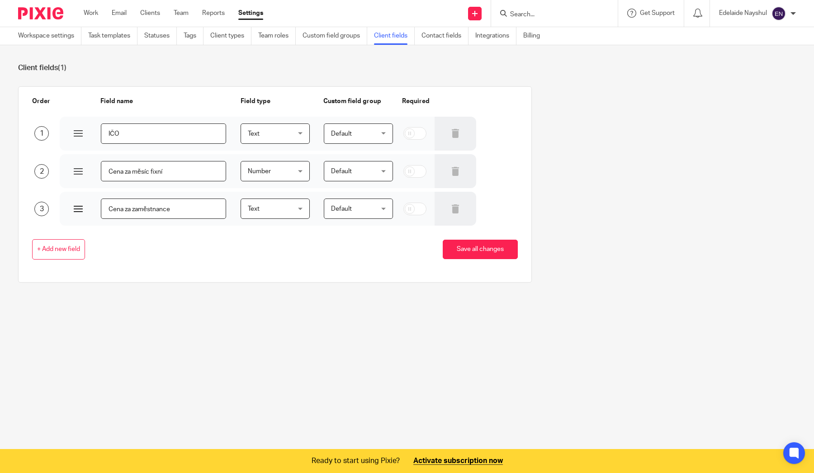
click at [126, 207] on input "Cena za zaměstnance" at bounding box center [163, 209] width 125 height 20
type input "Cena nástup/výstup zaměstnance"
drag, startPoint x: 192, startPoint y: 224, endPoint x: 199, endPoint y: 240, distance: 17.6
click at [199, 240] on div "+ Add new field Save all changes" at bounding box center [268, 249] width 500 height 20
click at [328, 37] on link "Custom field groups" at bounding box center [335, 36] width 65 height 18
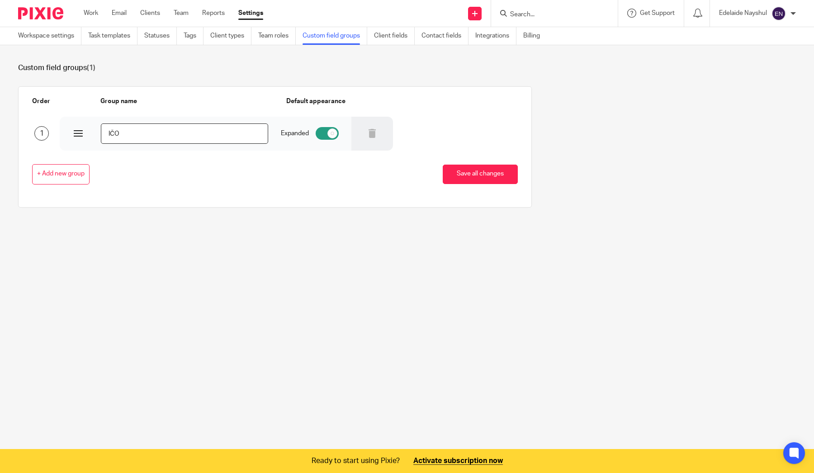
click at [160, 122] on div "IČO" at bounding box center [164, 134] width 208 height 34
drag, startPoint x: 143, startPoint y: 137, endPoint x: 66, endPoint y: 137, distance: 76.9
click at [66, 137] on div "IČO" at bounding box center [164, 134] width 208 height 34
type input "s"
type input "SRO"
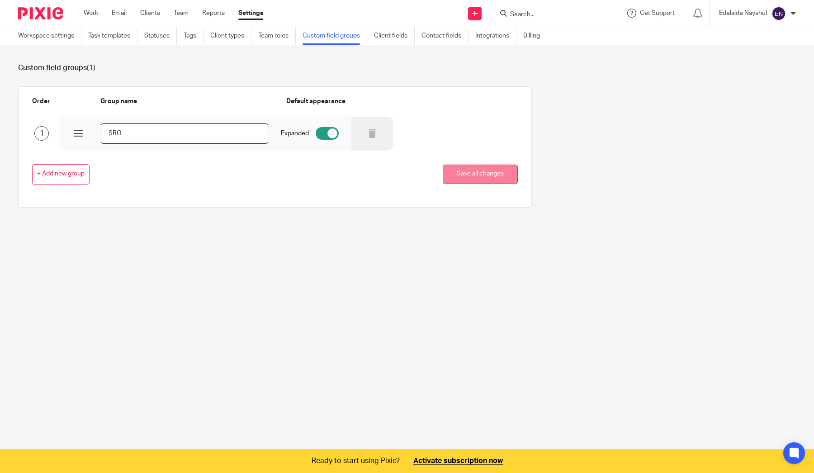
click at [474, 178] on button "Save all changes" at bounding box center [480, 174] width 75 height 19
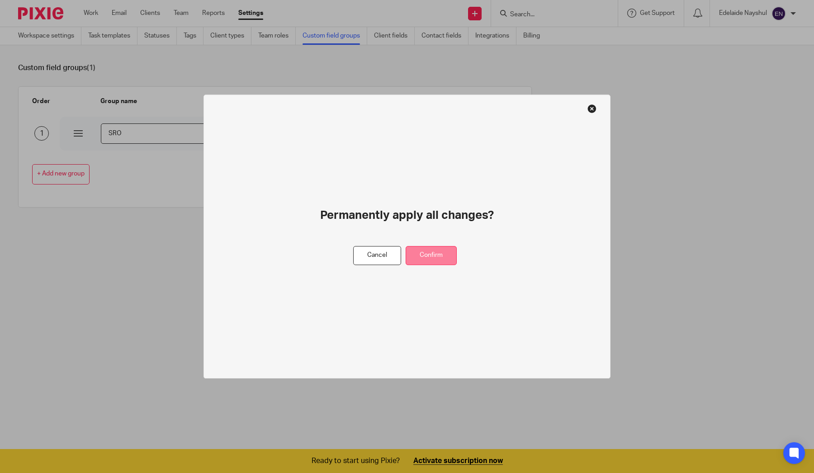
click at [437, 256] on button "Confirm" at bounding box center [431, 255] width 51 height 19
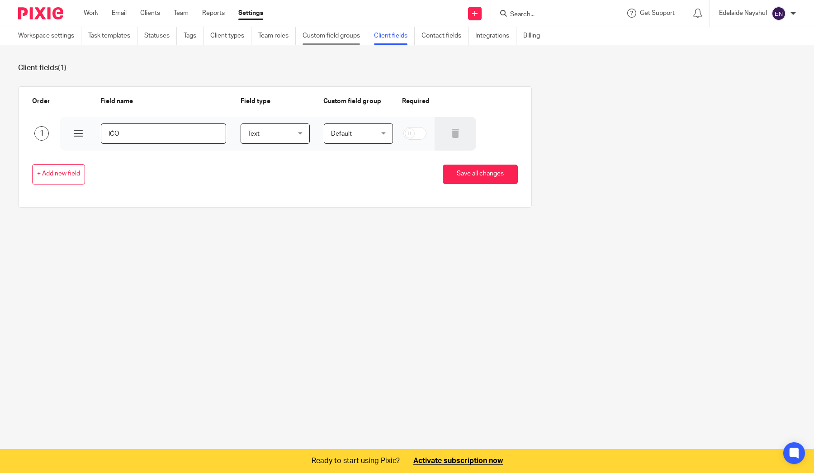
click at [323, 32] on link "Custom field groups" at bounding box center [335, 36] width 65 height 18
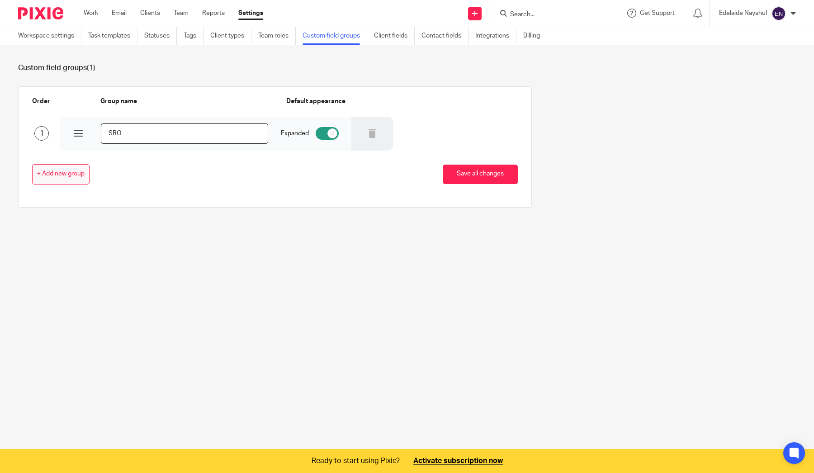
click at [62, 182] on button "+ Add new group" at bounding box center [60, 174] width 57 height 20
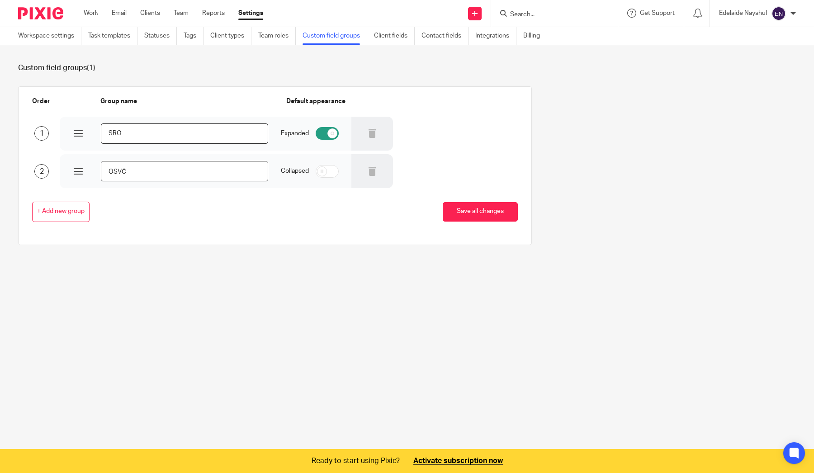
type input "OSVČ"
click at [326, 175] on input "checkbox" at bounding box center [327, 171] width 23 height 13
checkbox input "true"
click at [475, 209] on button "Save all changes" at bounding box center [480, 211] width 75 height 19
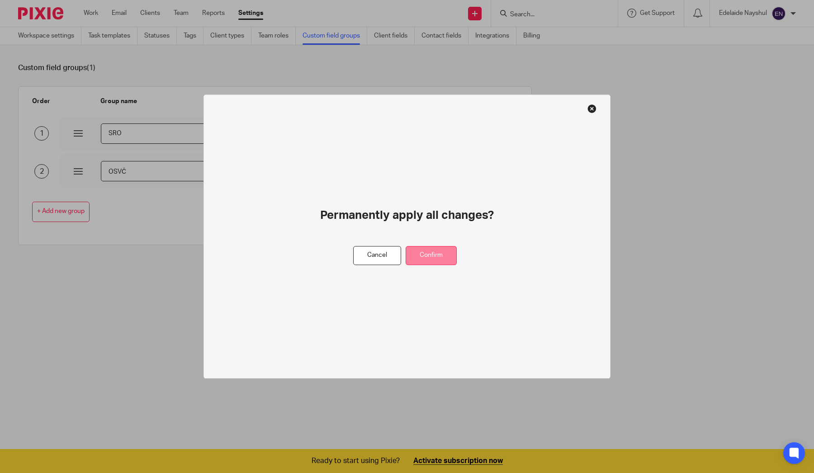
click at [438, 251] on button "Confirm" at bounding box center [431, 255] width 51 height 19
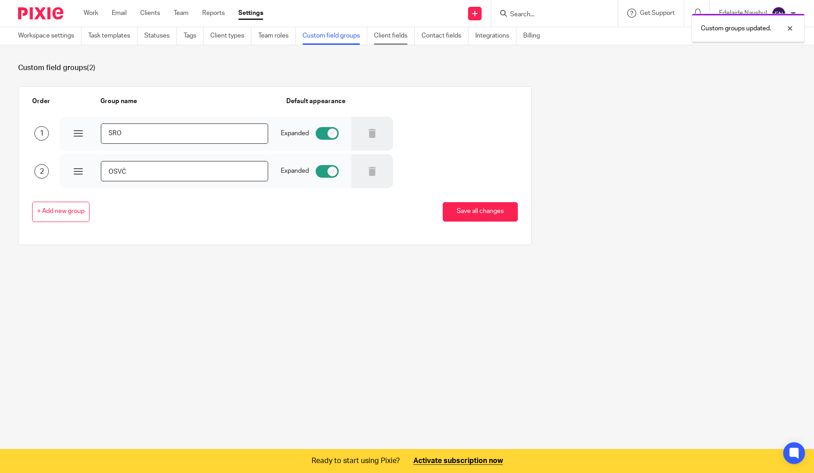
click at [395, 32] on link "Client fields" at bounding box center [394, 36] width 41 height 18
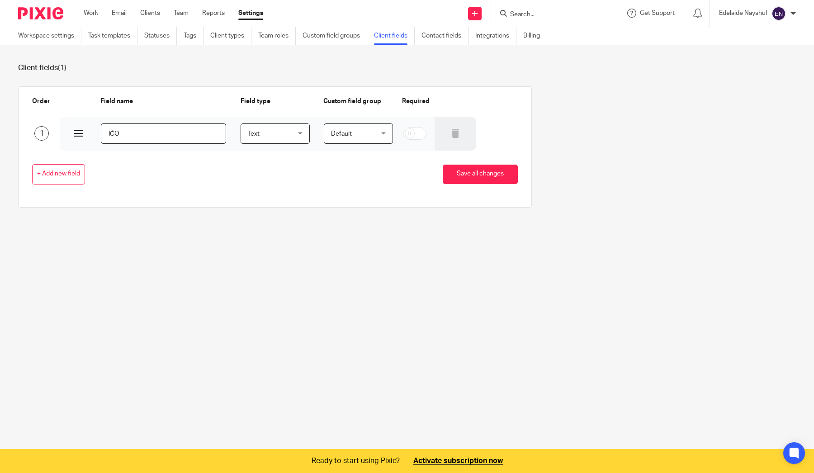
click at [188, 134] on input "IČO" at bounding box center [163, 133] width 125 height 20
click at [369, 137] on span "Default" at bounding box center [355, 133] width 49 height 19
click at [358, 194] on li "SRO" at bounding box center [358, 197] width 68 height 19
click at [303, 135] on div "Text Text" at bounding box center [275, 133] width 69 height 20
click at [389, 132] on div "SRO SRO" at bounding box center [358, 133] width 69 height 20
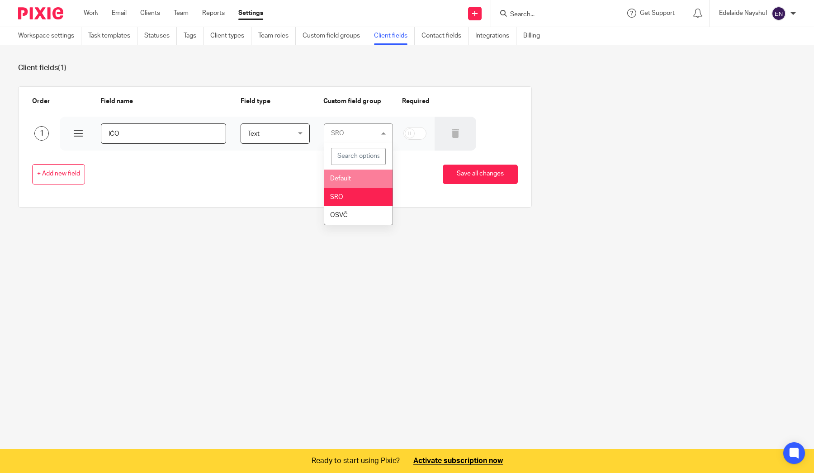
click at [369, 176] on li "Default" at bounding box center [358, 179] width 68 height 19
click at [298, 136] on div "Text Text" at bounding box center [275, 133] width 69 height 20
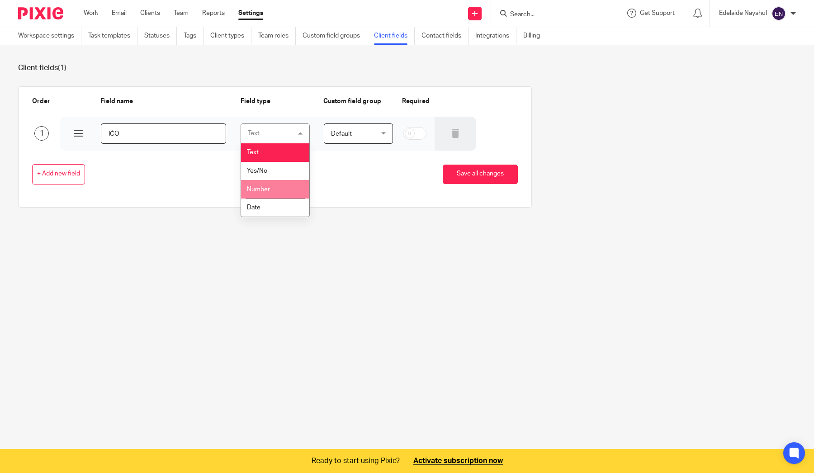
click at [294, 184] on li "Number" at bounding box center [275, 189] width 68 height 19
click at [69, 172] on span "+ Add new field" at bounding box center [58, 173] width 43 height 7
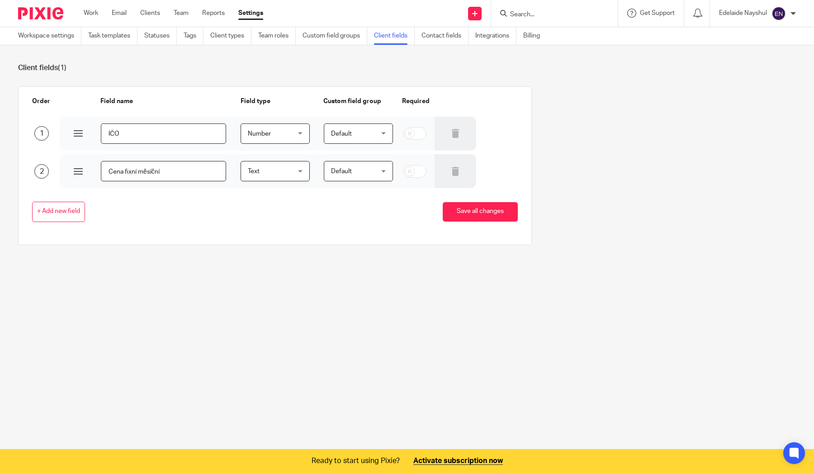
type input "Cena fixní měsíční"
click at [289, 174] on span "Text" at bounding box center [272, 170] width 49 height 19
click at [285, 223] on li "Number" at bounding box center [275, 227] width 68 height 19
click at [388, 175] on div "Default Default" at bounding box center [358, 171] width 69 height 20
click at [355, 218] on li "Default" at bounding box center [358, 216] width 68 height 19
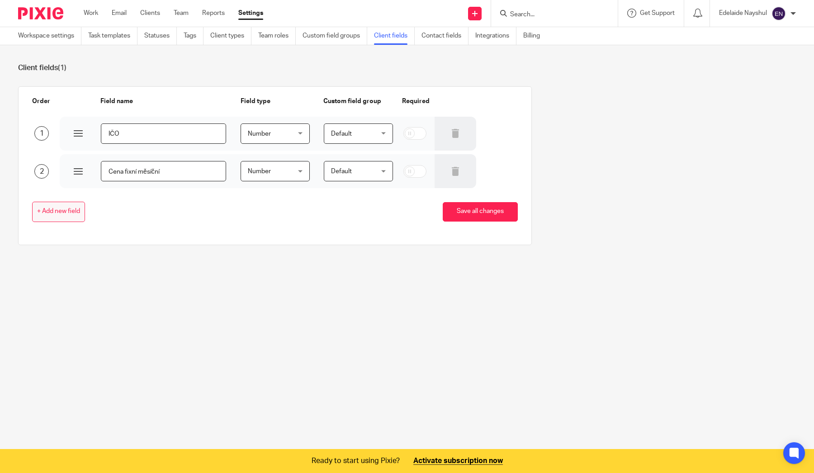
click at [51, 219] on button "+ Add new field" at bounding box center [58, 212] width 53 height 20
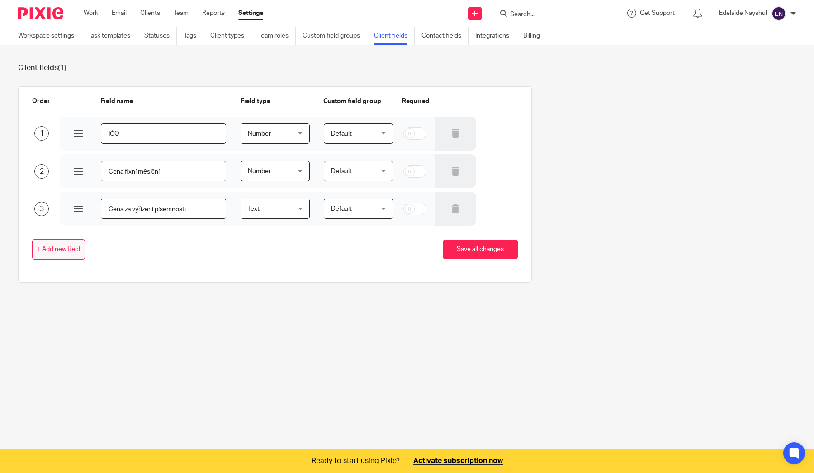
type input "Cena za vyřízení písemnosti"
click at [60, 251] on span "+ Add new field" at bounding box center [58, 249] width 43 height 7
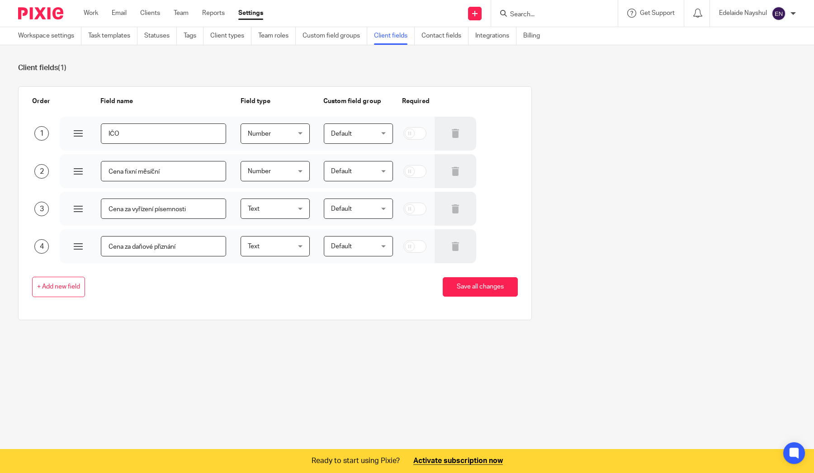
type input "Cena za daňové přiznání"
click at [293, 212] on span "Text" at bounding box center [272, 208] width 49 height 19
click at [274, 267] on li "Number" at bounding box center [275, 265] width 68 height 19
click at [284, 249] on span "Text" at bounding box center [272, 246] width 49 height 19
click at [277, 299] on li "Number" at bounding box center [275, 302] width 68 height 19
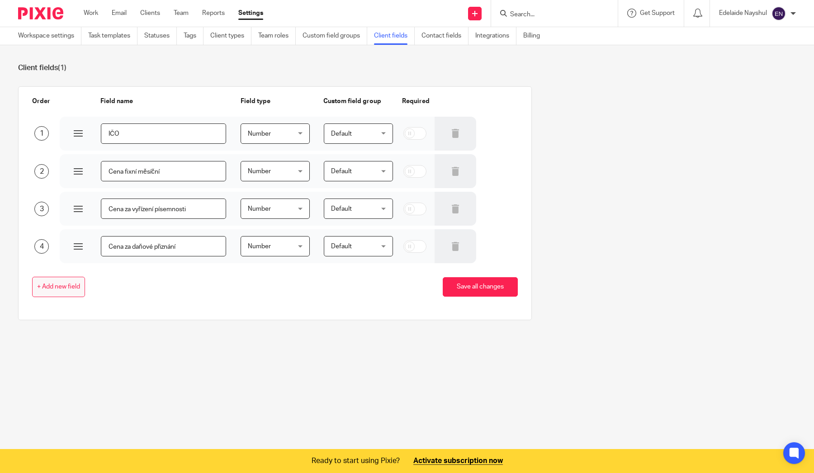
click at [56, 292] on button "+ Add new field" at bounding box center [58, 287] width 53 height 20
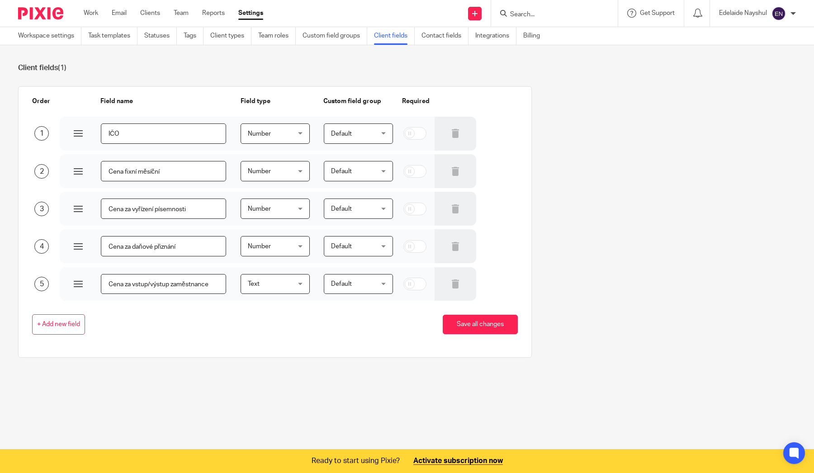
type input "Cena za vstup/výstup zaměstnance"
click at [55, 336] on div "+ Add new field Save all changes" at bounding box center [268, 324] width 500 height 47
click at [55, 326] on span "+ Add new field" at bounding box center [58, 324] width 43 height 7
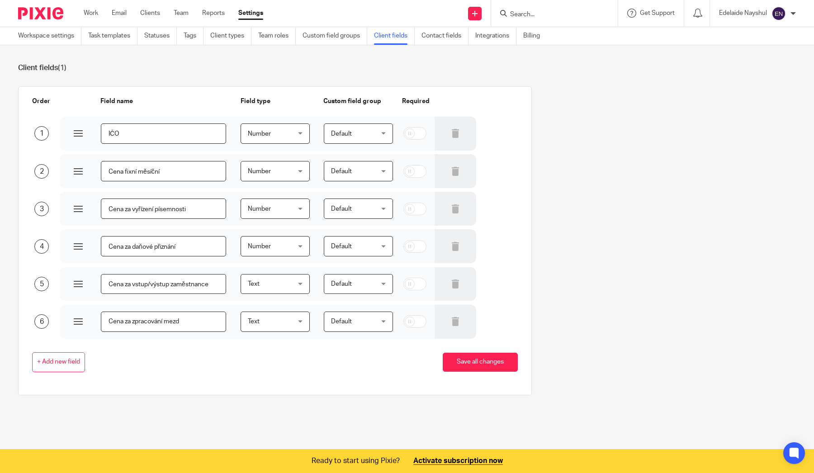
type input "Cena za zpracování mezd"
click at [303, 279] on div "Text Text" at bounding box center [275, 284] width 69 height 20
click at [266, 342] on span "Number" at bounding box center [258, 339] width 23 height 6
click at [279, 324] on span "Text" at bounding box center [272, 321] width 49 height 19
click at [275, 376] on li "Number" at bounding box center [275, 377] width 68 height 19
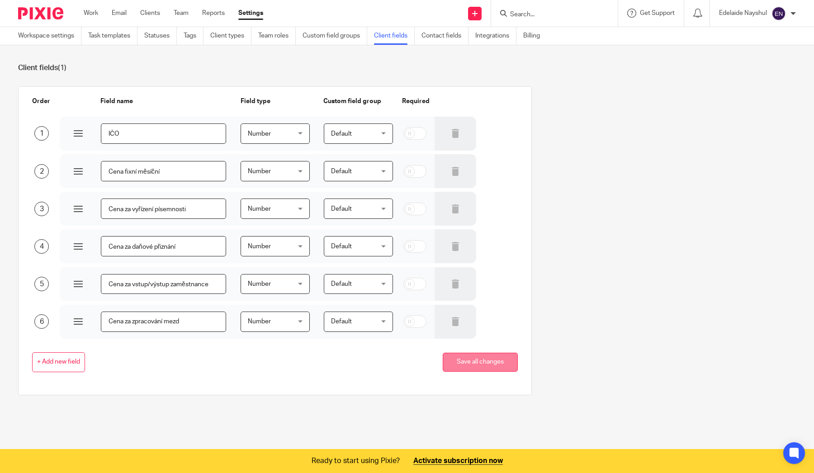
click at [494, 365] on button "Save all changes" at bounding box center [480, 362] width 75 height 19
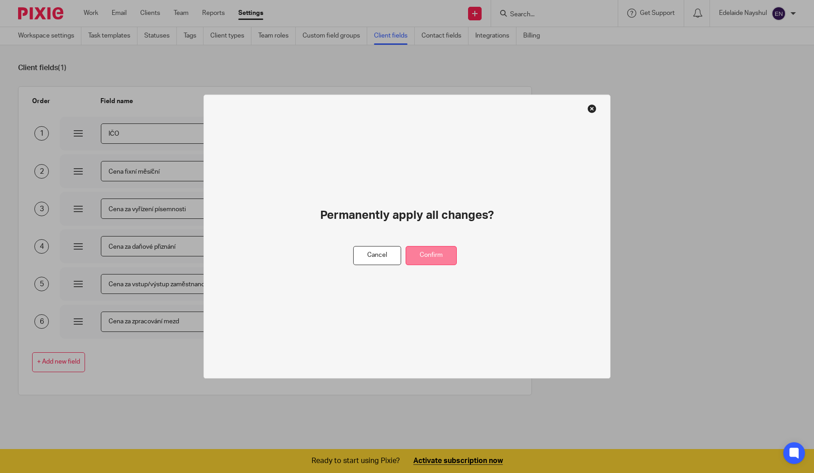
click at [437, 261] on button "Confirm" at bounding box center [431, 255] width 51 height 19
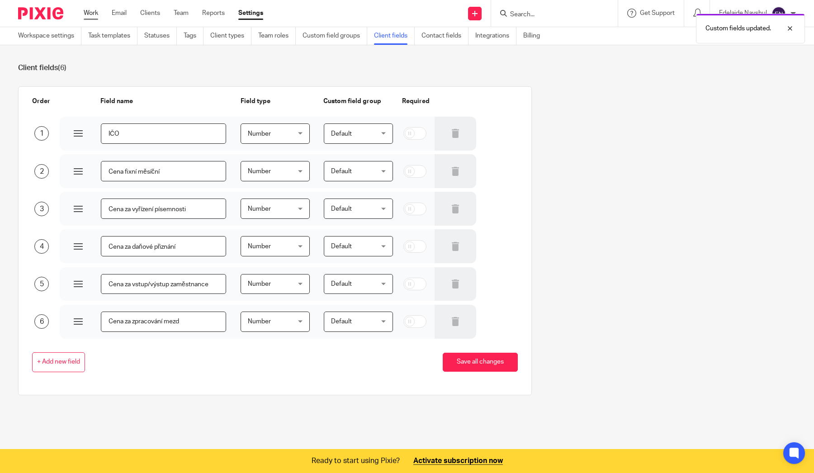
click at [97, 17] on link "Work" at bounding box center [91, 13] width 14 height 9
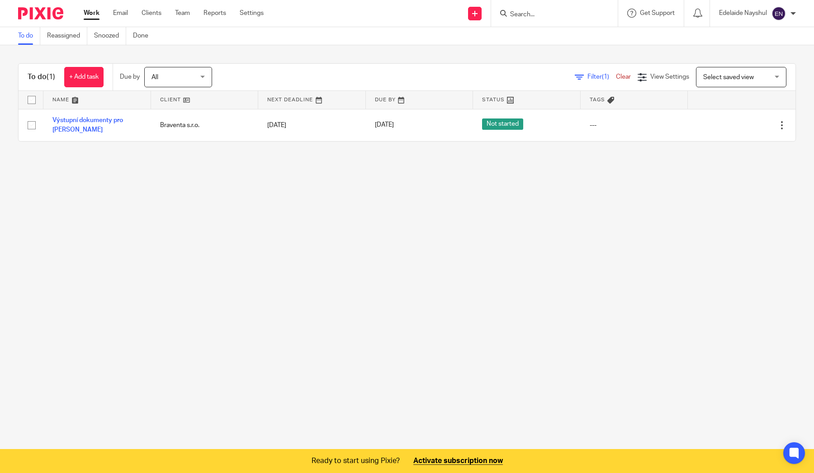
click at [145, 19] on div "Work Email Clients Team Reports Settings Work Email Clients Team Reports Settin…" at bounding box center [176, 13] width 203 height 27
click at [158, 19] on div "Work Email Clients Team Reports Settings Work Email Clients Team Reports Settin…" at bounding box center [176, 13] width 203 height 27
click at [154, 12] on link "Clients" at bounding box center [152, 13] width 20 height 9
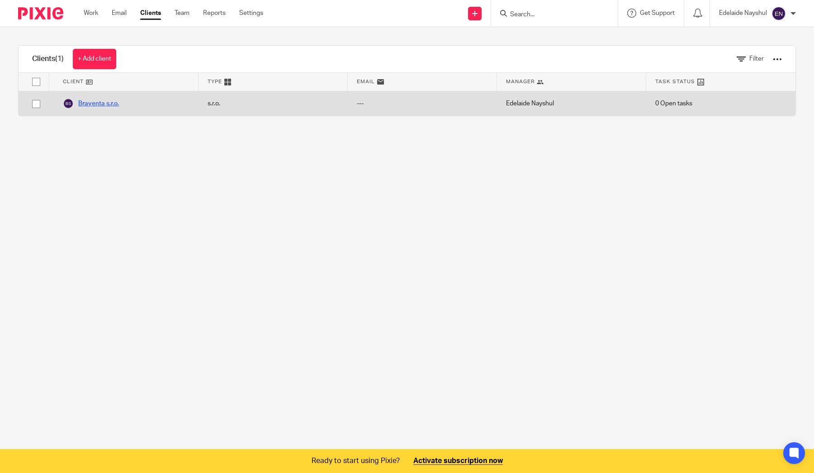
click at [87, 103] on link "Braventa s.r.o." at bounding box center [91, 103] width 56 height 11
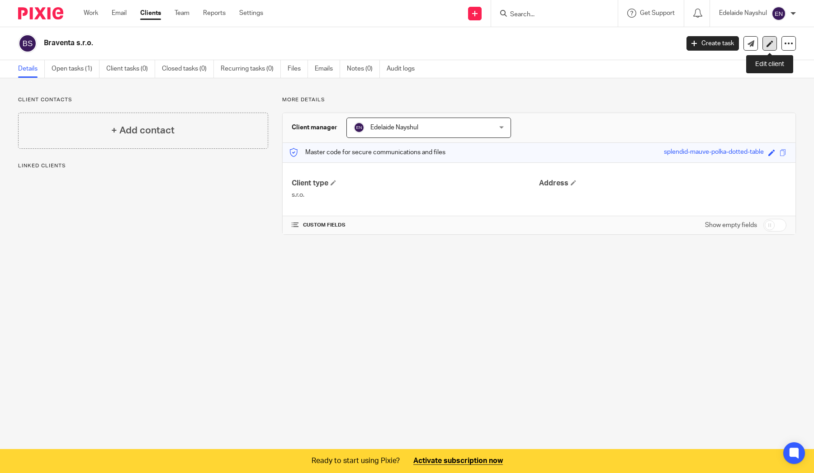
click at [774, 42] on link at bounding box center [769, 43] width 14 height 14
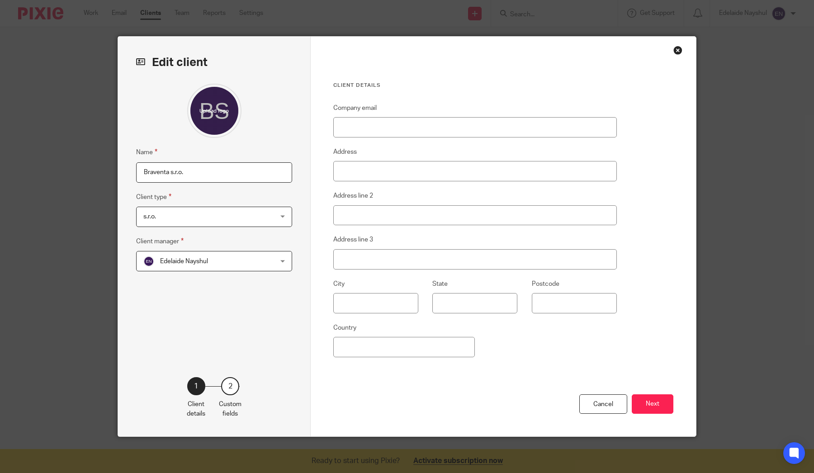
click at [231, 384] on div "2" at bounding box center [230, 386] width 18 height 18
click at [663, 401] on button "Next" at bounding box center [653, 403] width 42 height 19
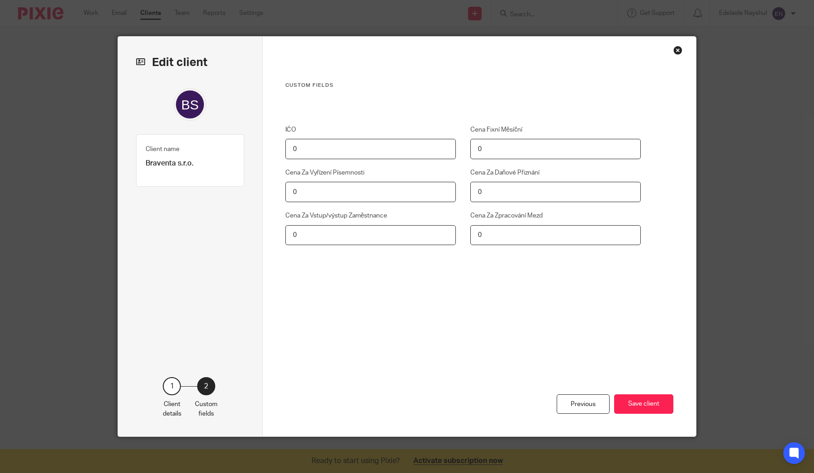
drag, startPoint x: 511, startPoint y: 144, endPoint x: 526, endPoint y: 151, distance: 15.8
click at [526, 151] on input "0" at bounding box center [555, 149] width 171 height 20
type input "2500"
click at [503, 195] on input "0" at bounding box center [555, 192] width 171 height 20
drag, startPoint x: 504, startPoint y: 233, endPoint x: 455, endPoint y: 235, distance: 49.3
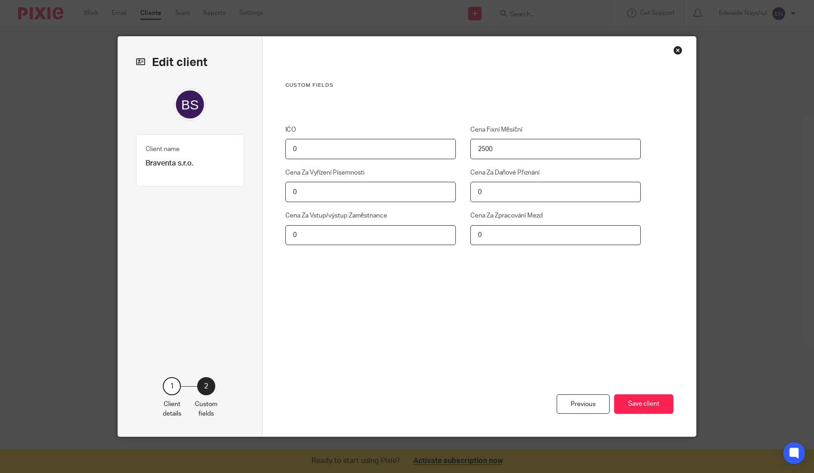
click at [455, 235] on div "IČO 0 Cena Fixní Měsíční 2500 Cena Za Vyřízení Písemnosti 0 Cena Za Daňové Přiz…" at bounding box center [456, 201] width 370 height 152
type input "200"
click at [387, 238] on input "0" at bounding box center [370, 235] width 171 height 20
type input "400"
drag, startPoint x: 498, startPoint y: 189, endPoint x: 350, endPoint y: 185, distance: 148.4
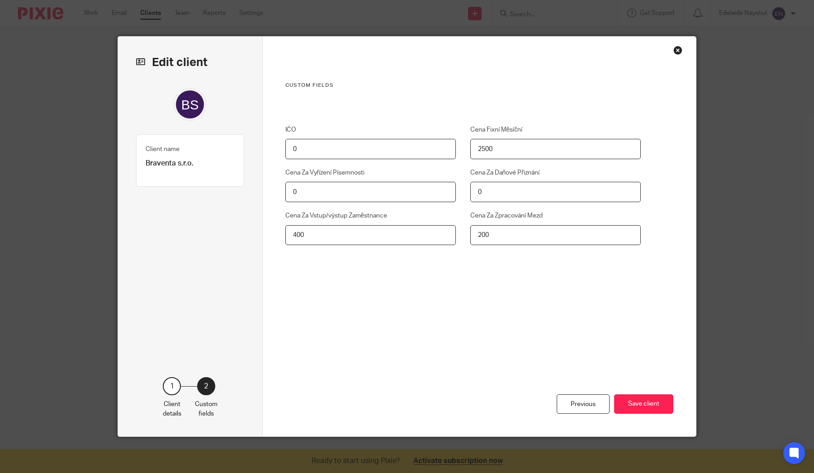
click at [350, 185] on div "IČO 0 Cena Fixní Měsíční 2500 Cena Za Vyřízení Písemnosti 0 Cena Za Daňové Přiz…" at bounding box center [456, 201] width 370 height 152
type input "5000"
click at [631, 403] on button "Save client" at bounding box center [643, 403] width 59 height 19
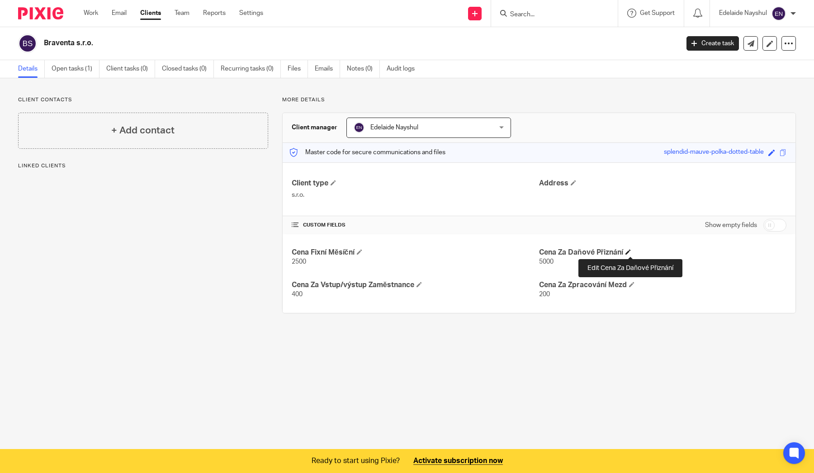
click at [631, 253] on span at bounding box center [627, 251] width 5 height 5
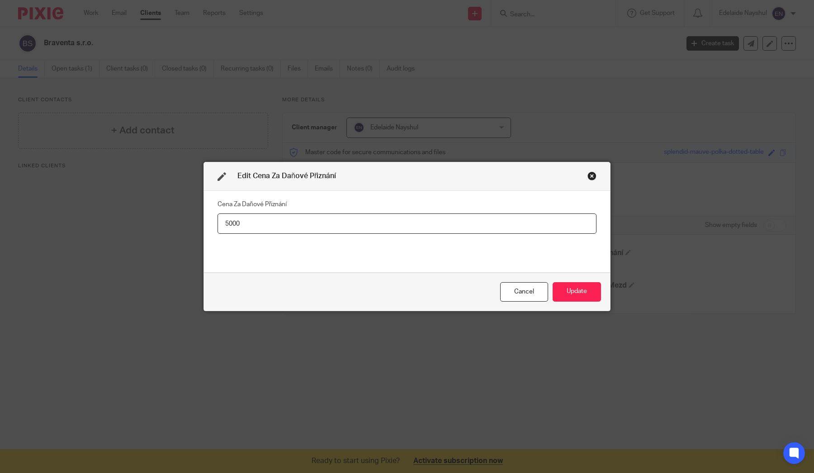
drag, startPoint x: 229, startPoint y: 224, endPoint x: 222, endPoint y: 224, distance: 7.2
click at [222, 224] on input "5000" at bounding box center [407, 223] width 379 height 20
type input "3000"
click at [565, 292] on button "Update" at bounding box center [577, 291] width 48 height 19
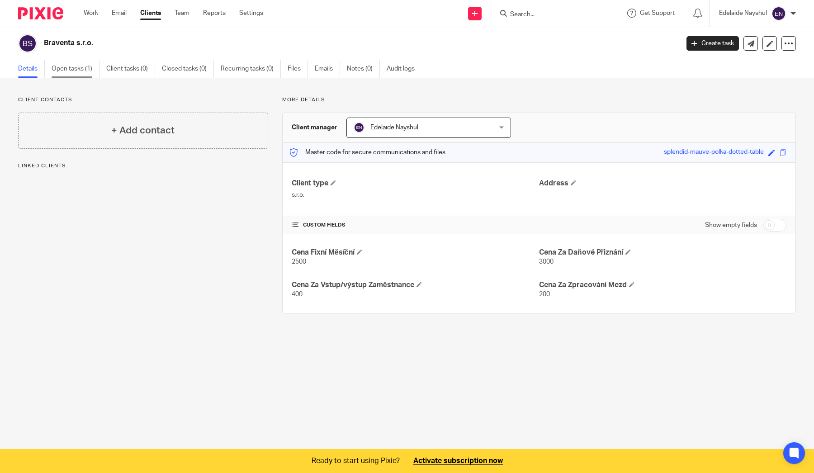
click at [86, 72] on link "Open tasks (1)" at bounding box center [76, 69] width 48 height 18
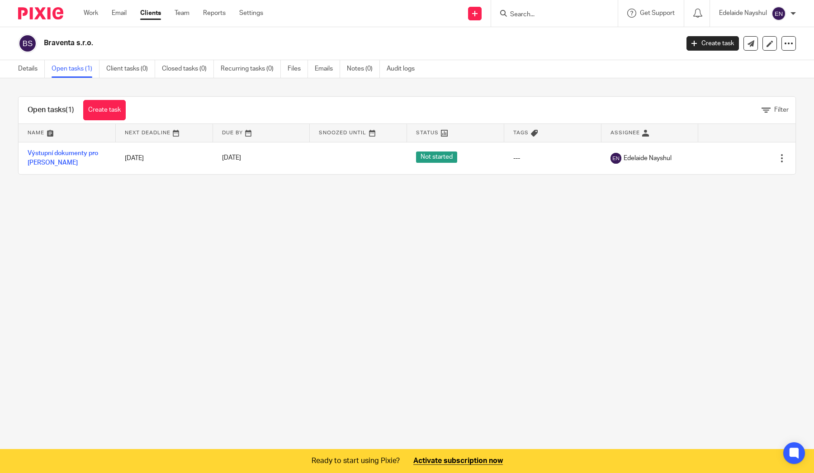
click at [140, 16] on ul "Work Email Clients Team Reports Settings" at bounding box center [180, 13] width 193 height 9
click at [147, 16] on link "Clients" at bounding box center [150, 13] width 21 height 9
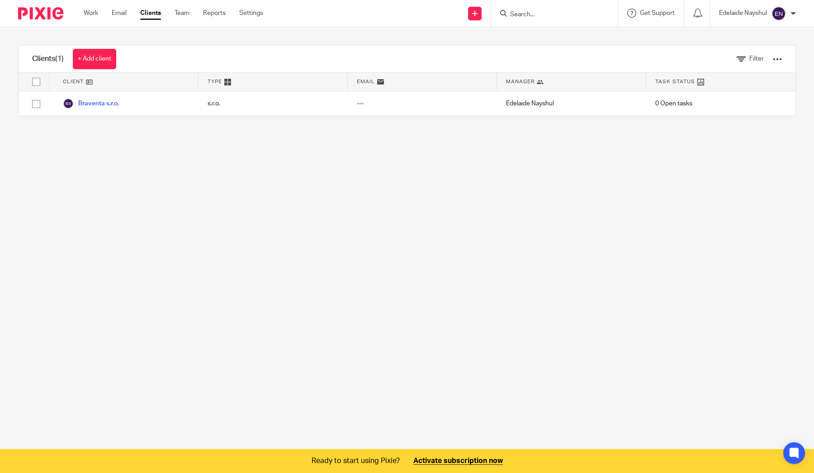
click at [783, 59] on div "Filter" at bounding box center [753, 59] width 86 height 27
click at [778, 59] on div at bounding box center [777, 59] width 9 height 9
click at [663, 125] on div "Clients (1) + Add client Filter Client Type Email Manager Task Status Braventa …" at bounding box center [407, 80] width 814 height 107
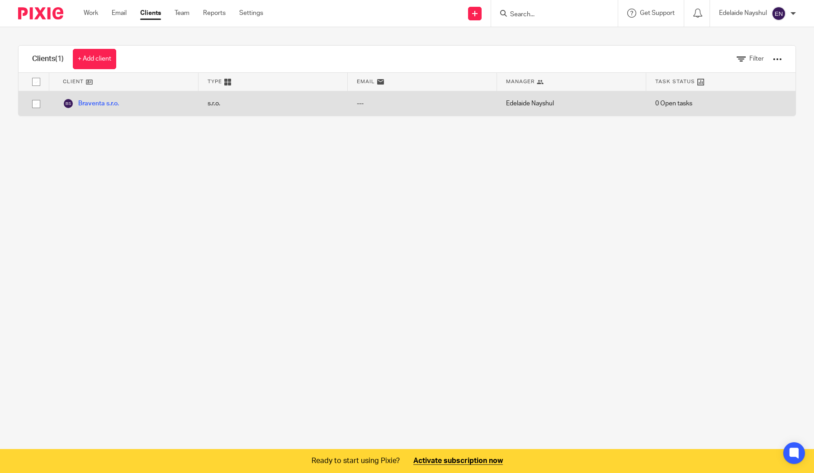
click at [676, 99] on span "0 Open tasks" at bounding box center [673, 103] width 37 height 9
click at [670, 104] on span "0 Open tasks" at bounding box center [673, 103] width 37 height 9
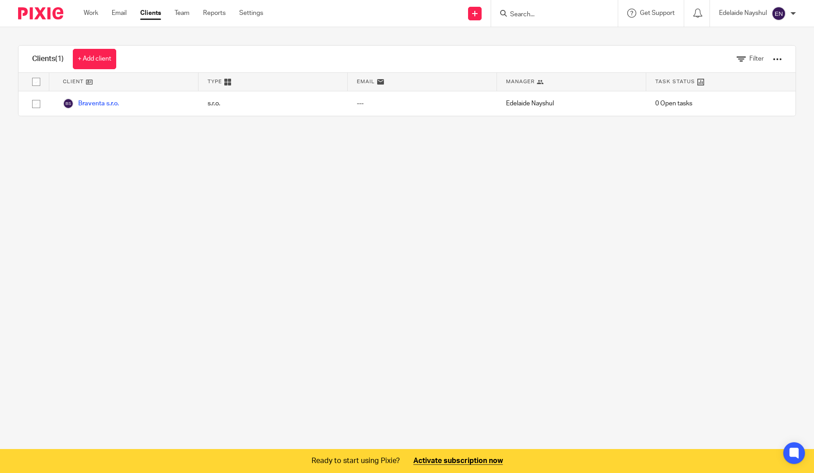
click at [676, 86] on div "Task Status" at bounding box center [720, 82] width 149 height 18
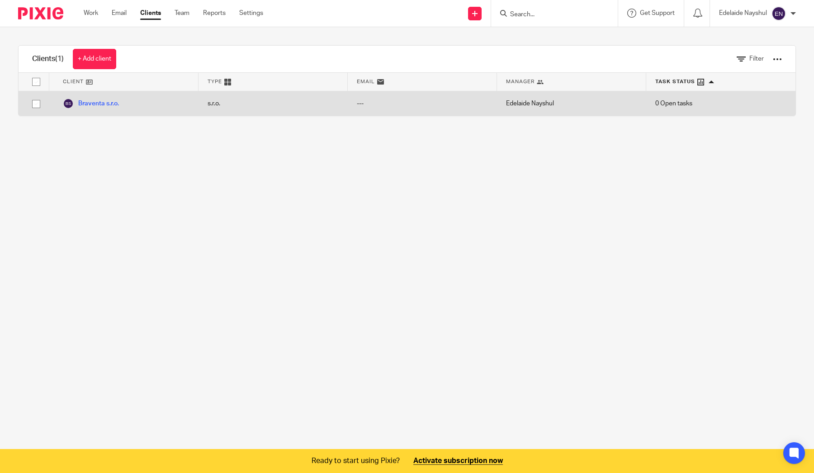
click at [677, 103] on span "0 Open tasks" at bounding box center [673, 103] width 37 height 9
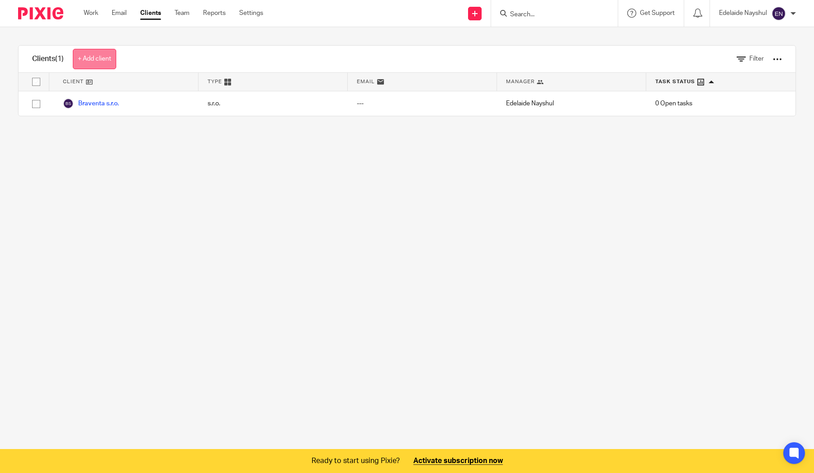
click at [104, 65] on link "+ Add client" at bounding box center [94, 59] width 43 height 20
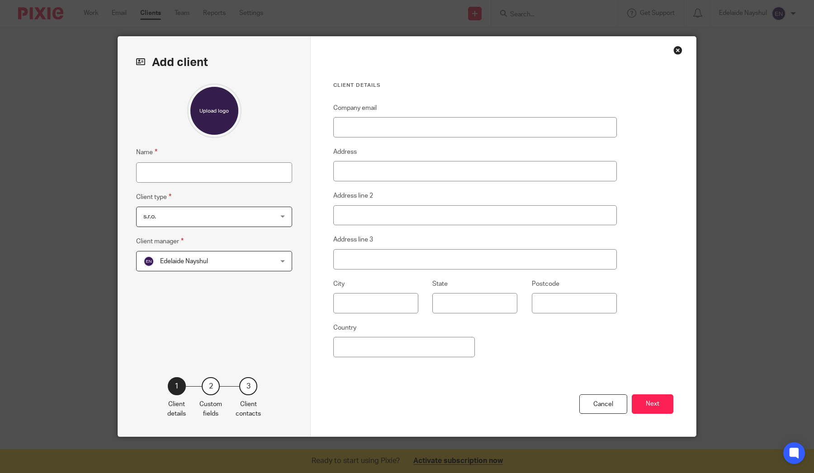
click at [201, 217] on span "s.r.o." at bounding box center [202, 216] width 118 height 19
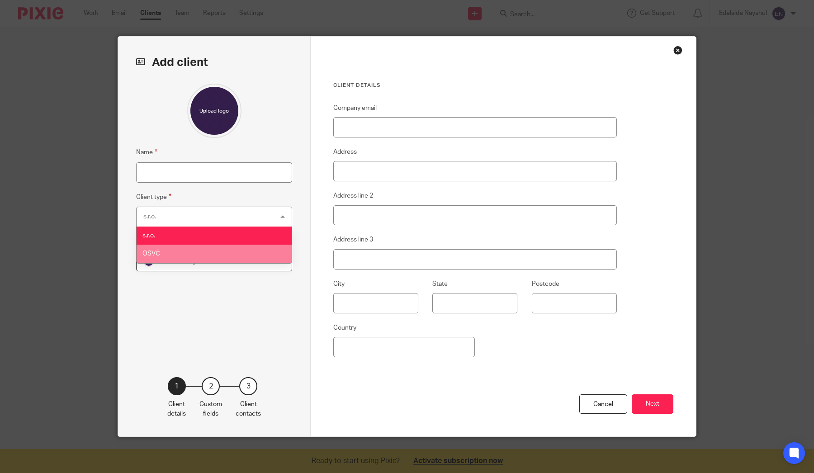
click at [194, 249] on li "OSVČ" at bounding box center [214, 254] width 155 height 19
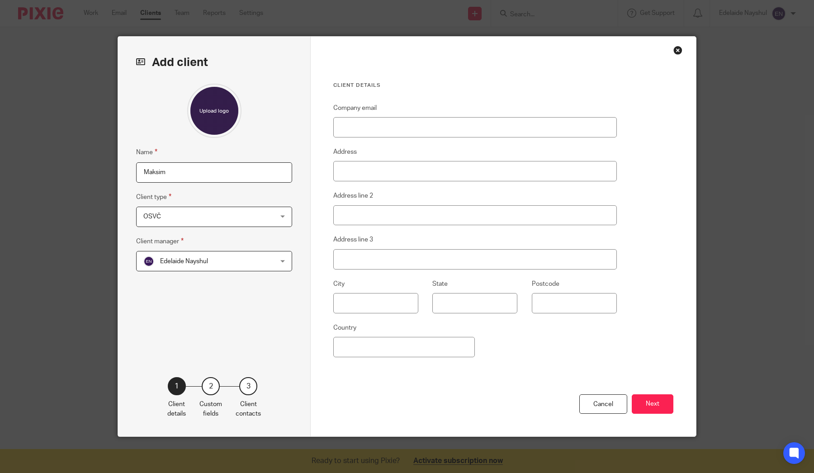
type input "Maksim"
type input "Maksim Slobodnik"
click at [195, 199] on fieldset "Client type OSVČ OSVČ s.r.o. OSVČ 2" at bounding box center [214, 209] width 156 height 35
click at [644, 406] on button "Next" at bounding box center [653, 403] width 42 height 19
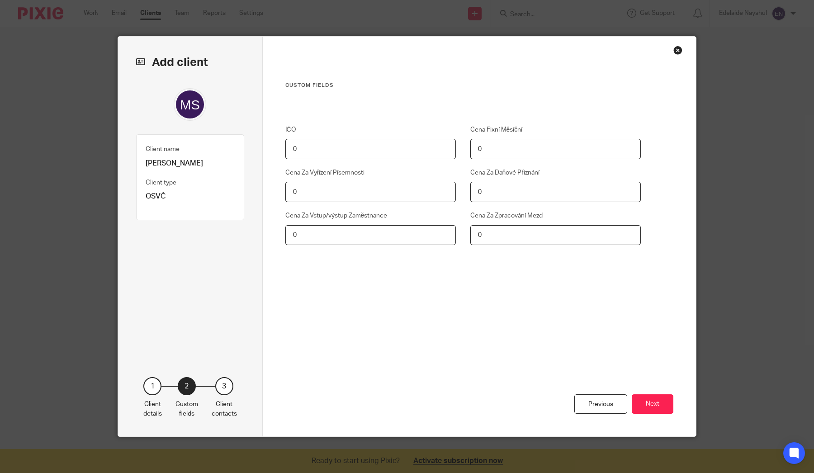
drag, startPoint x: 309, startPoint y: 189, endPoint x: 279, endPoint y: 189, distance: 29.8
click at [279, 189] on div "Cena Za Vyřízení Písemnosti 0" at bounding box center [363, 185] width 185 height 34
type input "200"
drag, startPoint x: 497, startPoint y: 188, endPoint x: 517, endPoint y: 188, distance: 19.9
click at [518, 188] on input "0" at bounding box center [555, 192] width 171 height 20
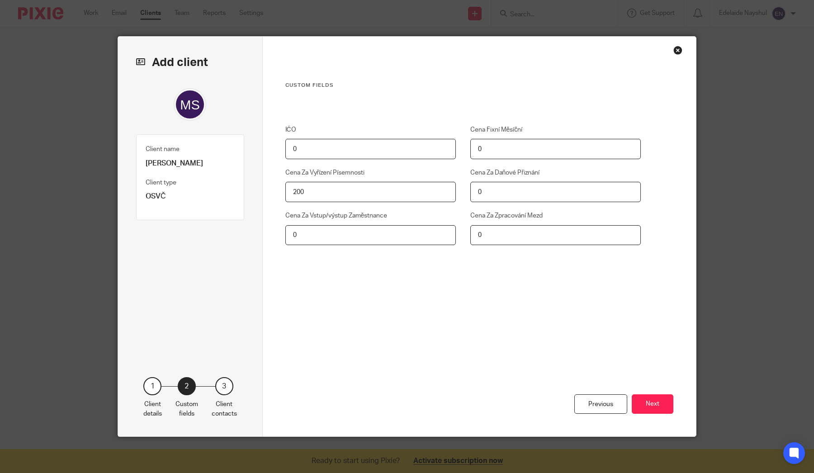
click at [517, 188] on input "0" at bounding box center [555, 192] width 171 height 20
drag, startPoint x: 517, startPoint y: 188, endPoint x: 445, endPoint y: 188, distance: 72.8
click at [445, 188] on div "IČO 0 Cena Fixní Měsíční 0 Cena Za Vyřízení Písemnosti 200 Cena Za Daňové Přizn…" at bounding box center [456, 201] width 370 height 152
type input "1500"
click at [644, 398] on button "Next" at bounding box center [653, 403] width 42 height 19
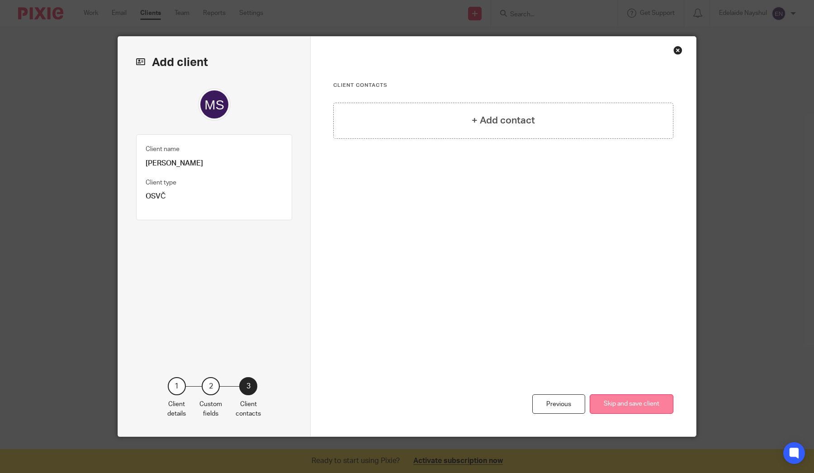
click at [642, 407] on button "Skip and save client" at bounding box center [632, 403] width 84 height 19
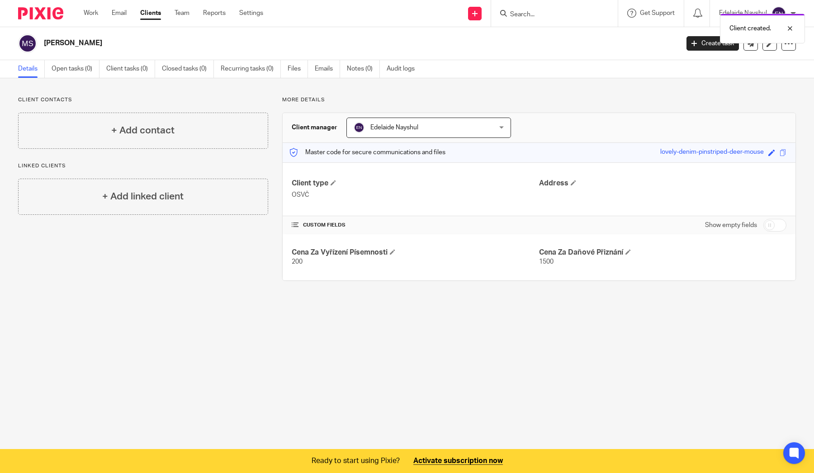
click at [148, 11] on link "Clients" at bounding box center [150, 13] width 21 height 9
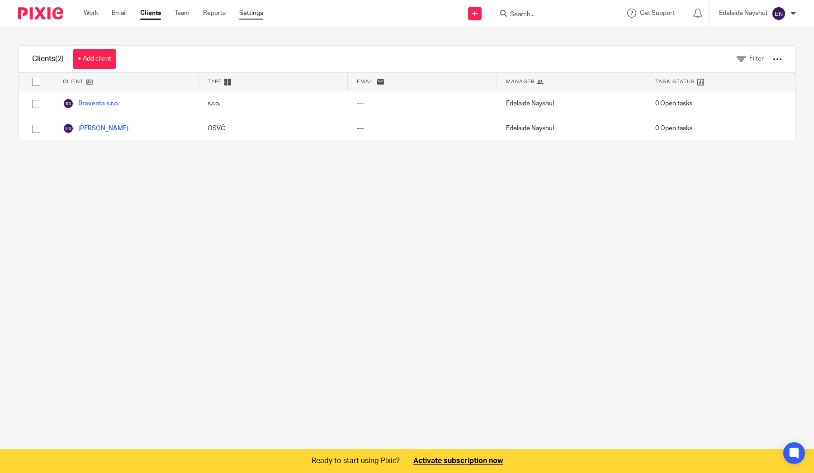
click at [252, 15] on link "Settings" at bounding box center [251, 13] width 24 height 9
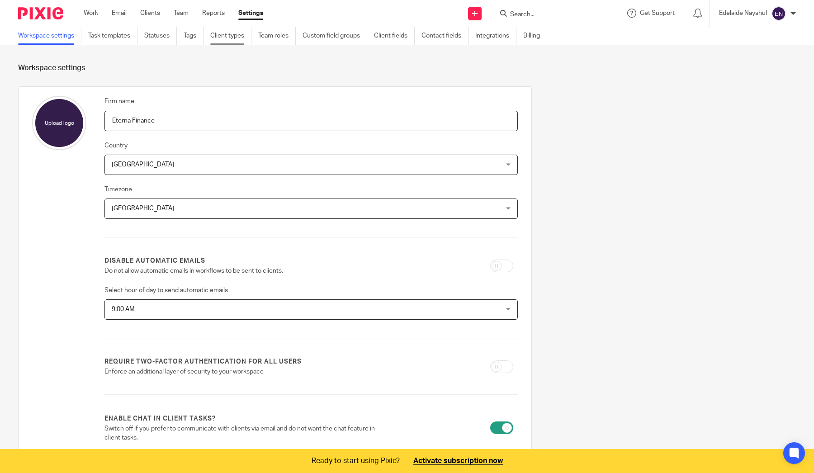
click at [233, 33] on link "Client types" at bounding box center [230, 36] width 41 height 18
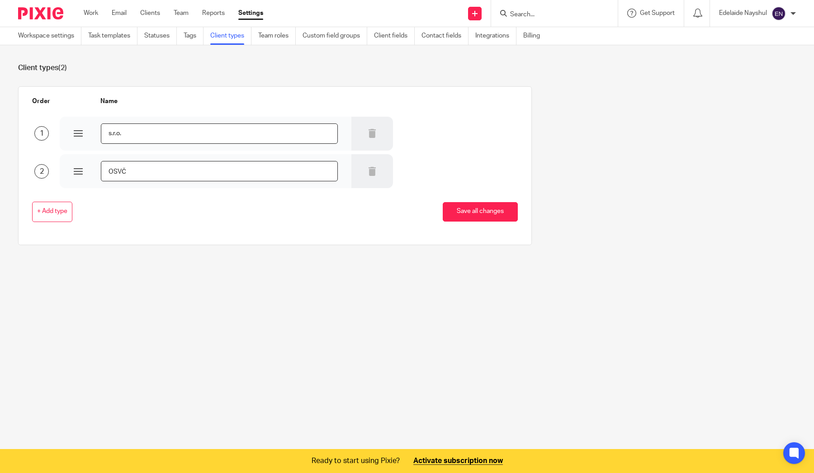
drag, startPoint x: 155, startPoint y: 132, endPoint x: 69, endPoint y: 128, distance: 86.4
click at [69, 128] on div "s.r.o." at bounding box center [206, 134] width 292 height 34
type input "S.R.O."
click at [445, 208] on button "Save all changes" at bounding box center [480, 211] width 75 height 19
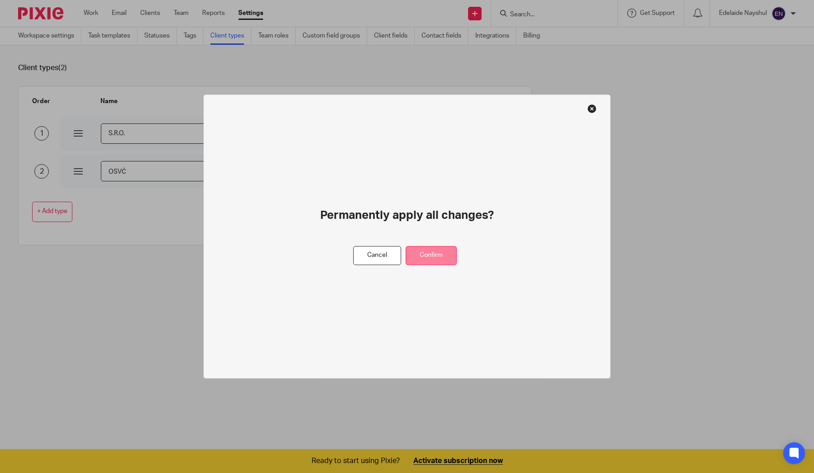
click at [431, 248] on button "Confirm" at bounding box center [431, 255] width 51 height 19
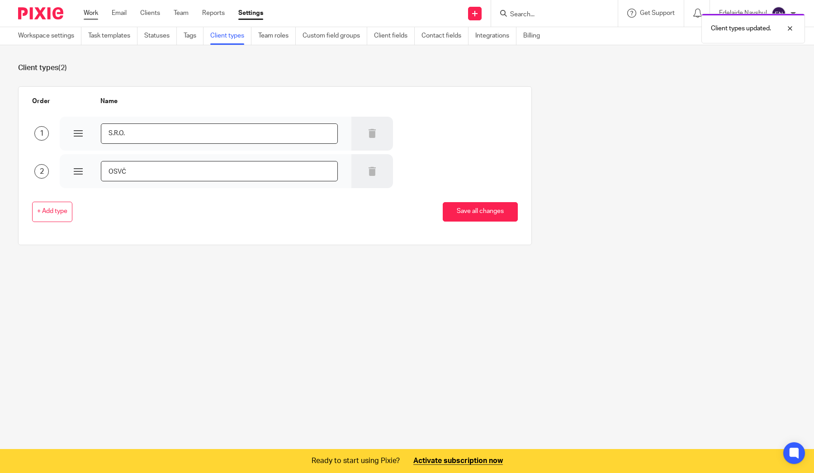
click at [90, 12] on link "Work" at bounding box center [91, 13] width 14 height 9
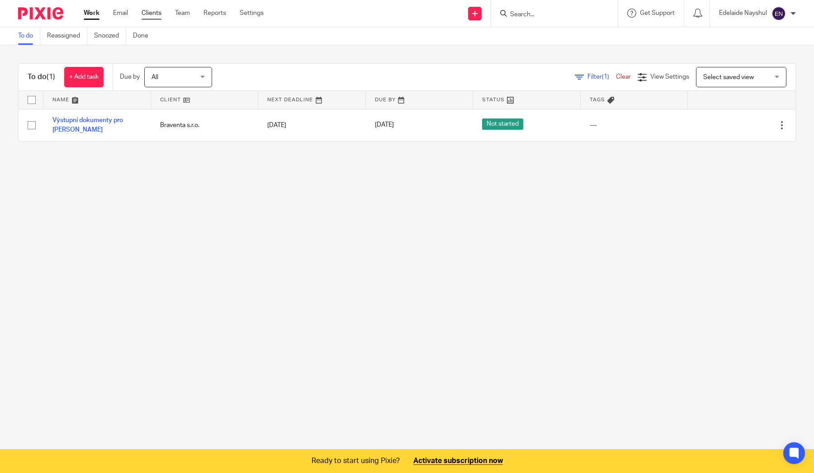
click at [152, 16] on link "Clients" at bounding box center [152, 13] width 20 height 9
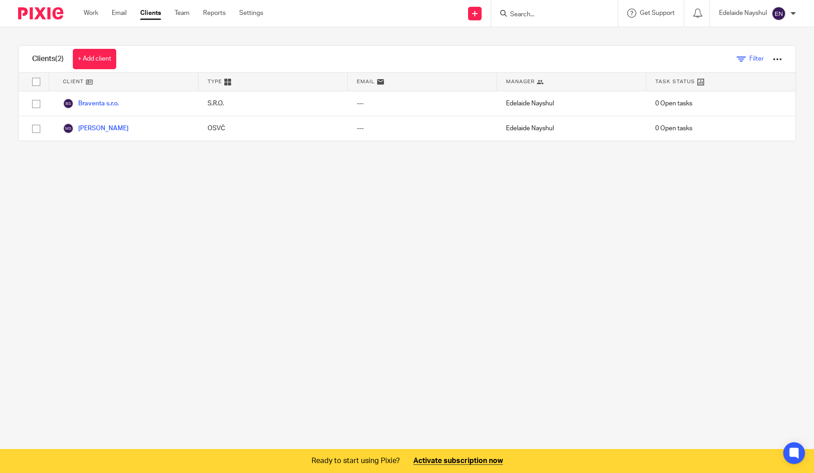
click at [739, 56] on icon at bounding box center [741, 59] width 9 height 9
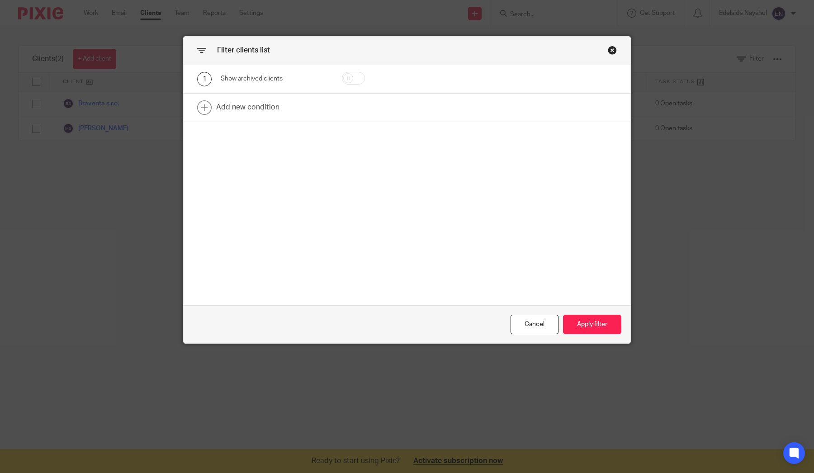
click at [613, 47] on div "Close this dialog window" at bounding box center [612, 50] width 9 height 9
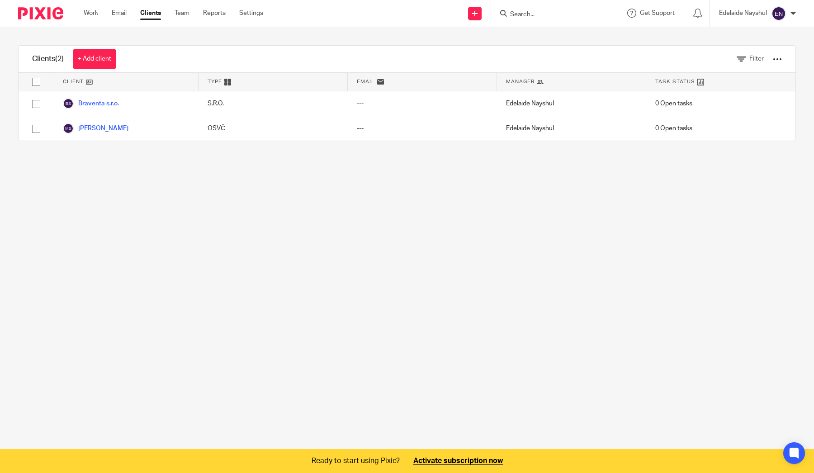
click at [142, 81] on div "Client" at bounding box center [123, 82] width 149 height 18
click at [102, 60] on link "+ Add client" at bounding box center [94, 59] width 43 height 20
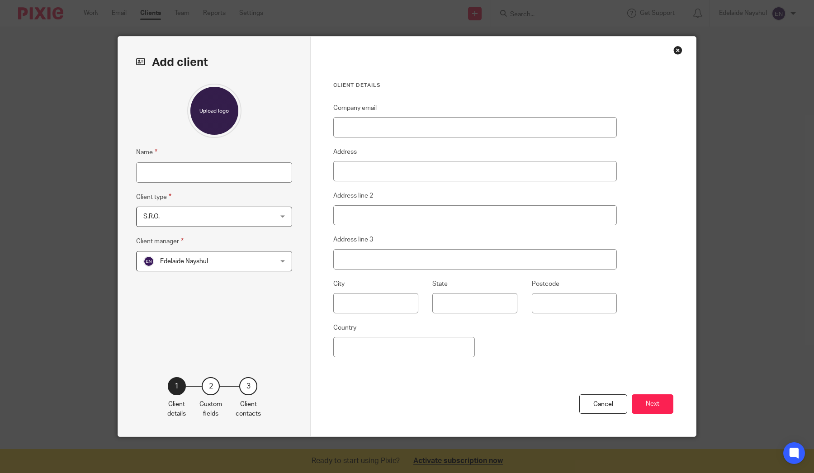
click at [674, 50] on div "Close this dialog window" at bounding box center [677, 50] width 9 height 9
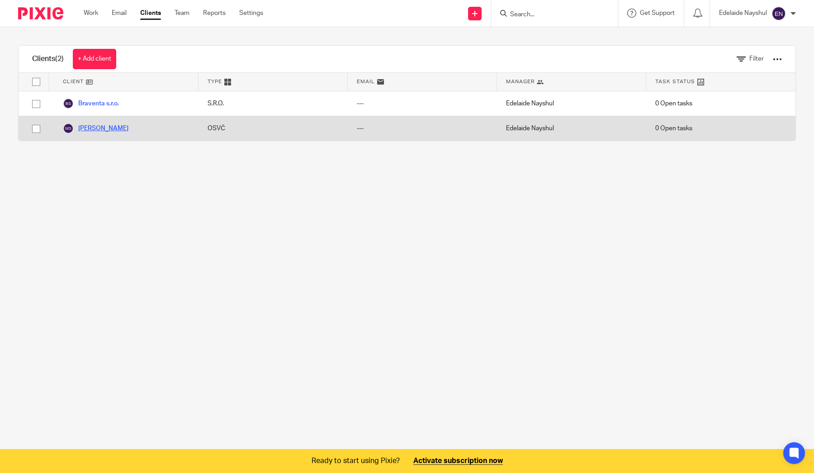
click at [118, 127] on link "[PERSON_NAME]" at bounding box center [96, 128] width 66 height 11
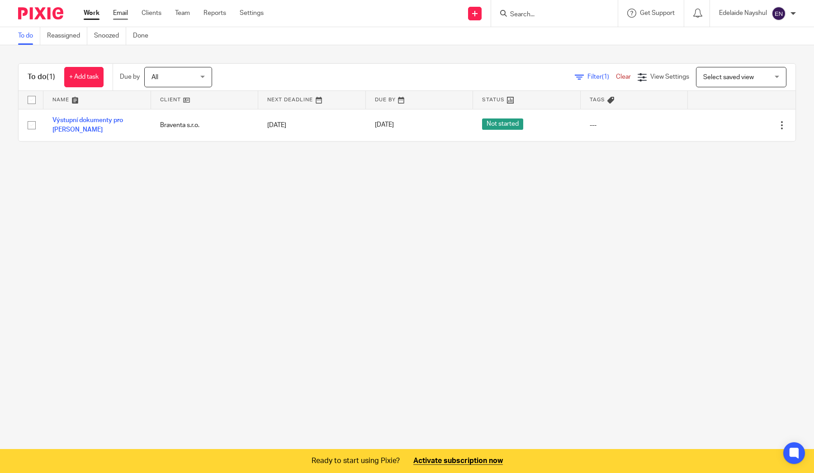
click at [121, 17] on link "Email" at bounding box center [120, 13] width 15 height 9
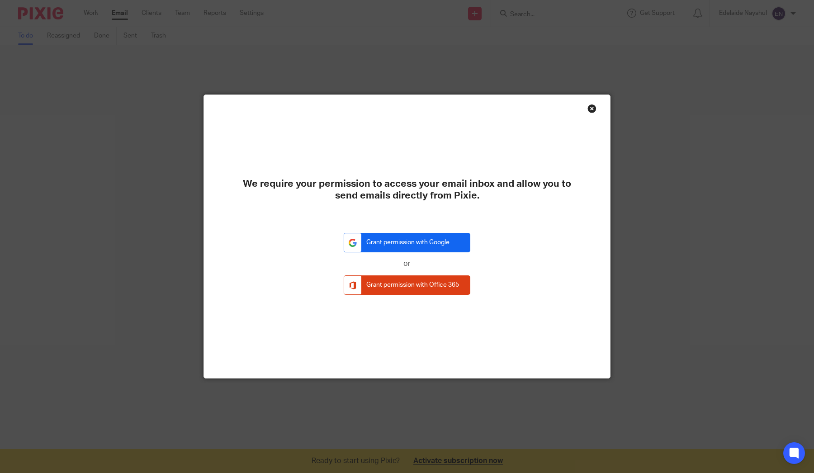
click at [426, 238] on link "Grant permission with Google" at bounding box center [407, 242] width 127 height 19
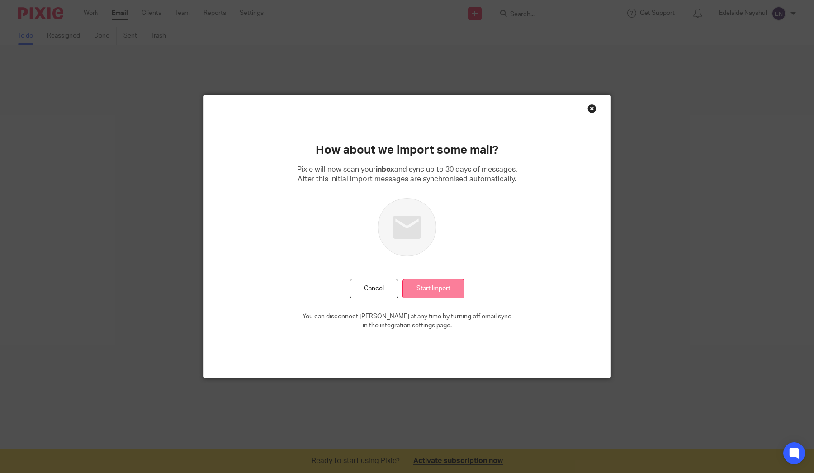
click at [431, 293] on input "Start Import" at bounding box center [434, 288] width 62 height 19
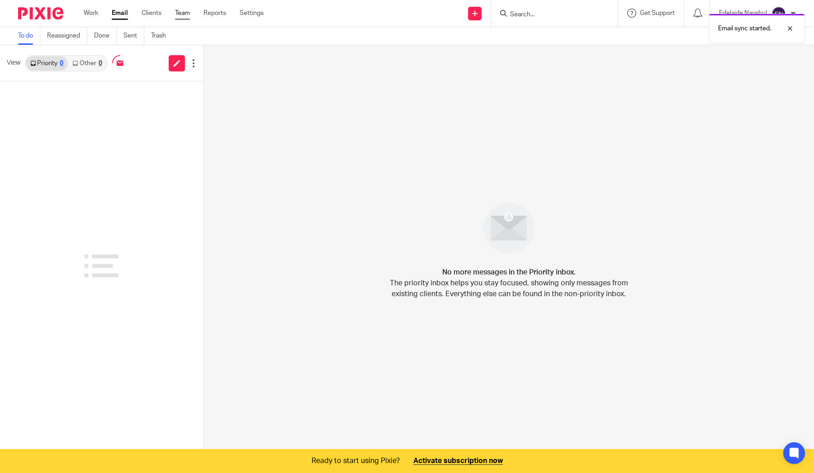
click at [182, 18] on link "Team" at bounding box center [182, 13] width 15 height 9
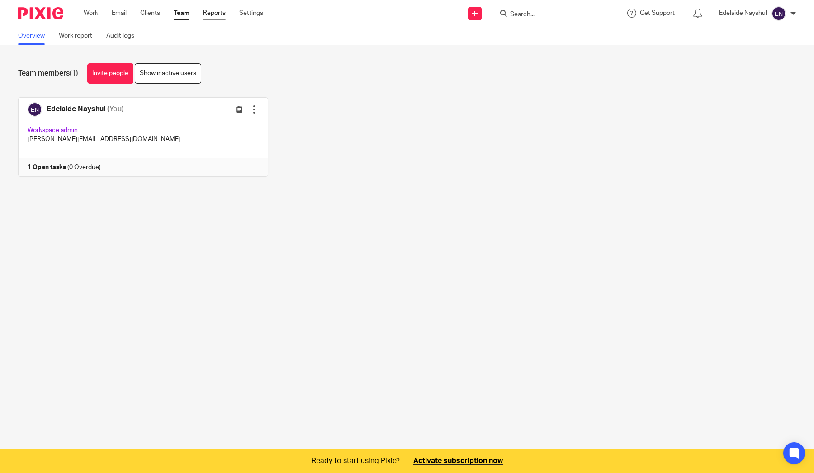
click at [209, 15] on link "Reports" at bounding box center [214, 13] width 23 height 9
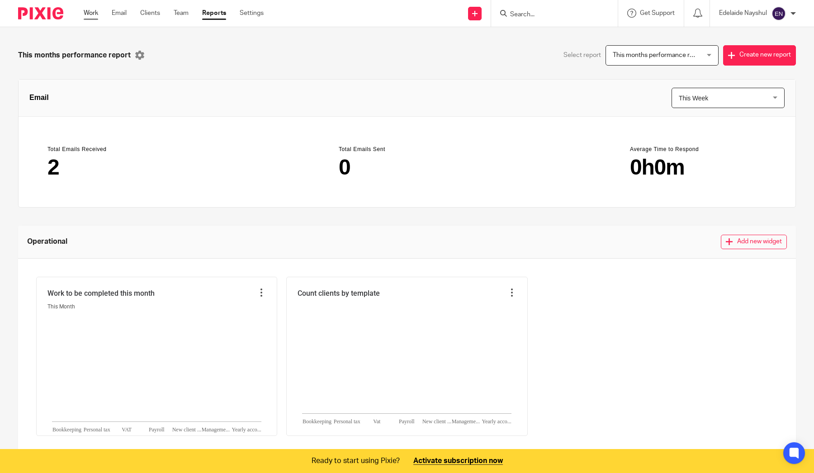
click at [94, 14] on link "Work" at bounding box center [91, 13] width 14 height 9
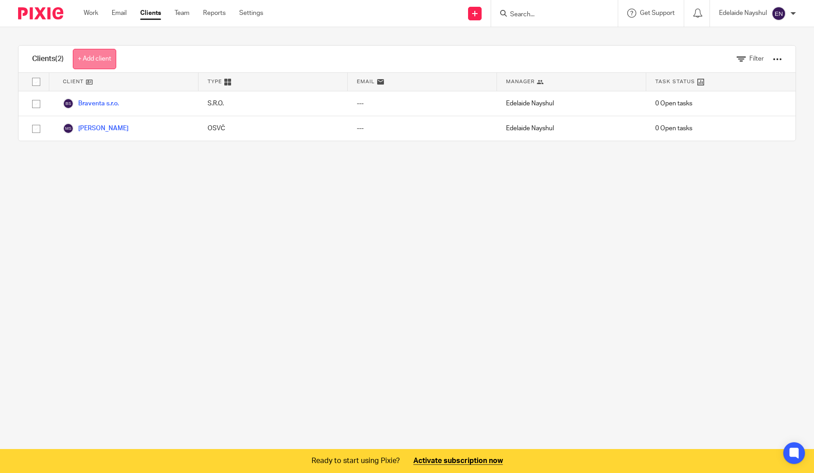
click at [100, 57] on link "+ Add client" at bounding box center [94, 59] width 43 height 20
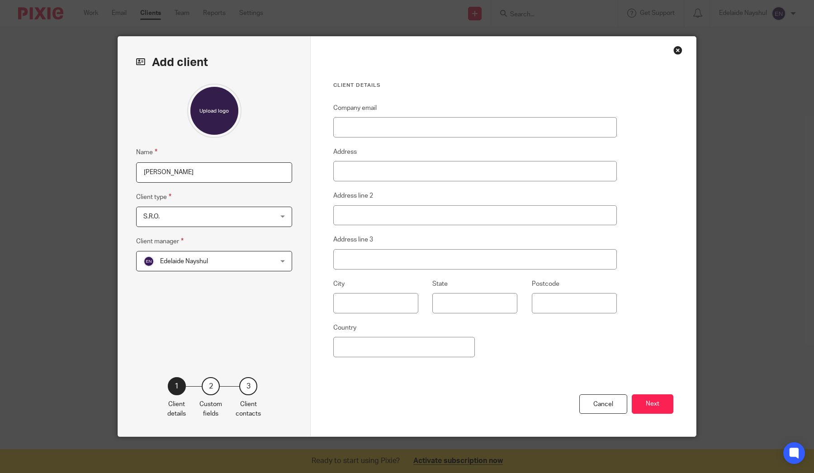
type input "[PERSON_NAME]"
click at [175, 218] on span "S.R.O." at bounding box center [202, 216] width 118 height 19
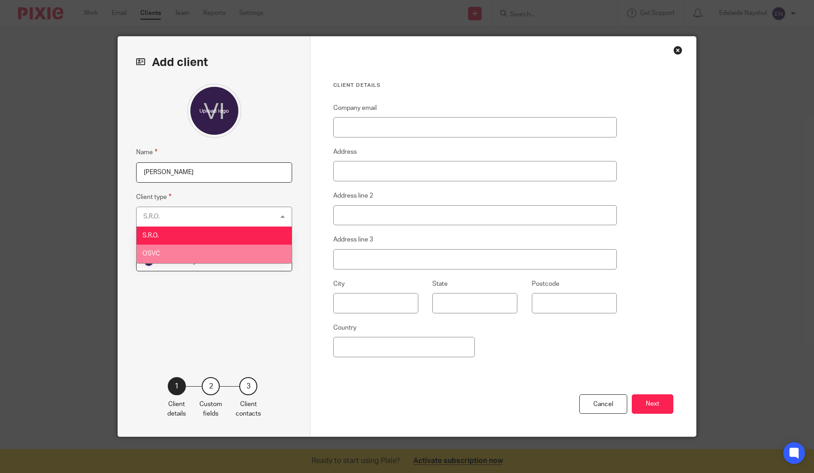
click at [173, 252] on li "OSVČ" at bounding box center [214, 254] width 155 height 19
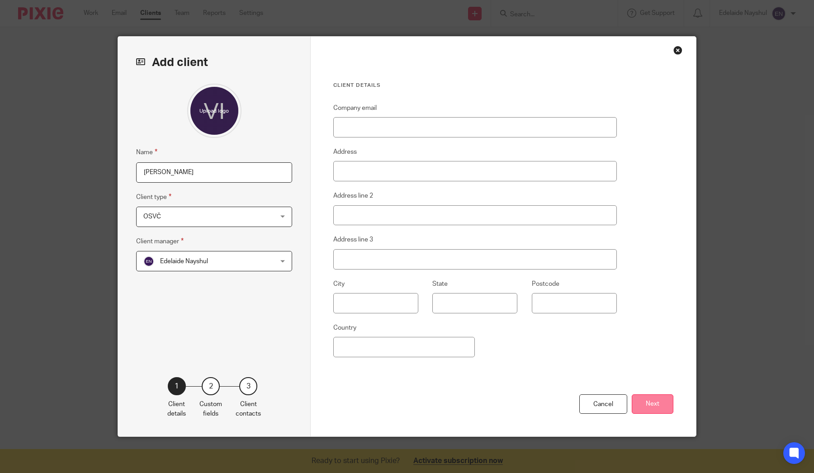
click at [639, 409] on button "Next" at bounding box center [653, 403] width 42 height 19
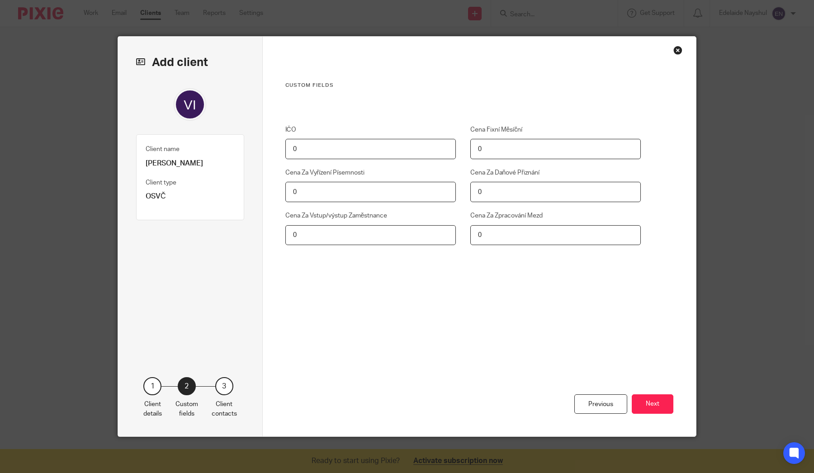
drag, startPoint x: 320, startPoint y: 143, endPoint x: 359, endPoint y: 152, distance: 39.4
click at [359, 152] on input "0" at bounding box center [370, 149] width 171 height 20
type input "23058048"
click at [643, 410] on button "Next" at bounding box center [653, 403] width 42 height 19
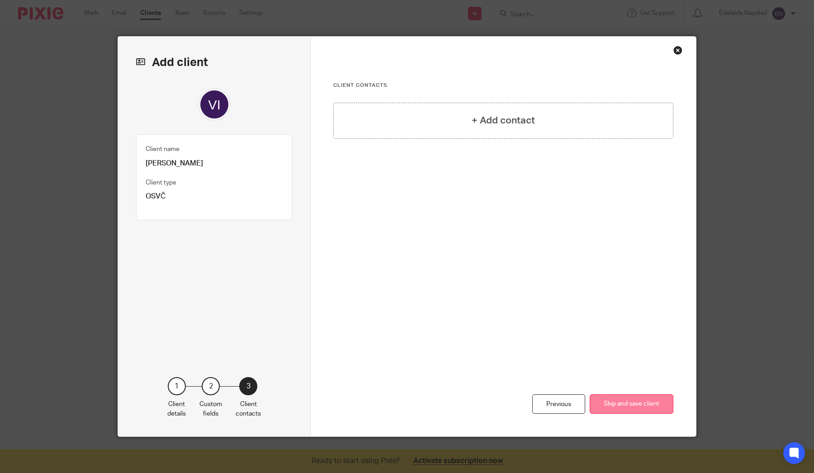
click at [643, 410] on button "Skip and save client" at bounding box center [632, 403] width 84 height 19
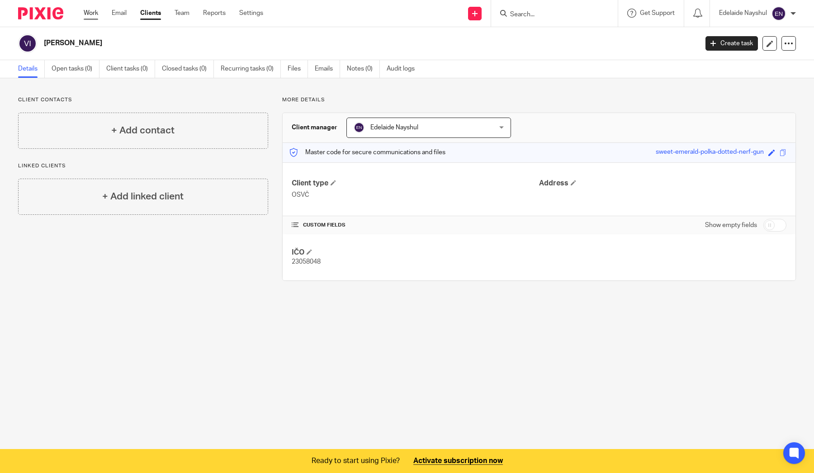
click at [94, 17] on link "Work" at bounding box center [91, 13] width 14 height 9
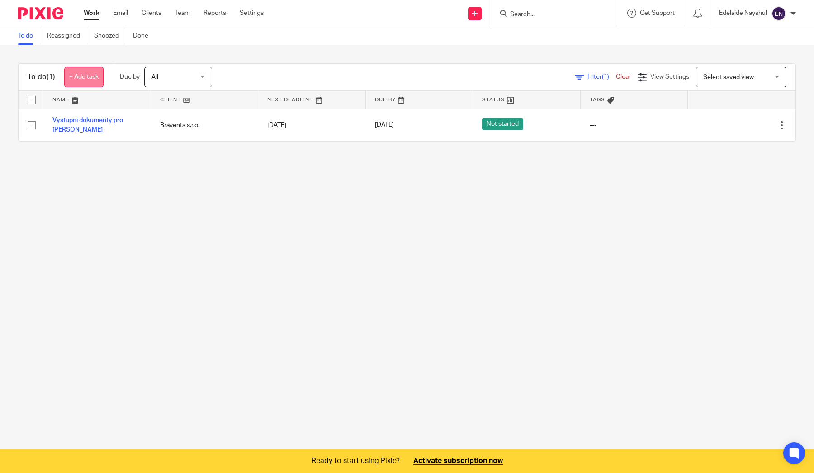
click at [77, 73] on link "+ Add task" at bounding box center [83, 77] width 39 height 20
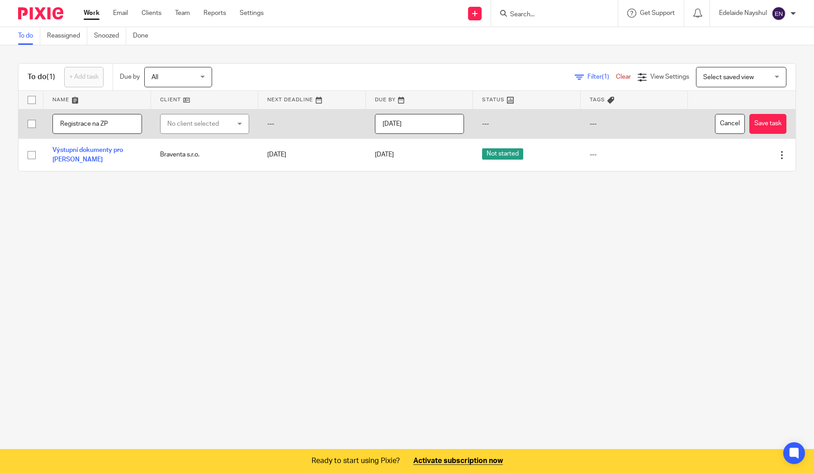
type input "Registrace na ZP"
click at [190, 120] on div "No client selected" at bounding box center [199, 123] width 65 height 19
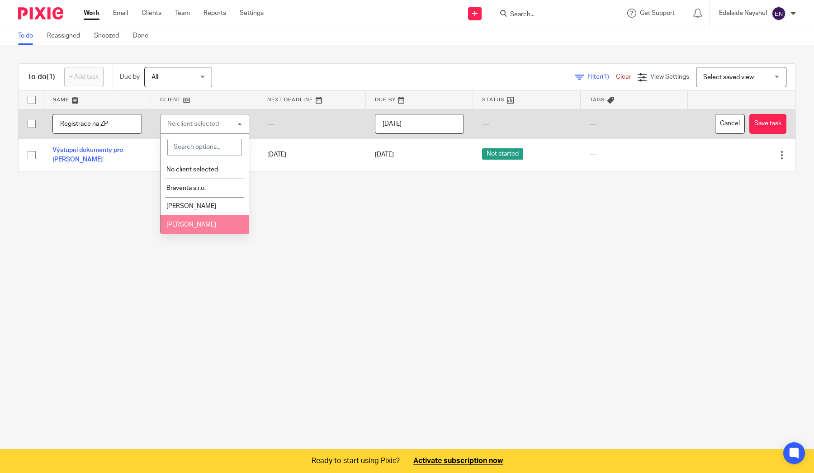
click at [195, 223] on span "[PERSON_NAME]" at bounding box center [191, 225] width 50 height 6
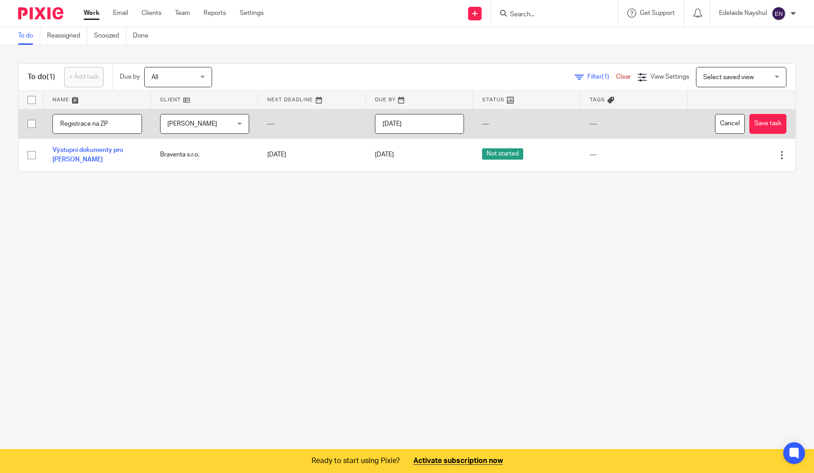
click at [407, 129] on input "[DATE]" at bounding box center [420, 124] width 90 height 20
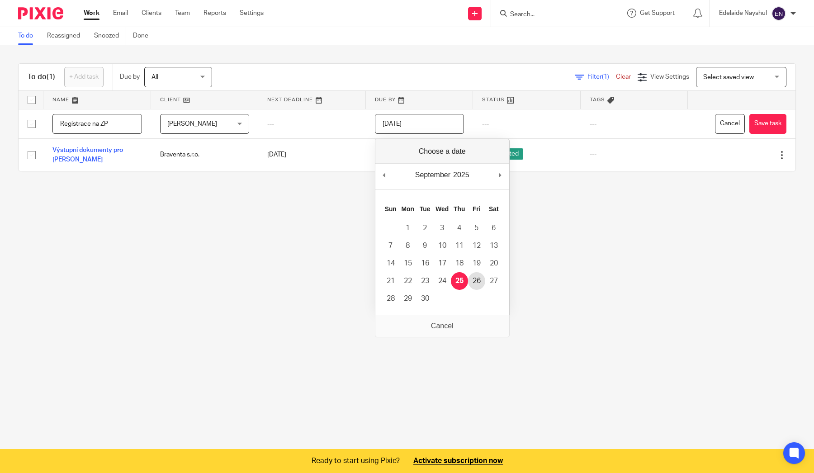
type input "2025-09-26"
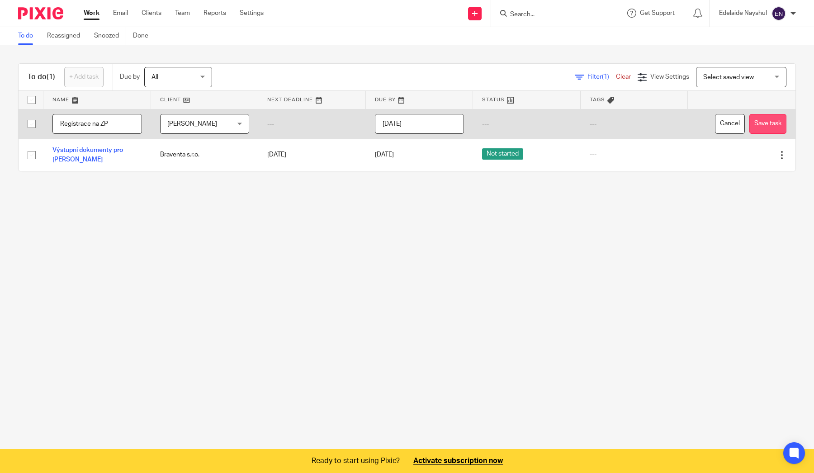
click at [763, 127] on button "Save task" at bounding box center [767, 124] width 37 height 20
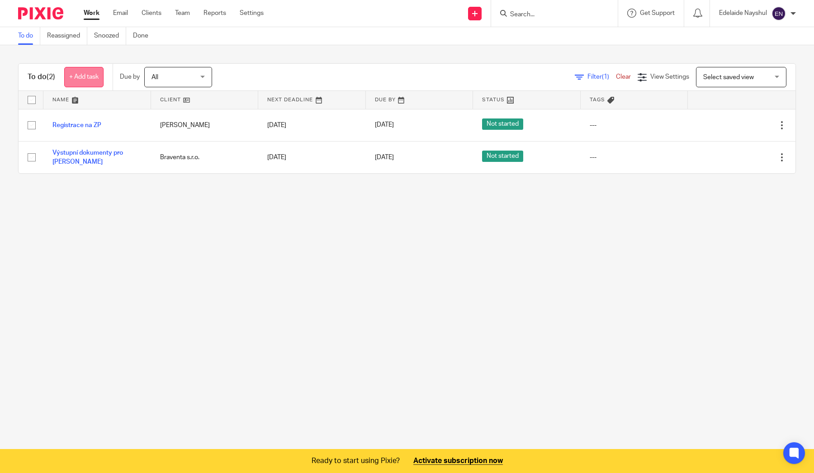
click at [85, 81] on link "+ Add task" at bounding box center [83, 77] width 39 height 20
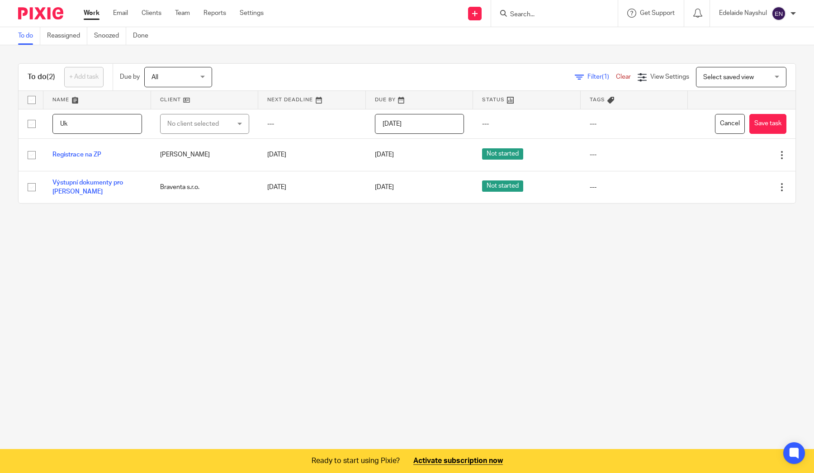
type input "U"
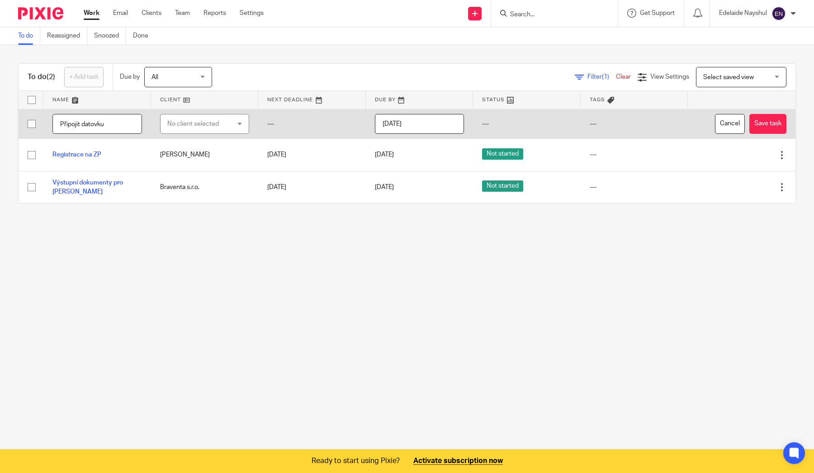
type input "Připojit datovku"
click at [188, 119] on div "No client selected" at bounding box center [199, 123] width 65 height 19
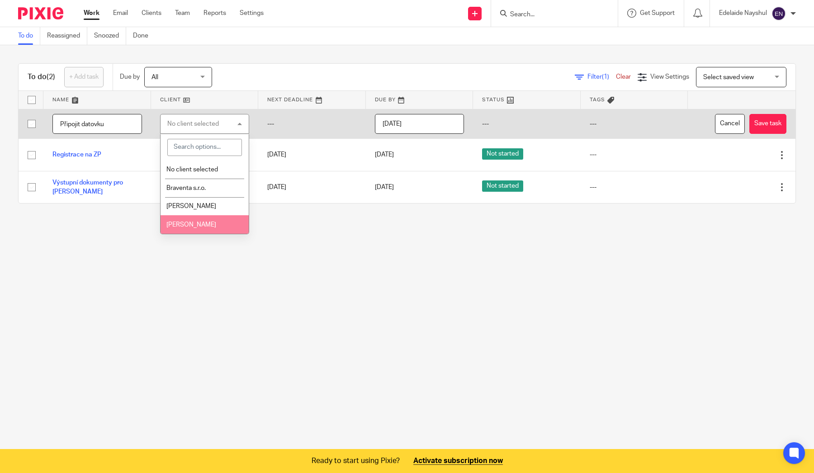
click at [198, 228] on span "[PERSON_NAME]" at bounding box center [191, 225] width 50 height 6
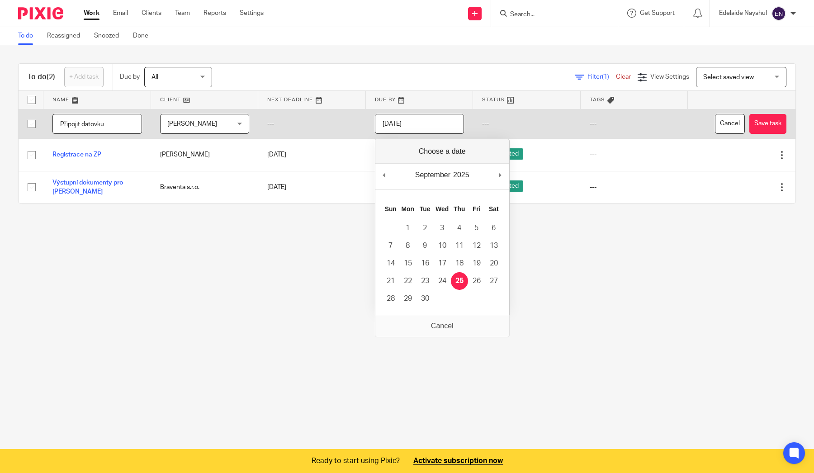
click at [447, 129] on input "[DATE]" at bounding box center [420, 124] width 90 height 20
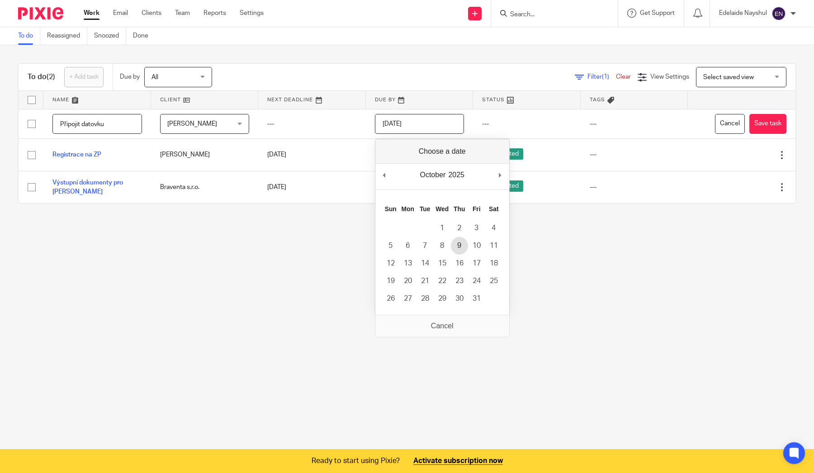
type input "2025-10-09"
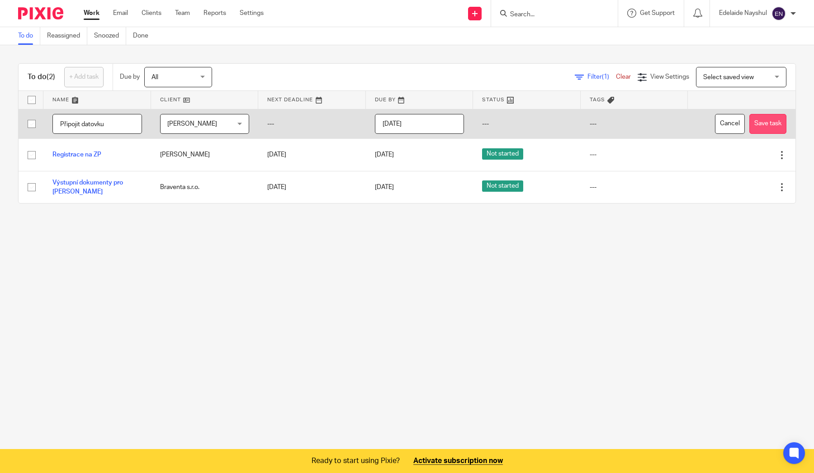
click at [756, 128] on button "Save task" at bounding box center [767, 124] width 37 height 20
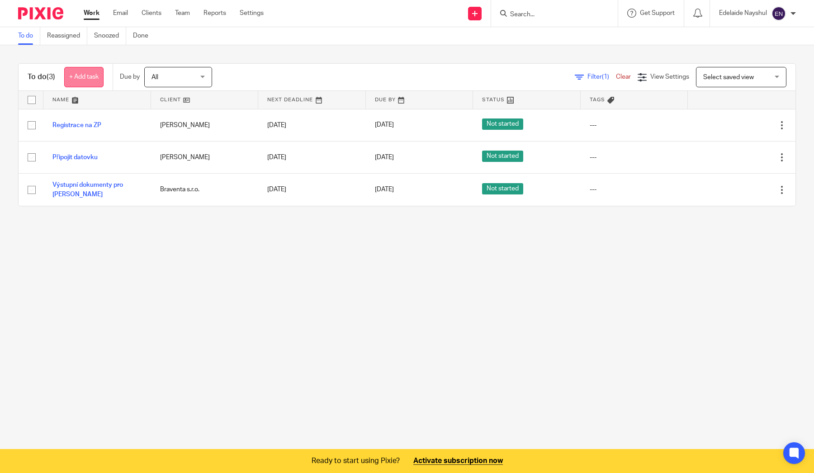
click at [78, 78] on link "+ Add task" at bounding box center [83, 77] width 39 height 20
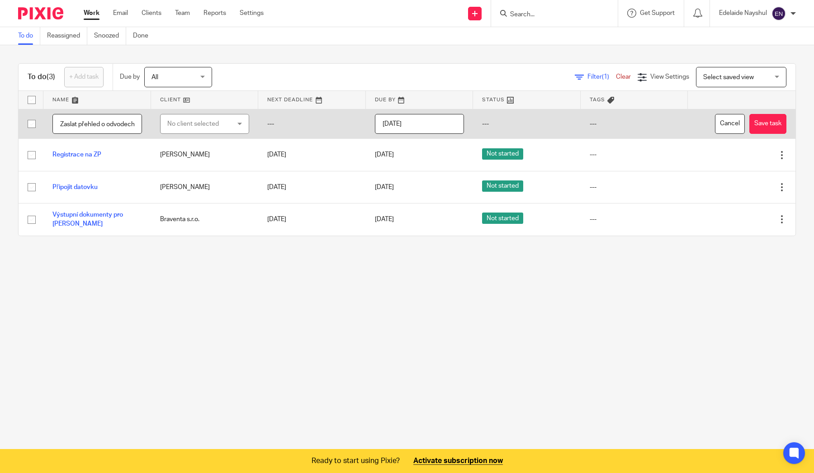
type input "Zaslat přehled o odvodech"
click at [190, 118] on div "No client selected" at bounding box center [199, 123] width 65 height 19
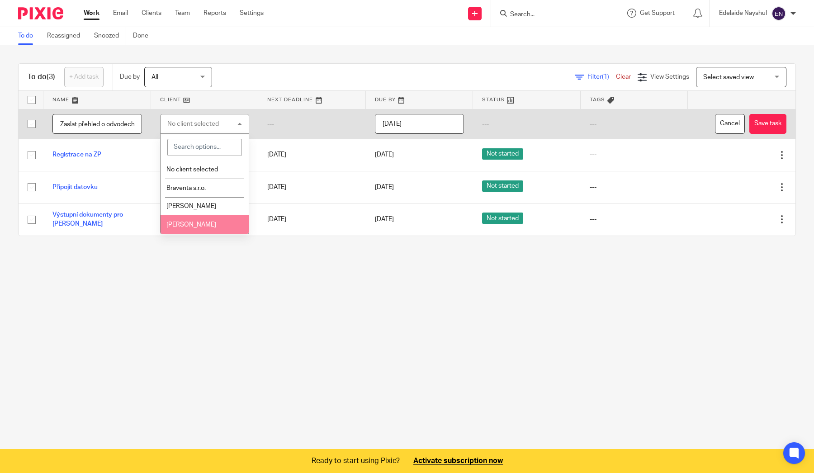
click at [218, 224] on li "[PERSON_NAME]" at bounding box center [205, 224] width 89 height 19
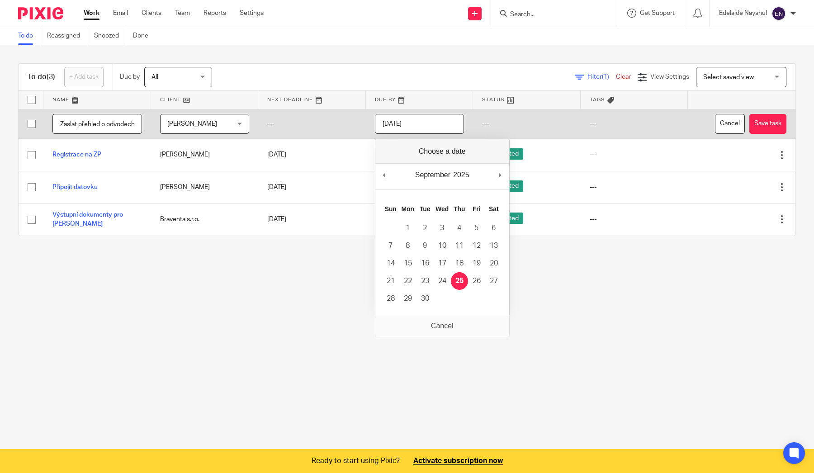
click at [440, 126] on input "[DATE]" at bounding box center [420, 124] width 90 height 20
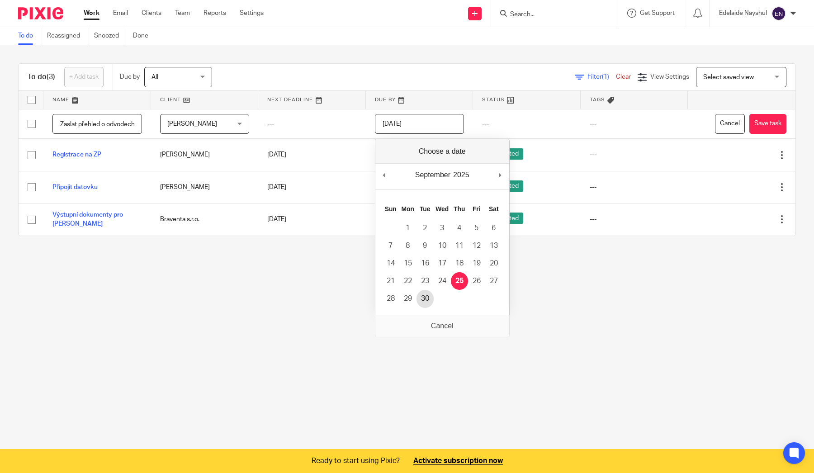
type input "[DATE]"
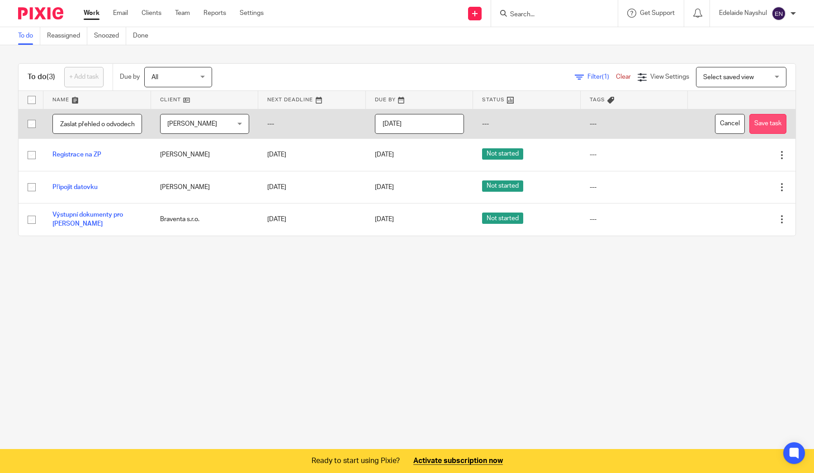
click at [771, 122] on button "Save task" at bounding box center [767, 124] width 37 height 20
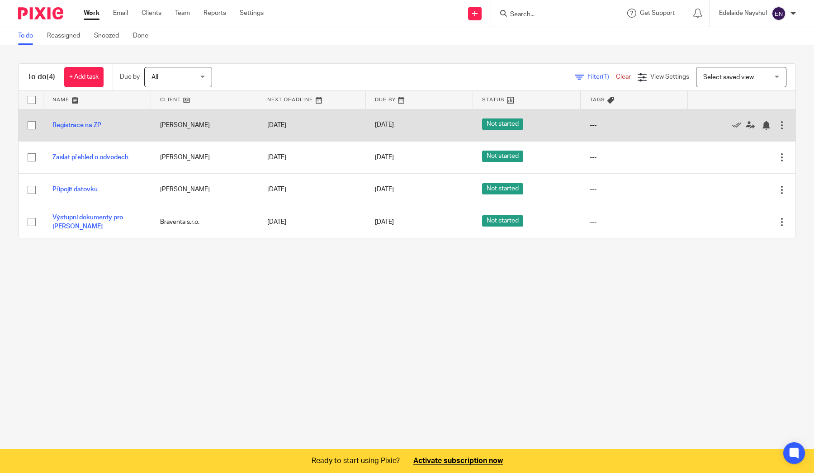
click at [783, 126] on div at bounding box center [781, 125] width 9 height 9
click at [496, 123] on span "Not started" at bounding box center [502, 123] width 41 height 11
click at [87, 124] on link "Registrace na ZP" at bounding box center [76, 125] width 49 height 6
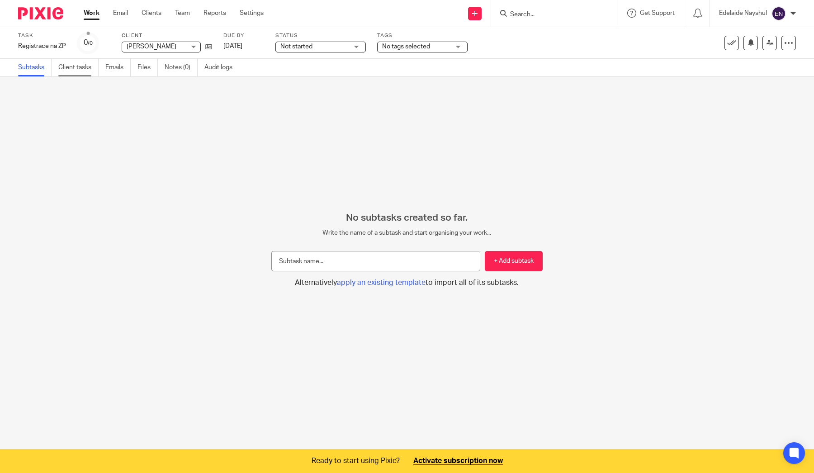
click at [76, 72] on link "Client tasks" at bounding box center [78, 68] width 40 height 18
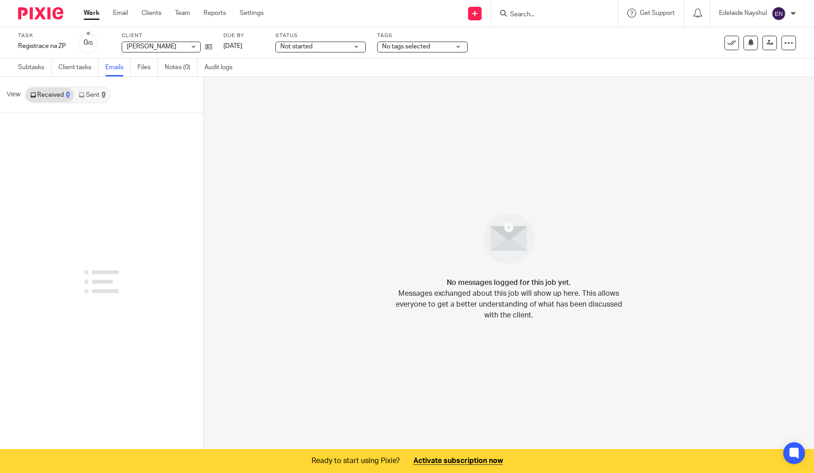
click at [161, 72] on ul "Subtasks Client tasks Emails Files Notes (0) Audit logs" at bounding box center [132, 68] width 228 height 18
click at [150, 72] on link "Files" at bounding box center [147, 68] width 20 height 18
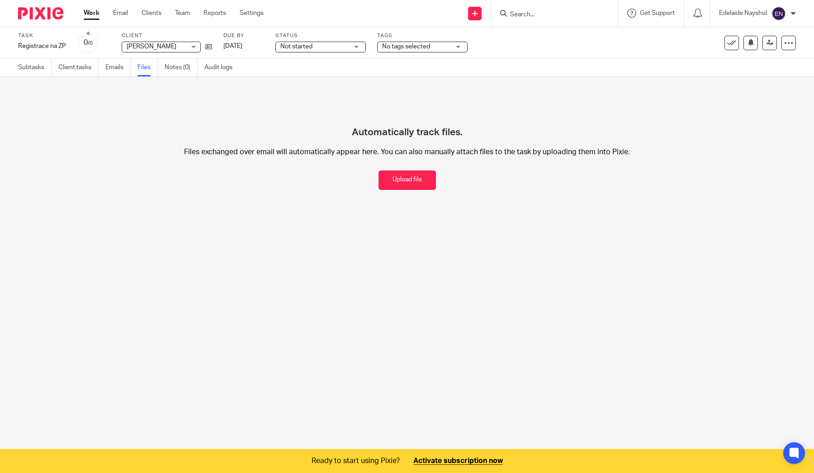
click at [208, 73] on link "Audit logs" at bounding box center [221, 68] width 35 height 18
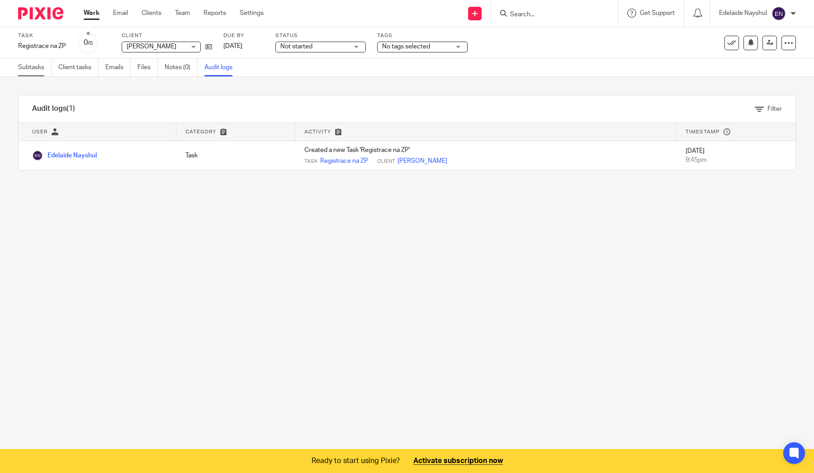
click at [37, 71] on link "Subtasks" at bounding box center [34, 68] width 33 height 18
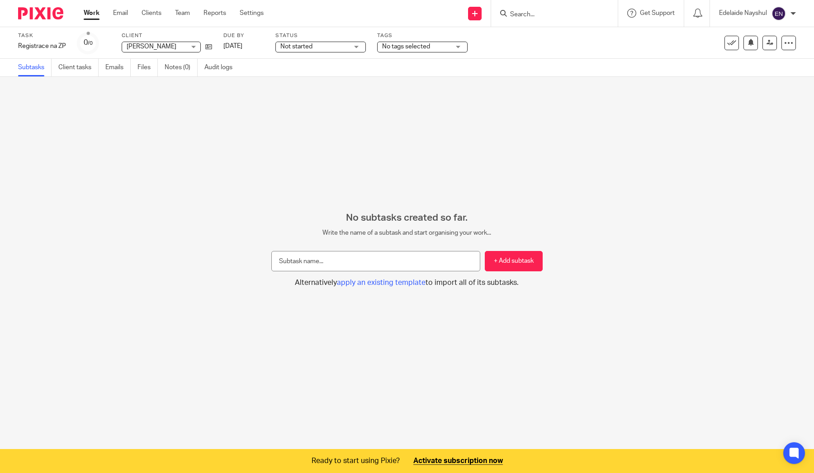
click at [89, 43] on small "/0" at bounding box center [90, 43] width 5 height 5
click at [94, 15] on link "Work" at bounding box center [92, 13] width 16 height 9
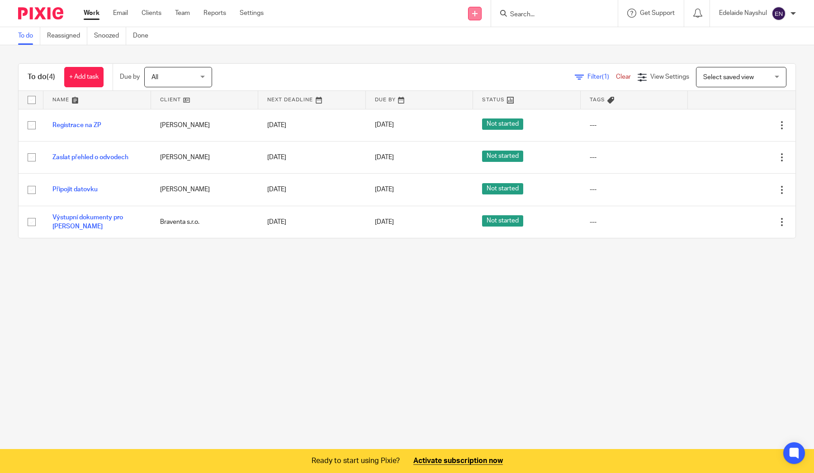
click at [475, 18] on link at bounding box center [475, 14] width 14 height 14
click at [674, 34] on div "To do Reassigned Snoozed Done" at bounding box center [407, 36] width 814 height 18
click at [722, 19] on div "Edelaide Nayshul" at bounding box center [757, 13] width 77 height 14
click at [734, 34] on icon at bounding box center [734, 36] width 7 height 7
click at [430, 97] on link at bounding box center [420, 100] width 108 height 18
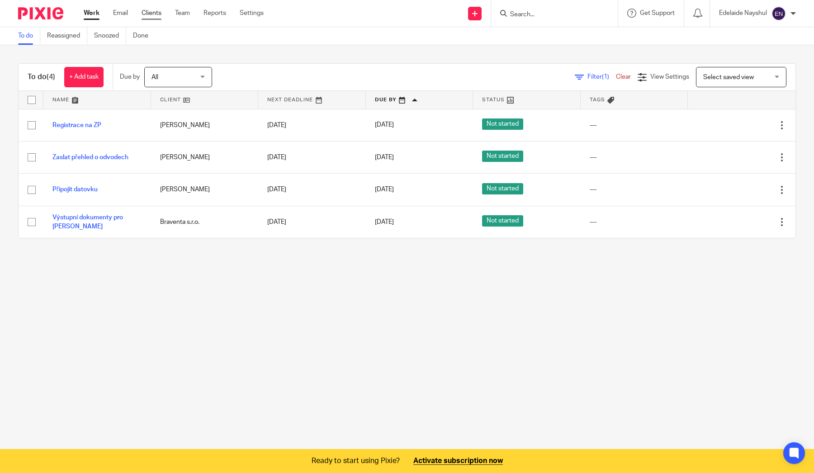
click at [156, 9] on link "Clients" at bounding box center [152, 13] width 20 height 9
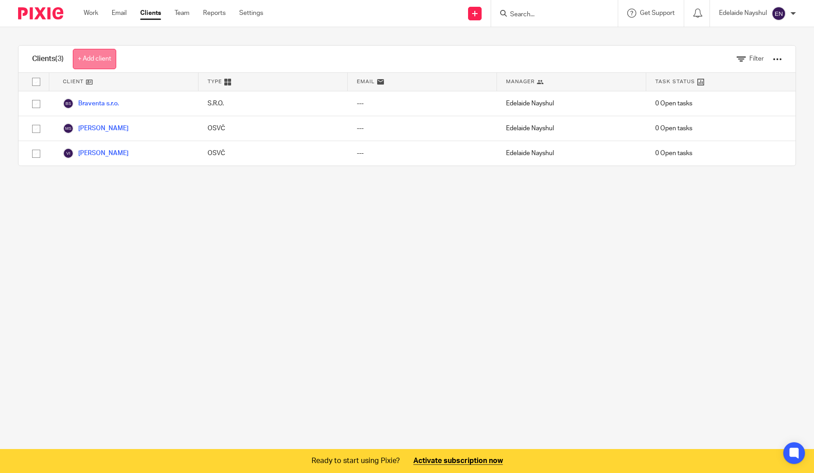
click at [108, 59] on link "+ Add client" at bounding box center [94, 59] width 43 height 20
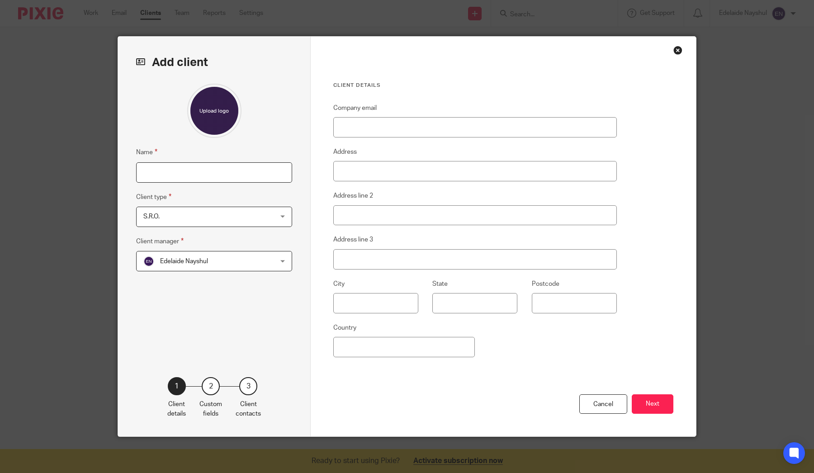
type input "N"
click at [176, 173] on input "[PERSON_NAME]" at bounding box center [214, 172] width 156 height 20
type input "[PERSON_NAME]"
click at [183, 216] on span "S.R.O." at bounding box center [202, 216] width 118 height 19
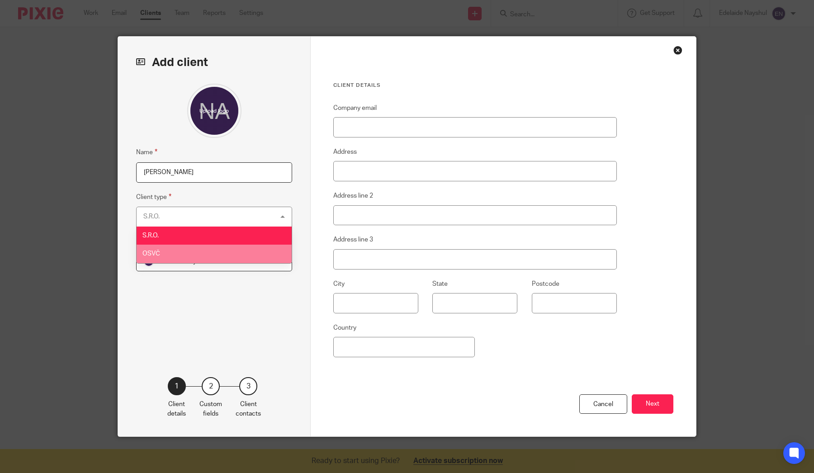
click at [181, 248] on li "OSVČ" at bounding box center [214, 254] width 155 height 19
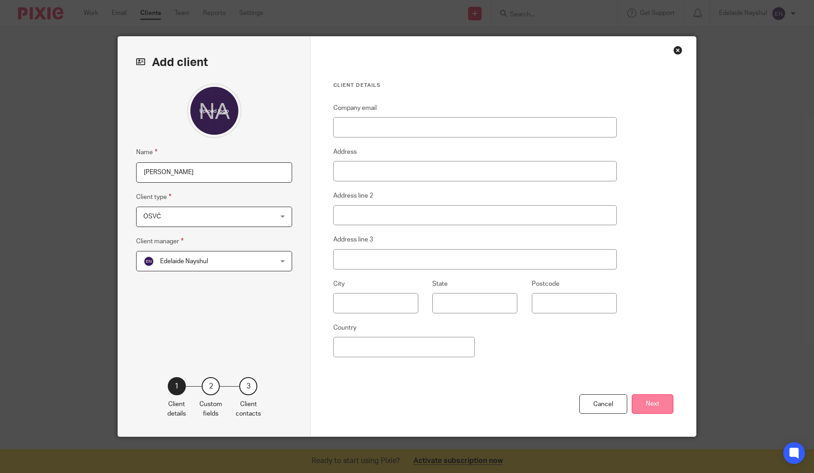
click at [654, 401] on button "Next" at bounding box center [653, 403] width 42 height 19
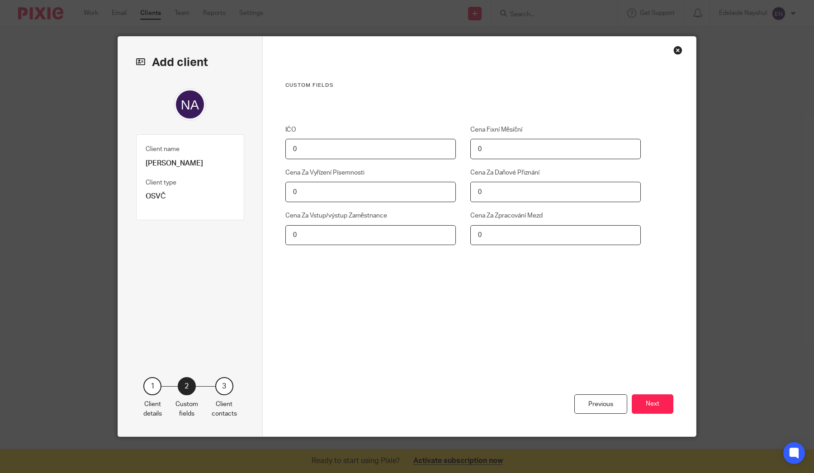
drag, startPoint x: 488, startPoint y: 146, endPoint x: 444, endPoint y: 146, distance: 43.9
click at [444, 146] on div "IČO 0 Cena Fixní Měsíční 0 Cena Za Vyřízení Písemnosti 0 Cena Za Daňové Přiznán…" at bounding box center [456, 201] width 370 height 152
type input "300"
drag, startPoint x: 493, startPoint y: 186, endPoint x: 557, endPoint y: 193, distance: 65.0
click at [557, 193] on input "0" at bounding box center [555, 192] width 171 height 20
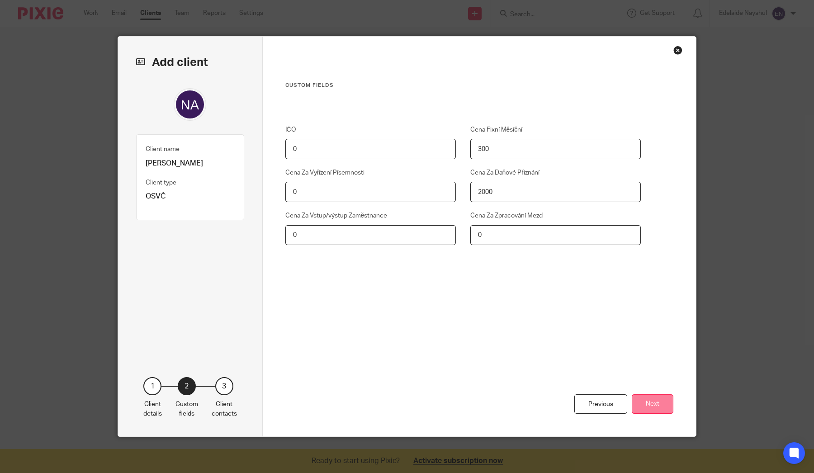
type input "2000"
click at [642, 402] on button "Next" at bounding box center [653, 403] width 42 height 19
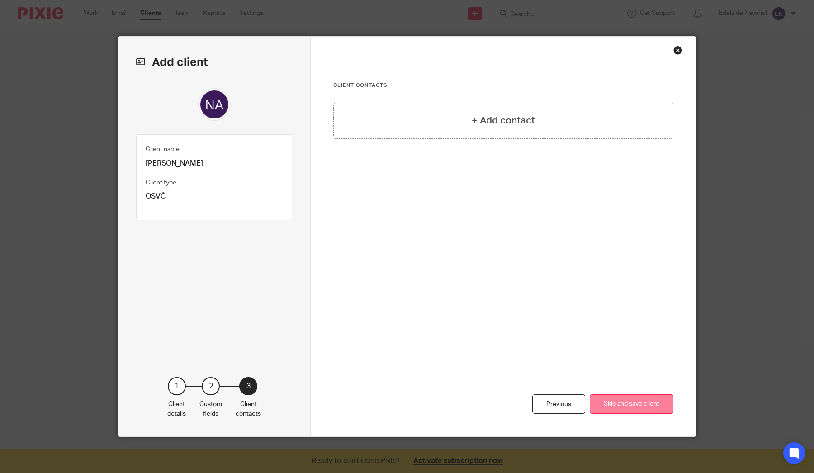
click at [624, 405] on button "Skip and save client" at bounding box center [632, 403] width 84 height 19
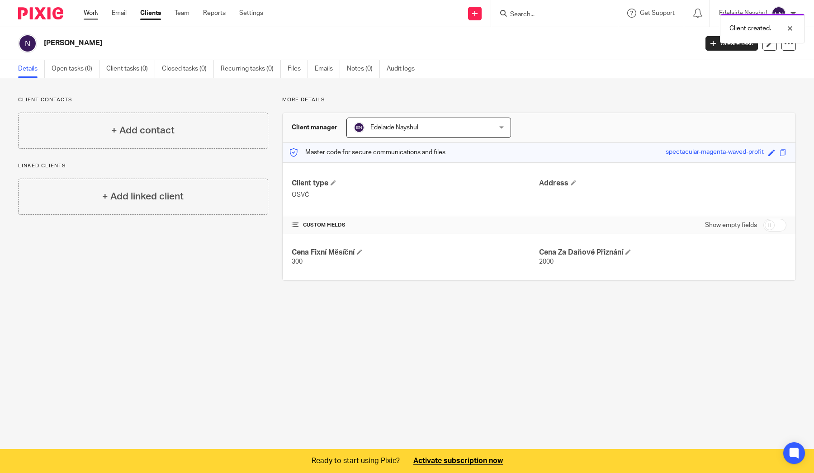
click at [94, 14] on link "Work" at bounding box center [91, 13] width 14 height 9
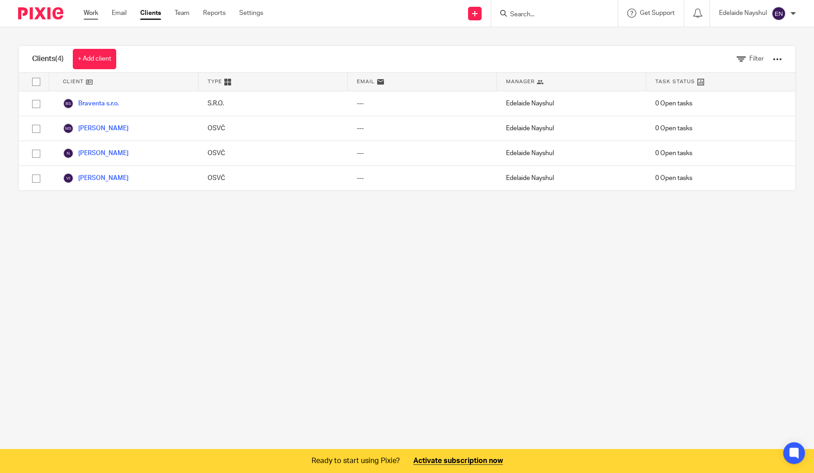
click at [94, 13] on link "Work" at bounding box center [91, 13] width 14 height 9
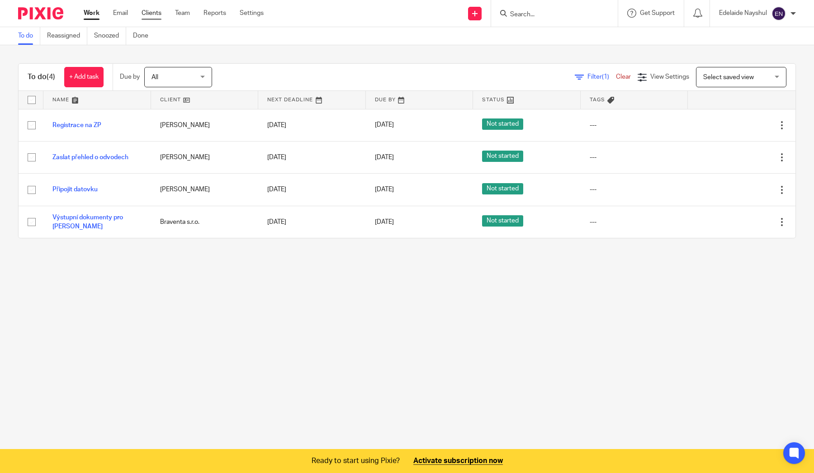
click at [147, 17] on link "Clients" at bounding box center [152, 13] width 20 height 9
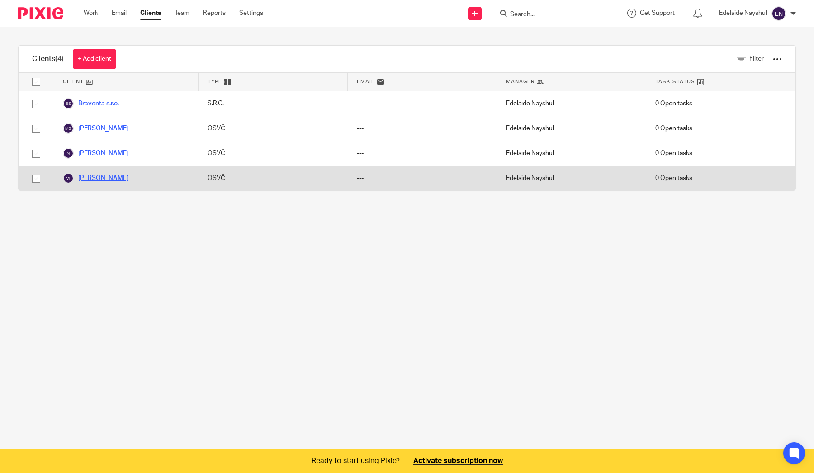
click at [113, 175] on link "[PERSON_NAME]" at bounding box center [96, 178] width 66 height 11
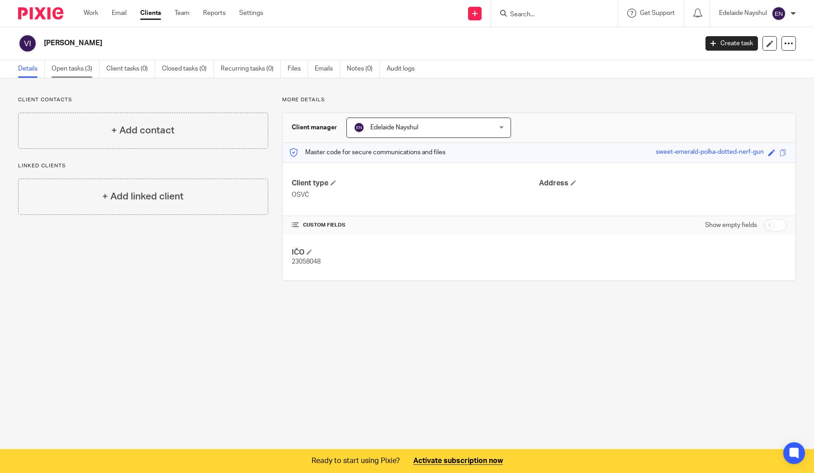
click at [91, 72] on link "Open tasks (3)" at bounding box center [76, 69] width 48 height 18
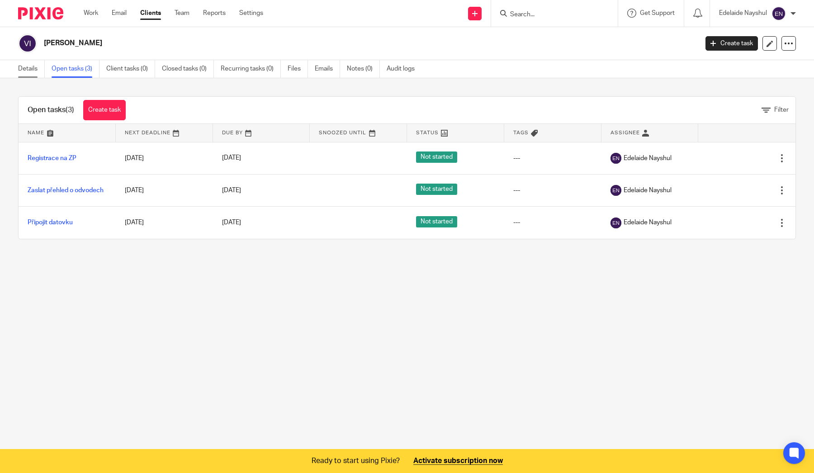
click at [31, 72] on link "Details" at bounding box center [31, 69] width 27 height 18
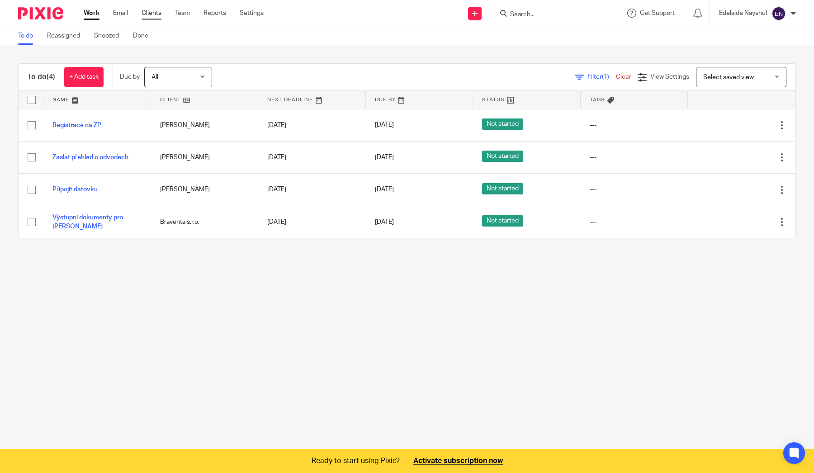
click at [158, 12] on link "Clients" at bounding box center [152, 13] width 20 height 9
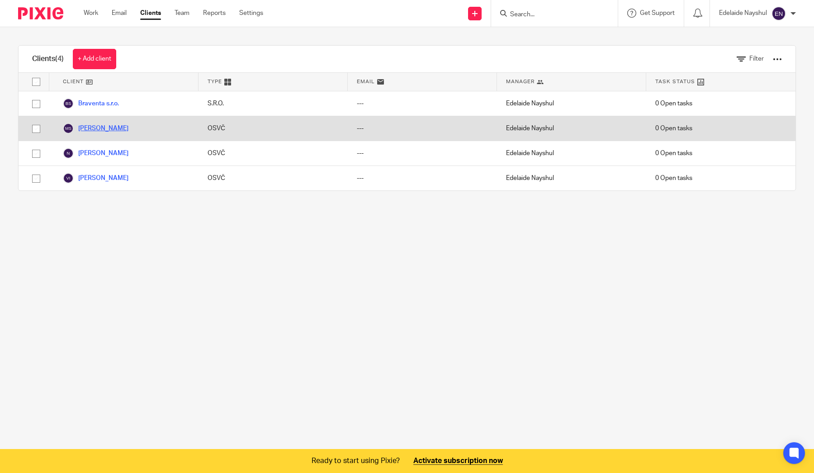
click at [119, 127] on link "[PERSON_NAME]" at bounding box center [96, 128] width 66 height 11
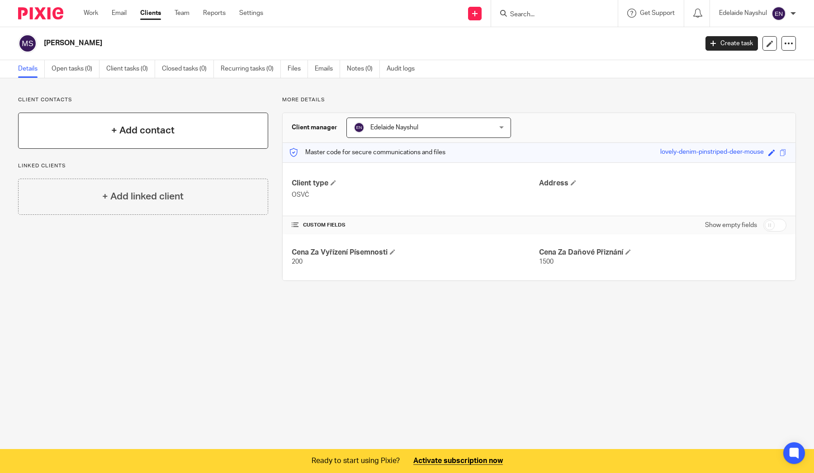
click at [206, 127] on div "+ Add contact" at bounding box center [143, 131] width 250 height 36
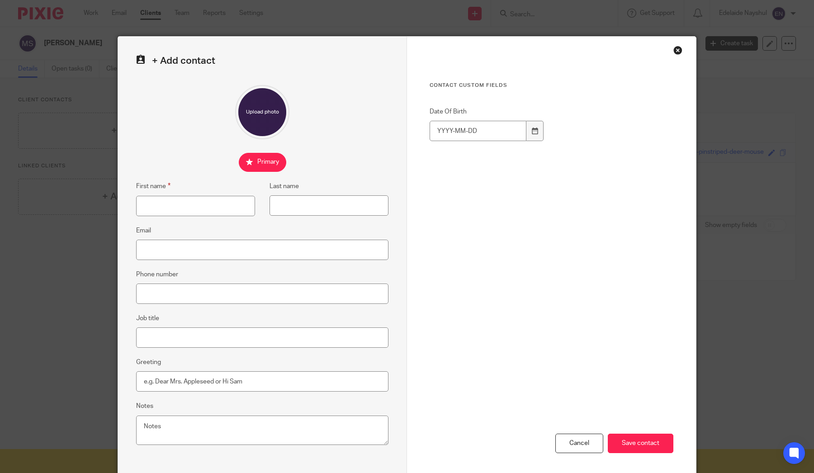
click at [679, 52] on div "Close this dialog window" at bounding box center [677, 50] width 9 height 9
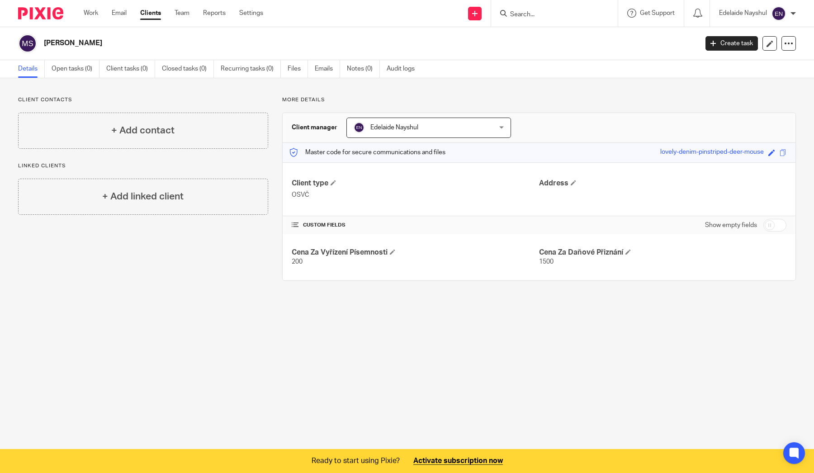
click at [158, 14] on link "Clients" at bounding box center [150, 13] width 21 height 9
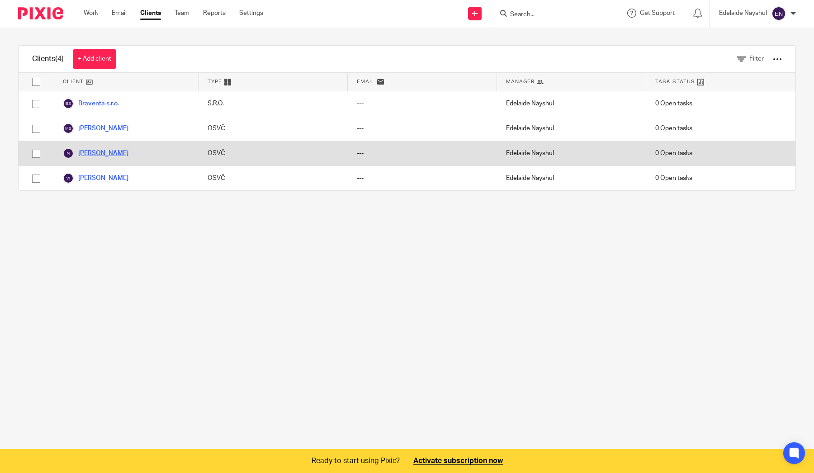
click at [94, 156] on link "[PERSON_NAME]" at bounding box center [96, 153] width 66 height 11
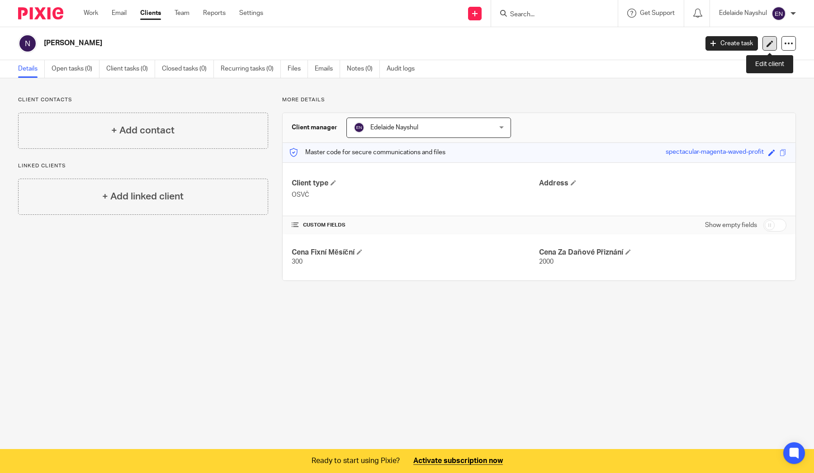
click at [769, 46] on icon at bounding box center [770, 43] width 7 height 7
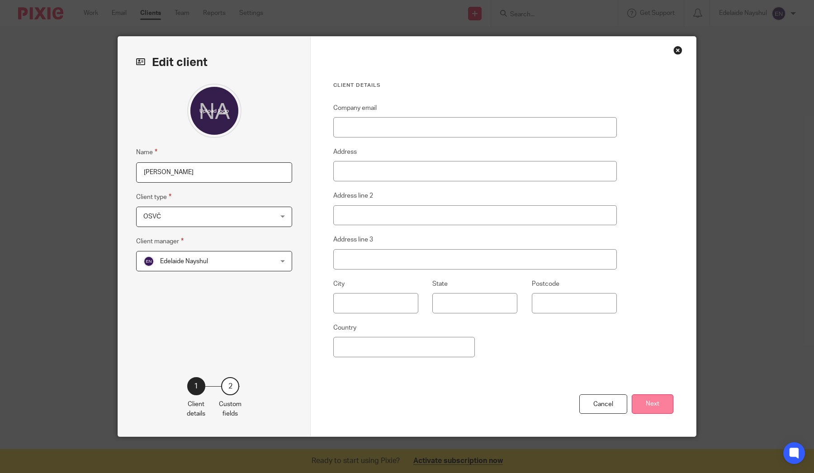
type input "[PERSON_NAME]"
click at [650, 406] on button "Next" at bounding box center [653, 403] width 42 height 19
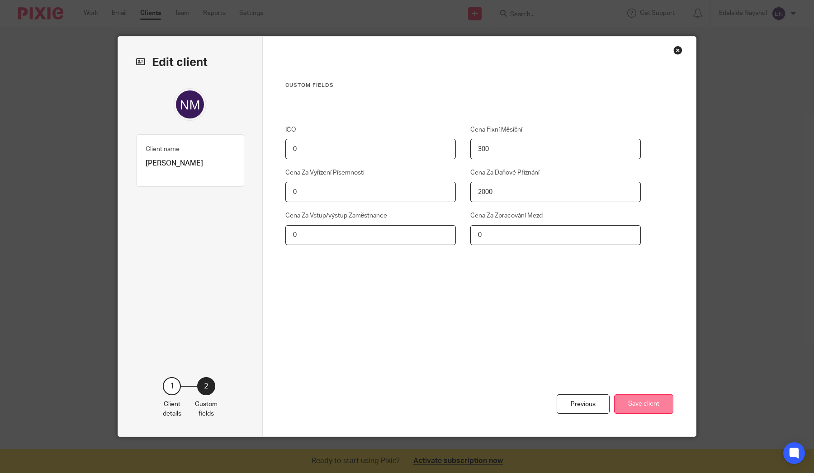
click at [644, 405] on button "Save client" at bounding box center [643, 403] width 59 height 19
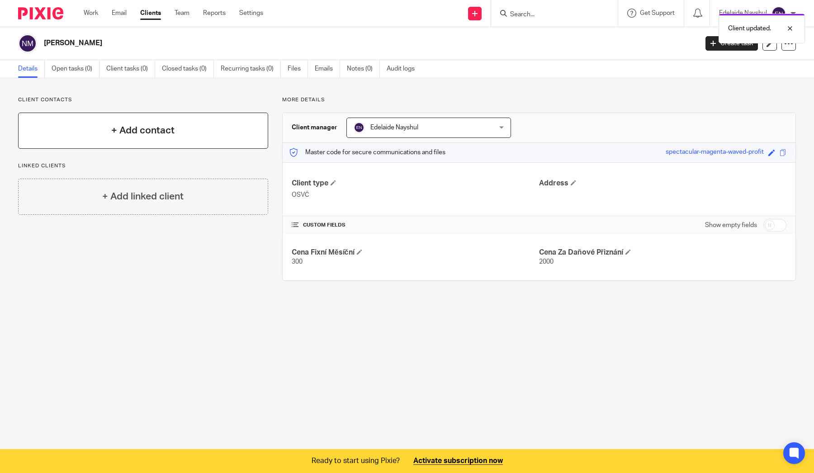
click at [183, 132] on div "+ Add contact" at bounding box center [143, 131] width 250 height 36
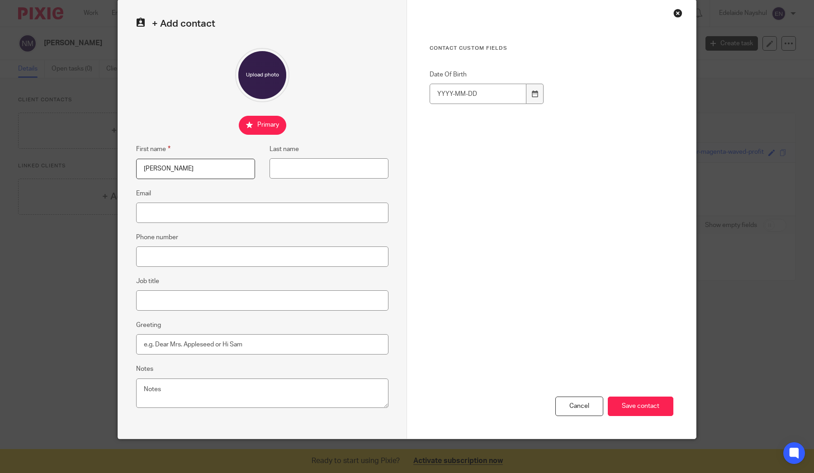
scroll to position [27, 0]
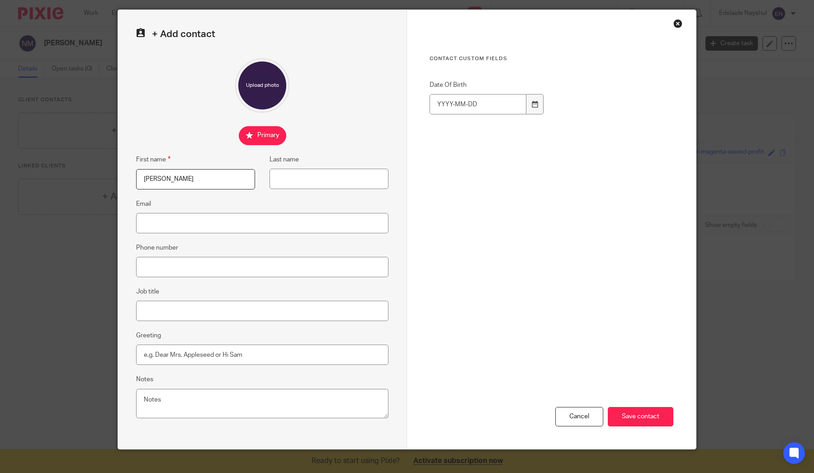
type input "[PERSON_NAME]"
paste input "nmyhailova19911215@gmail.com"
type input "nmyhailova19911215@gmail.com"
click at [224, 248] on fieldset "Phone number" at bounding box center [262, 259] width 252 height 35
click at [224, 260] on input "Phone number" at bounding box center [262, 267] width 252 height 20
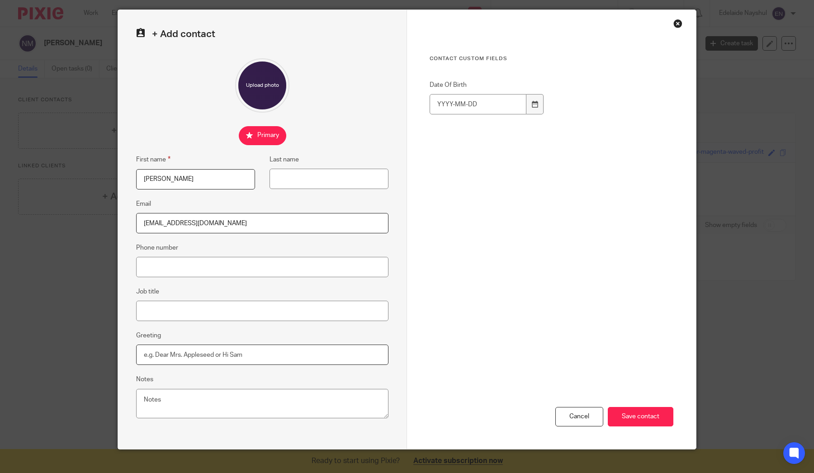
click at [242, 356] on input "Greeting" at bounding box center [262, 355] width 252 height 20
drag, startPoint x: 251, startPoint y: 354, endPoint x: 123, endPoint y: 344, distance: 129.3
click at [122, 344] on div "+ Add contact First name Natalia Last name Email nmyhailova19911215@gmail.com P…" at bounding box center [262, 229] width 289 height 439
click at [150, 390] on textarea "Notes" at bounding box center [262, 404] width 252 height 30
click at [176, 358] on input "Greeting" at bounding box center [262, 355] width 252 height 20
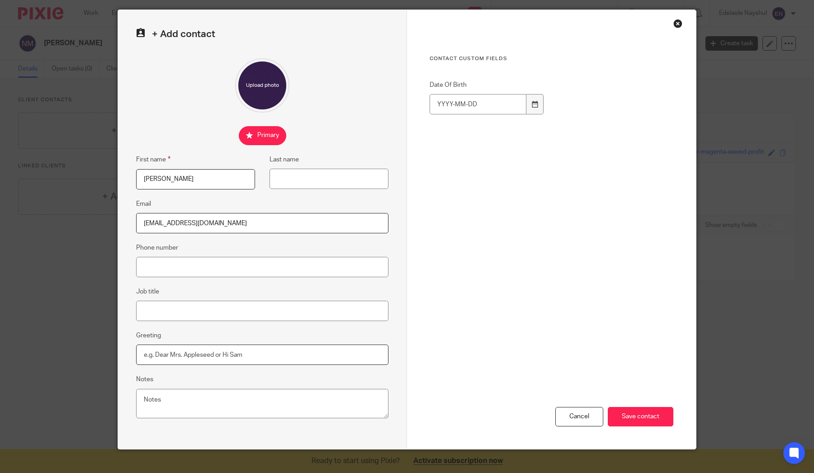
type input "Л"
type input "Добрый день Наталия"
click at [620, 413] on input "Save contact" at bounding box center [641, 416] width 66 height 19
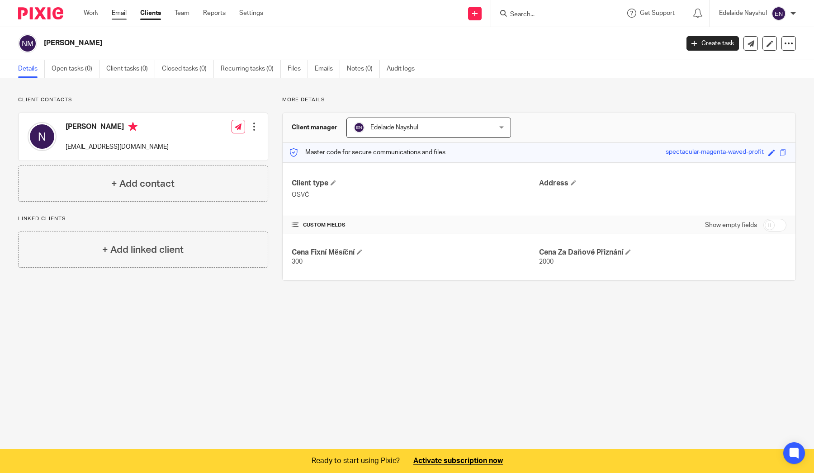
click at [115, 13] on link "Email" at bounding box center [119, 13] width 15 height 9
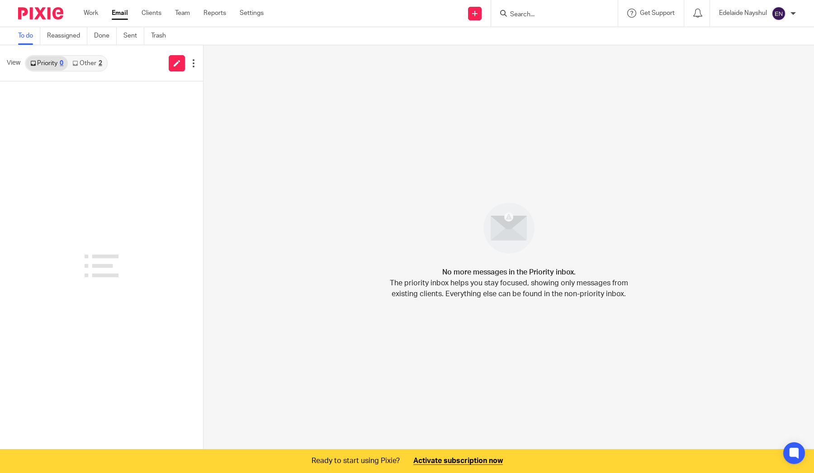
click at [86, 63] on link "Other 2" at bounding box center [87, 63] width 38 height 14
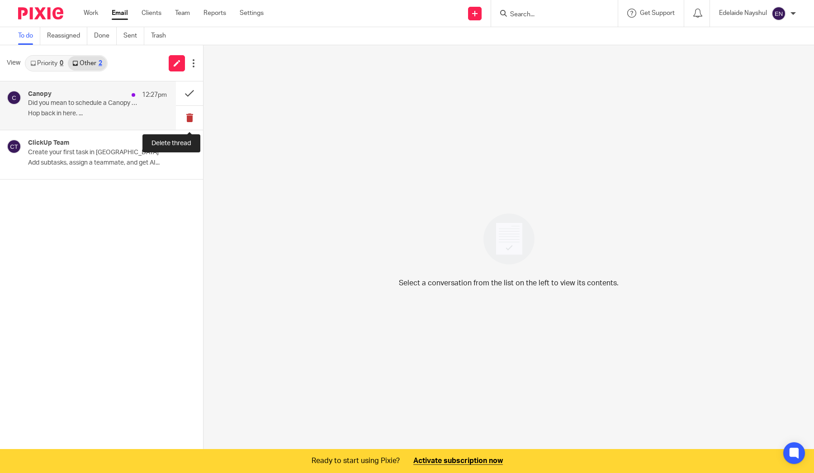
click at [185, 114] on button at bounding box center [189, 118] width 27 height 24
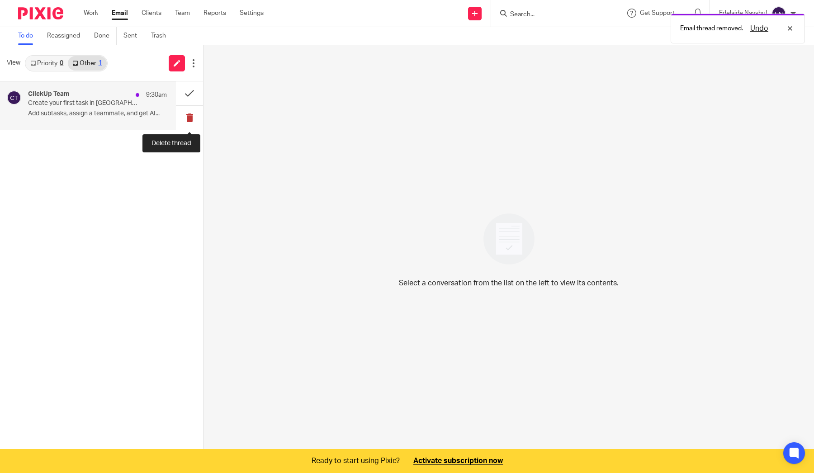
click at [188, 114] on button at bounding box center [189, 118] width 27 height 24
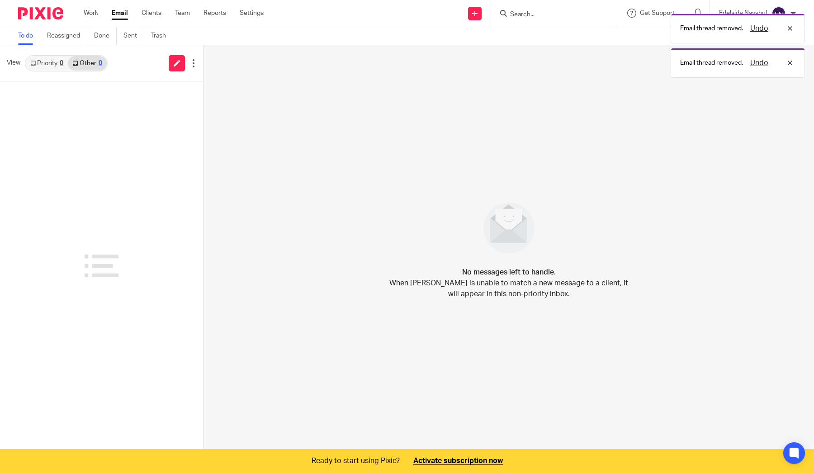
click at [48, 65] on link "Priority 0" at bounding box center [47, 63] width 42 height 14
click at [175, 67] on link at bounding box center [177, 63] width 16 height 16
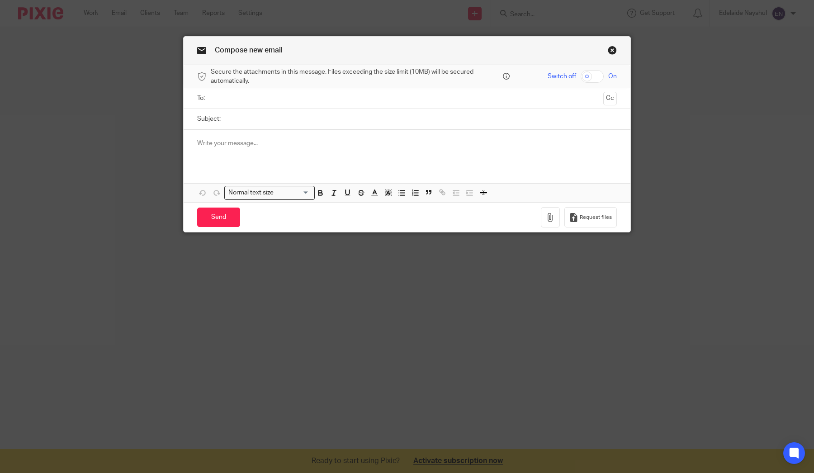
click at [224, 97] on input "text" at bounding box center [407, 98] width 386 height 10
type input "т"
click at [615, 49] on link "Close this dialog window" at bounding box center [612, 52] width 9 height 12
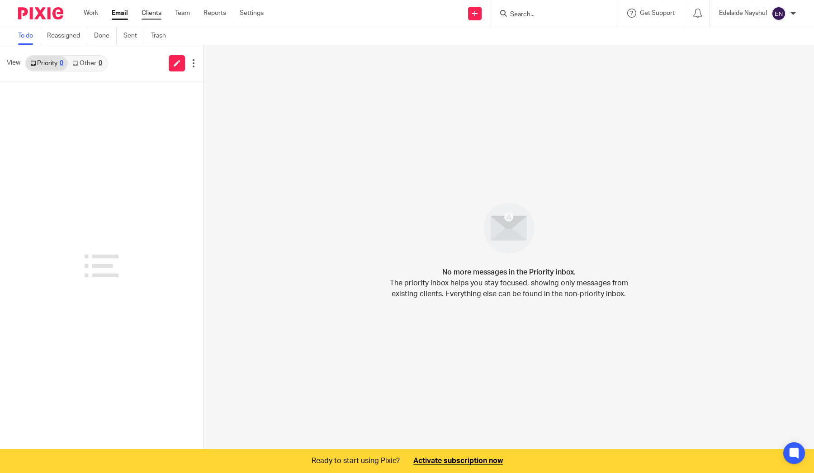
click at [149, 12] on link "Clients" at bounding box center [152, 13] width 20 height 9
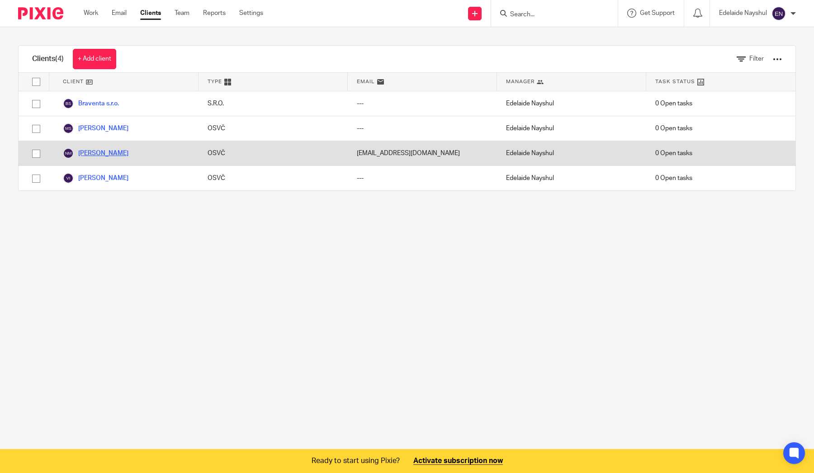
click at [123, 149] on link "[PERSON_NAME]" at bounding box center [96, 153] width 66 height 11
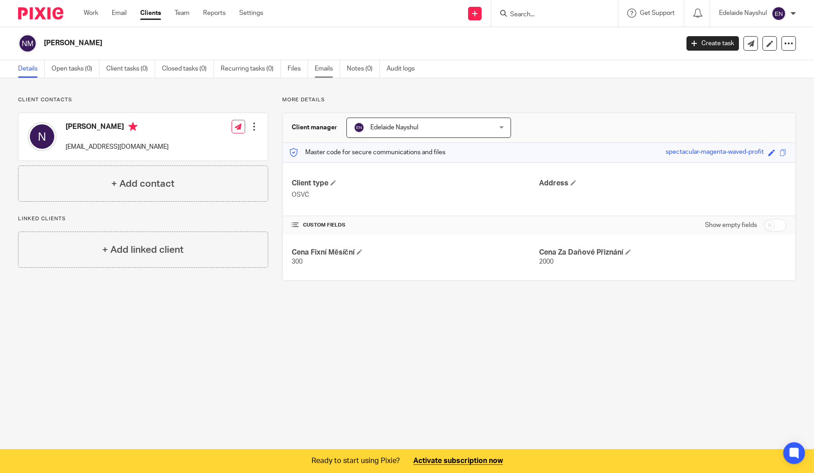
click at [329, 69] on link "Emails" at bounding box center [327, 69] width 25 height 18
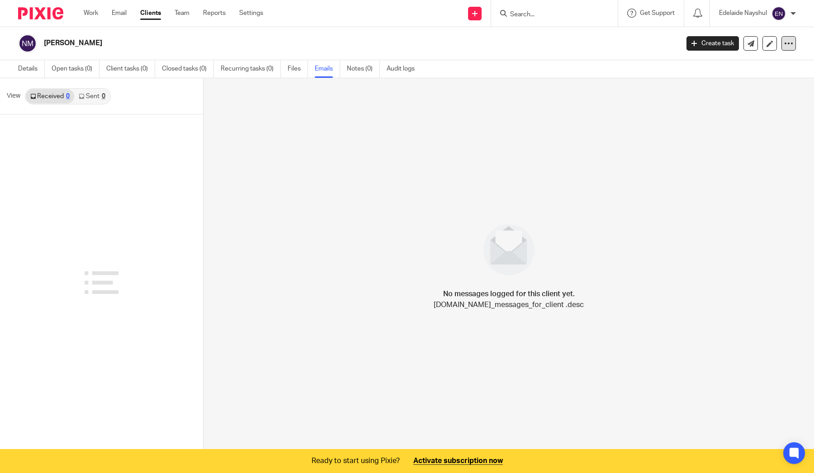
click at [787, 43] on icon at bounding box center [788, 43] width 9 height 9
click at [124, 170] on div at bounding box center [101, 282] width 203 height 336
click at [85, 40] on h2 "[PERSON_NAME]" at bounding box center [295, 42] width 503 height 9
click at [33, 73] on link "Details" at bounding box center [31, 69] width 27 height 18
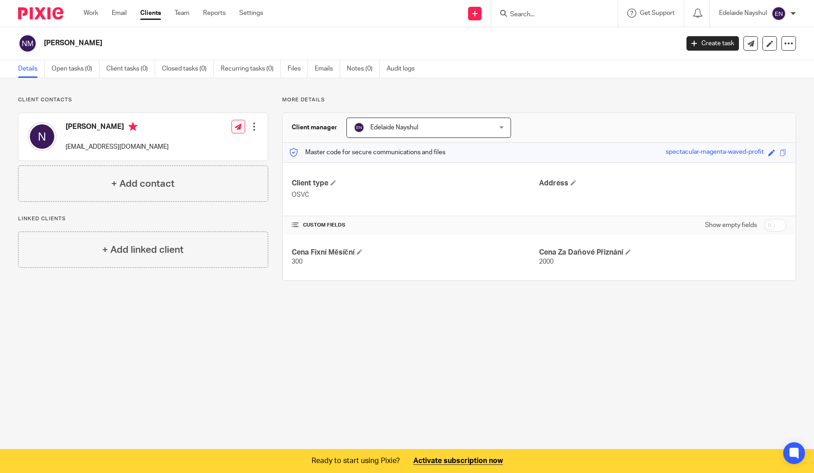
click at [475, 11] on icon at bounding box center [474, 13] width 5 height 5
click at [476, 42] on link "Send new email" at bounding box center [473, 42] width 63 height 13
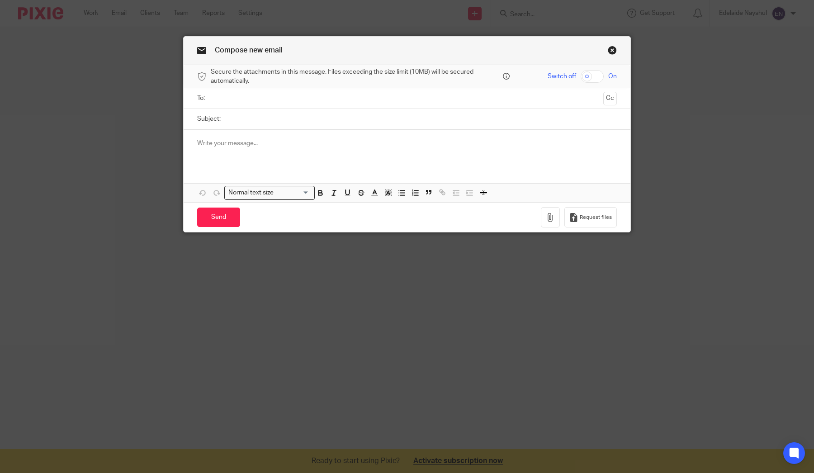
click at [423, 94] on input "text" at bounding box center [407, 98] width 386 height 10
type input "Т"
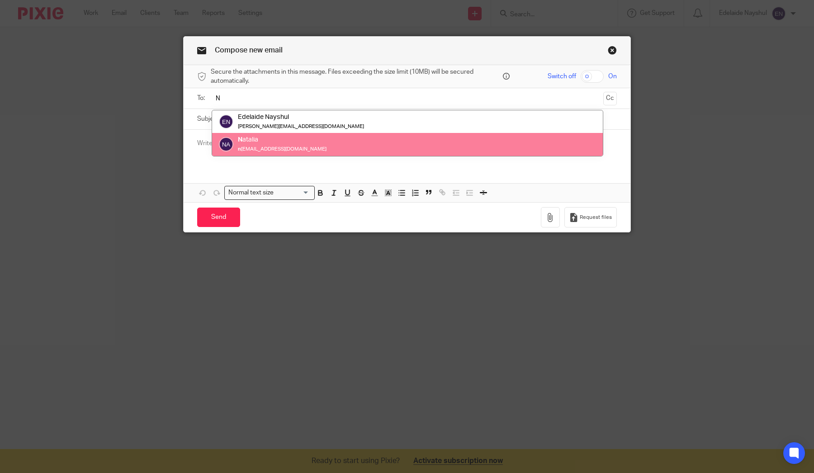
type input "N"
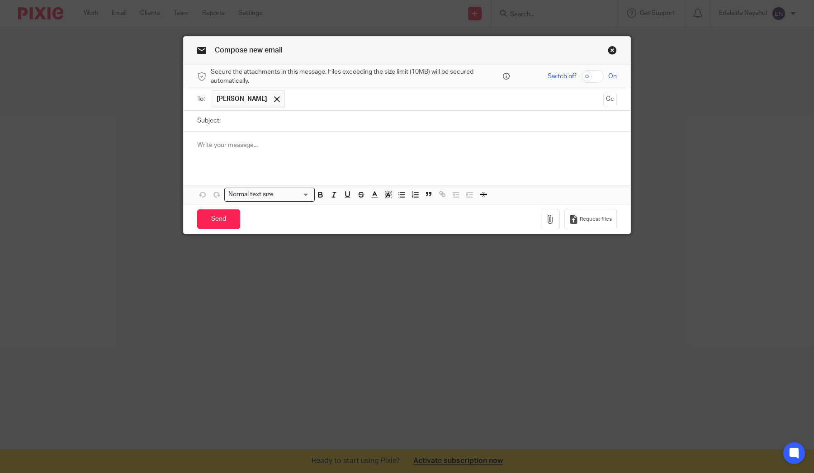
click at [253, 156] on div at bounding box center [407, 149] width 447 height 35
click at [615, 50] on link "Close this dialog window" at bounding box center [612, 52] width 9 height 12
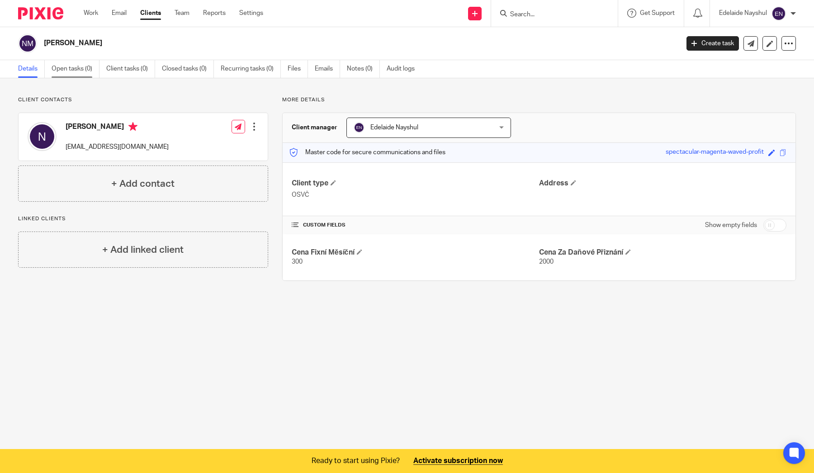
click at [70, 64] on link "Open tasks (0)" at bounding box center [76, 69] width 48 height 18
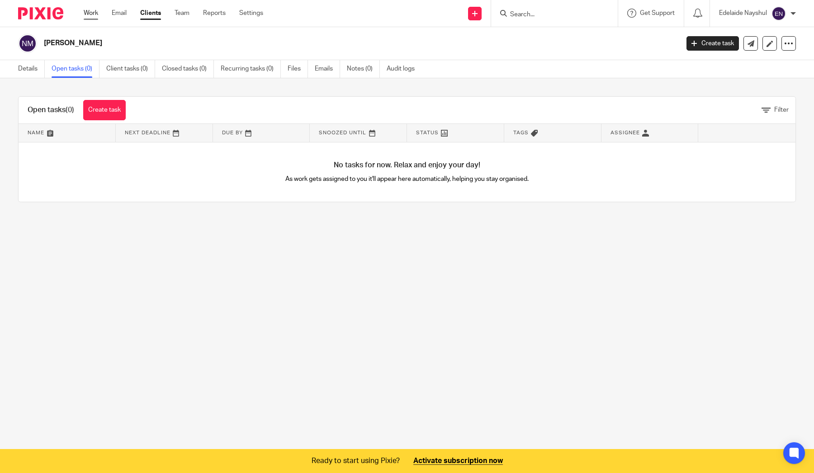
click at [85, 9] on link "Work" at bounding box center [91, 13] width 14 height 9
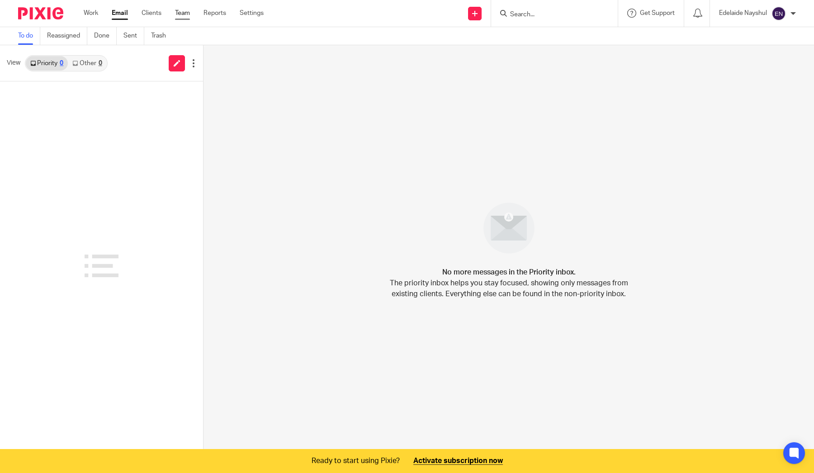
click at [186, 14] on link "Team" at bounding box center [182, 13] width 15 height 9
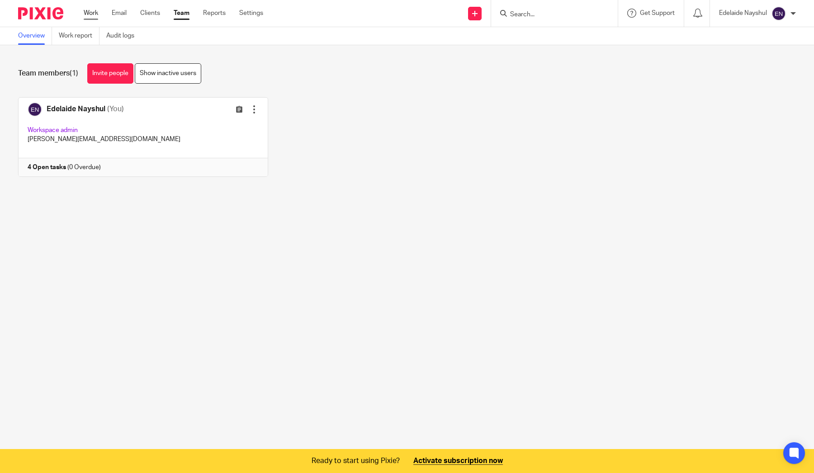
click at [97, 14] on link "Work" at bounding box center [91, 13] width 14 height 9
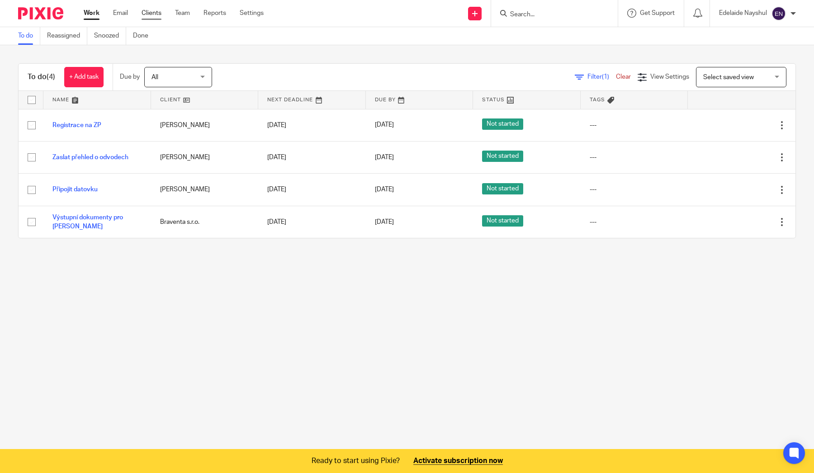
click at [149, 11] on link "Clients" at bounding box center [152, 13] width 20 height 9
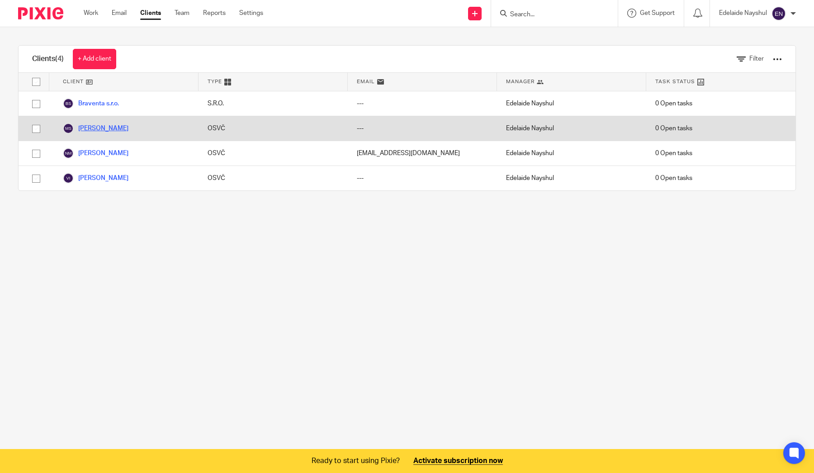
click at [105, 130] on link "[PERSON_NAME]" at bounding box center [96, 128] width 66 height 11
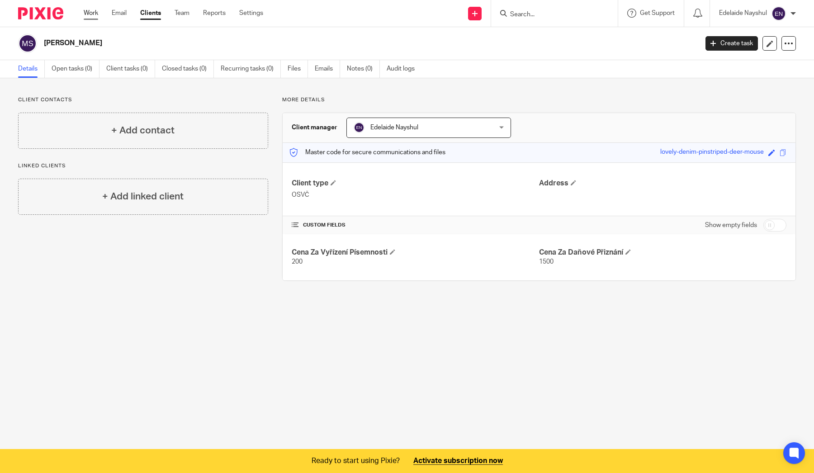
click at [86, 17] on link "Work" at bounding box center [91, 13] width 14 height 9
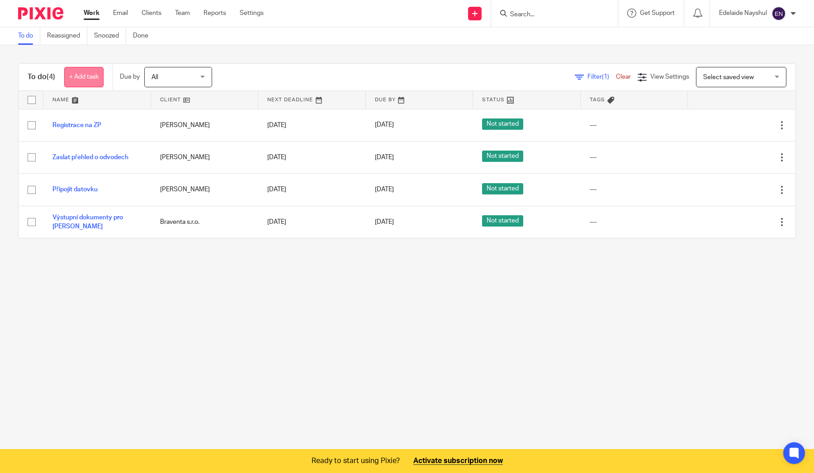
click at [81, 77] on link "+ Add task" at bounding box center [83, 77] width 39 height 20
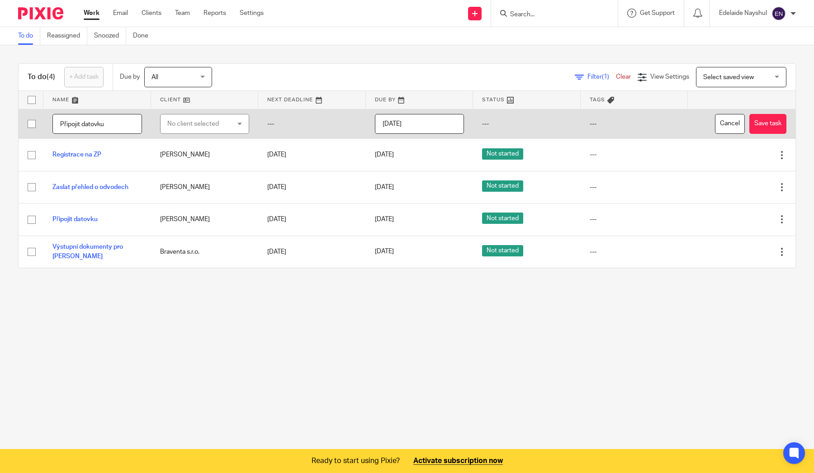
type input "Připojit datovku"
click at [206, 122] on div "No client selected" at bounding box center [199, 123] width 65 height 19
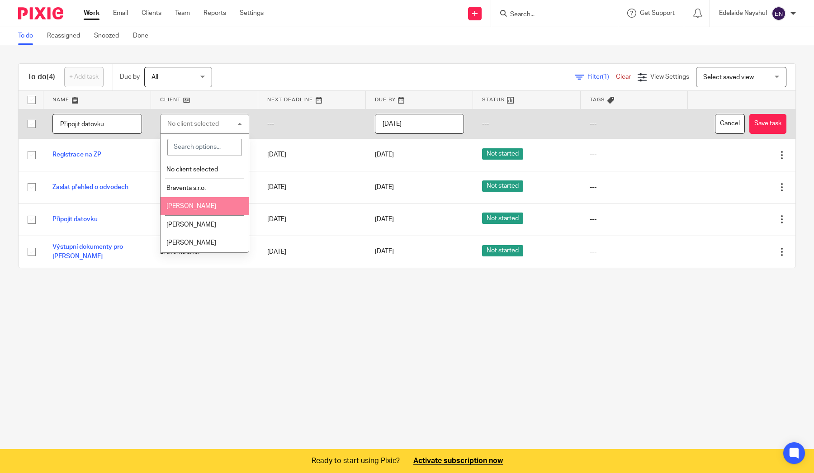
click at [215, 207] on span "[PERSON_NAME]" at bounding box center [191, 206] width 50 height 6
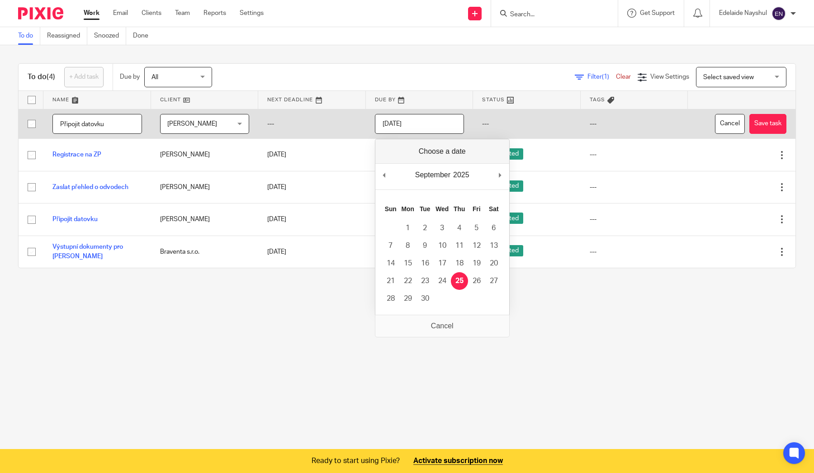
click at [401, 128] on input "2025-09-25" at bounding box center [420, 124] width 90 height 20
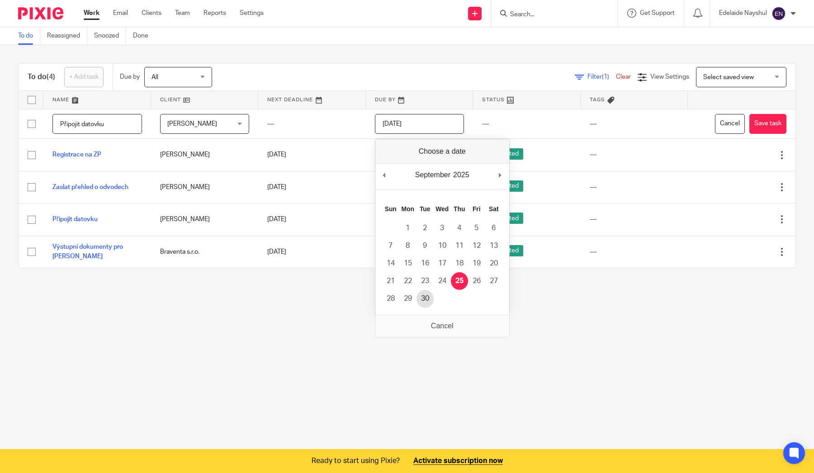
type input "2025-09-30"
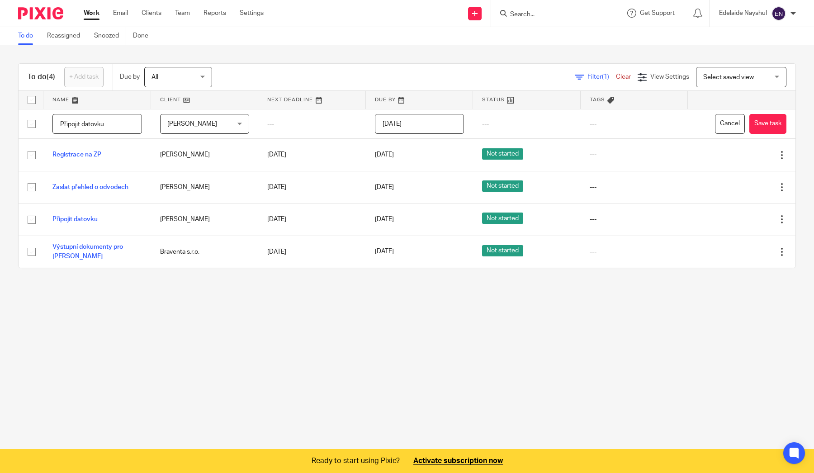
click at [433, 319] on main "To do Reassigned Snoozed Done To do (4) + Add task Due by All All Today Tomorro…" at bounding box center [407, 236] width 814 height 473
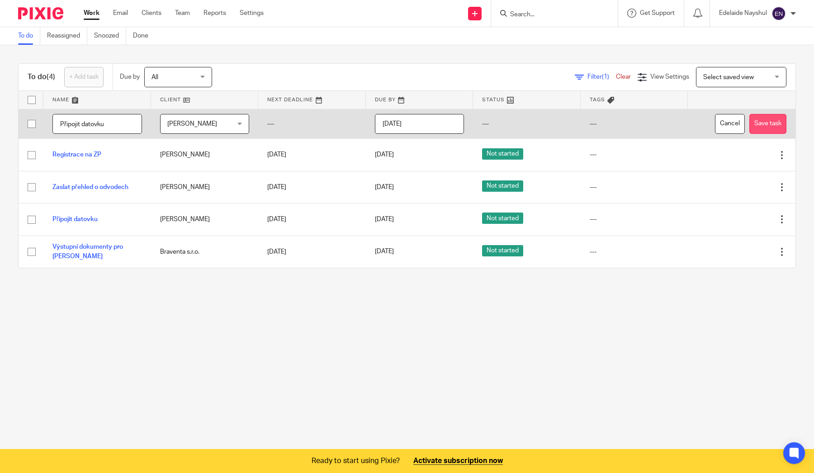
click at [767, 129] on button "Save task" at bounding box center [767, 124] width 37 height 20
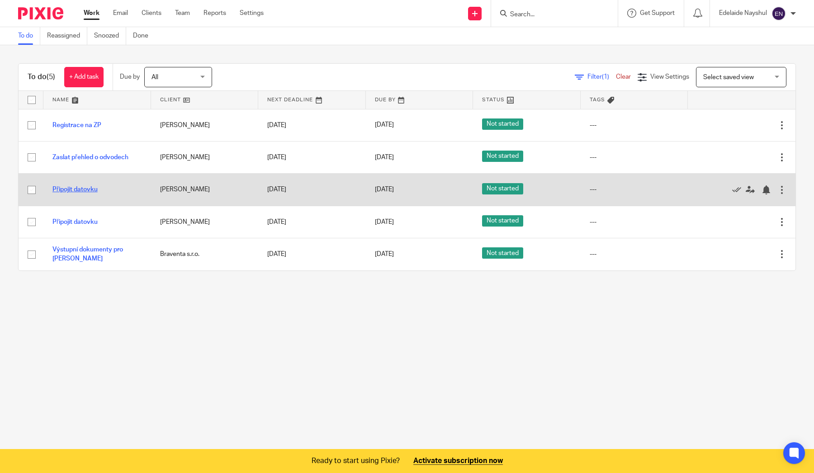
click at [94, 193] on link "Připojit datovku" at bounding box center [74, 189] width 45 height 6
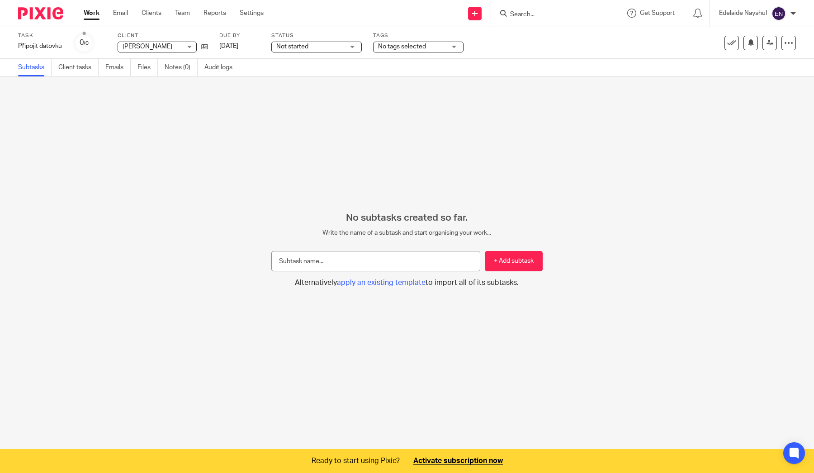
click at [99, 17] on link "Work" at bounding box center [92, 13] width 16 height 9
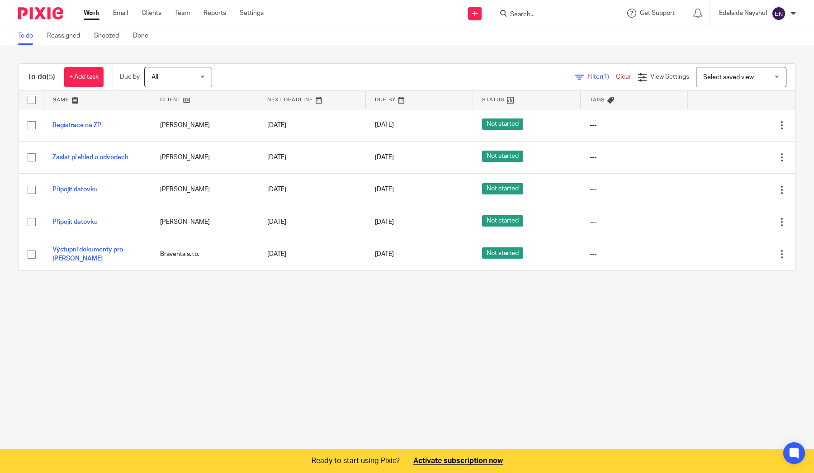
click at [153, 0] on div "Work Email Clients Team Reports Settings Work Email Clients Team Reports Settin…" at bounding box center [176, 13] width 203 height 27
click at [480, 17] on link at bounding box center [475, 14] width 14 height 14
click at [486, 43] on link "Send new email" at bounding box center [473, 42] width 63 height 13
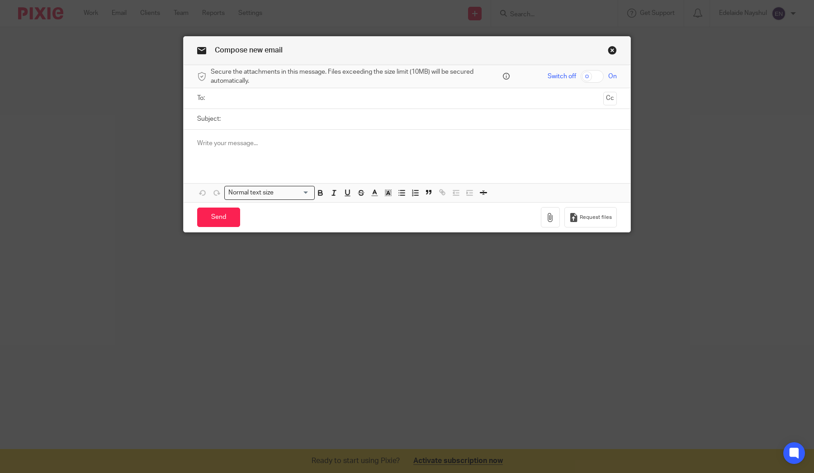
click at [275, 99] on input "text" at bounding box center [407, 98] width 386 height 10
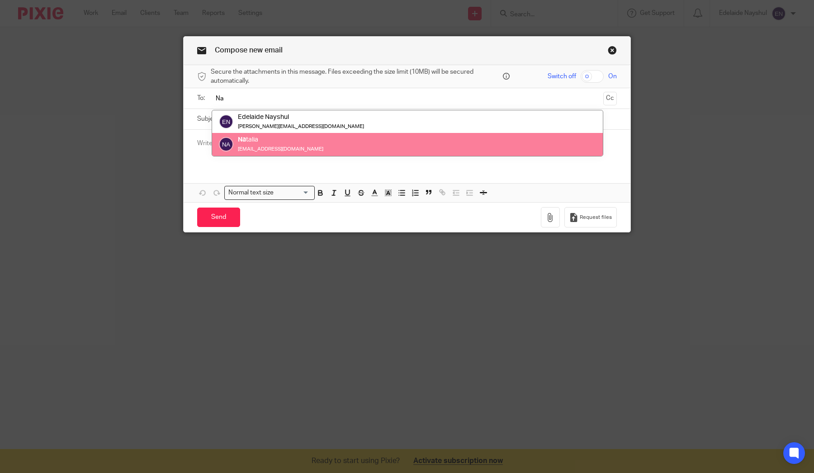
type input "Na"
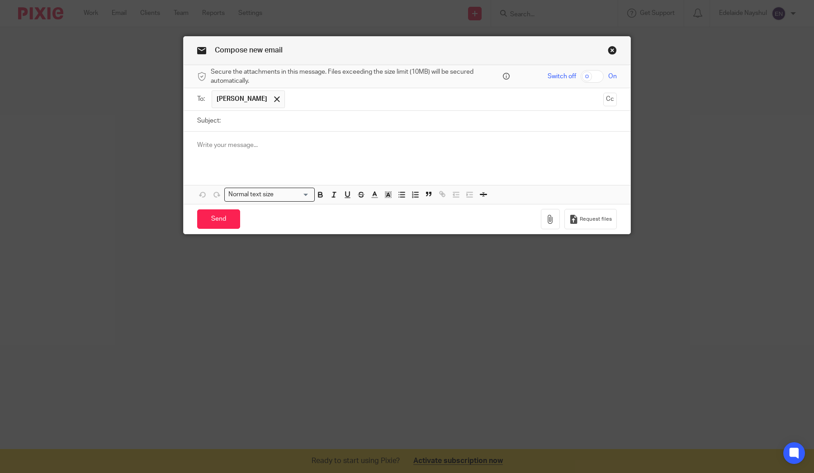
click at [612, 47] on link "Close this dialog window" at bounding box center [612, 52] width 9 height 12
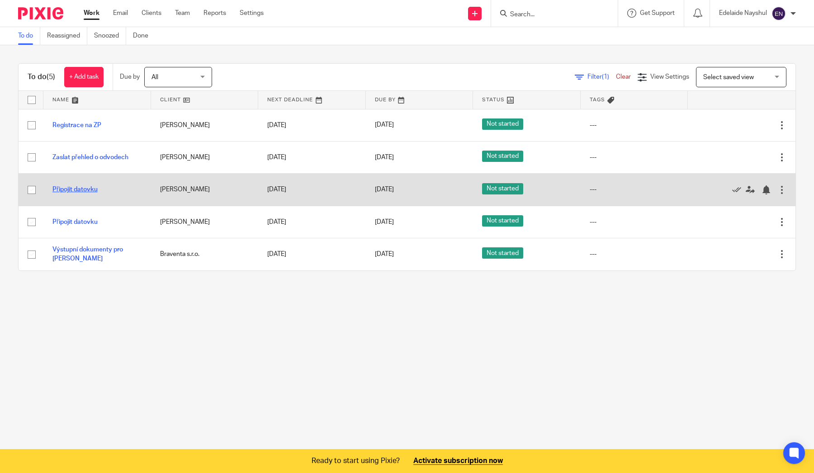
click at [85, 188] on link "Připojit datovku" at bounding box center [74, 189] width 45 height 6
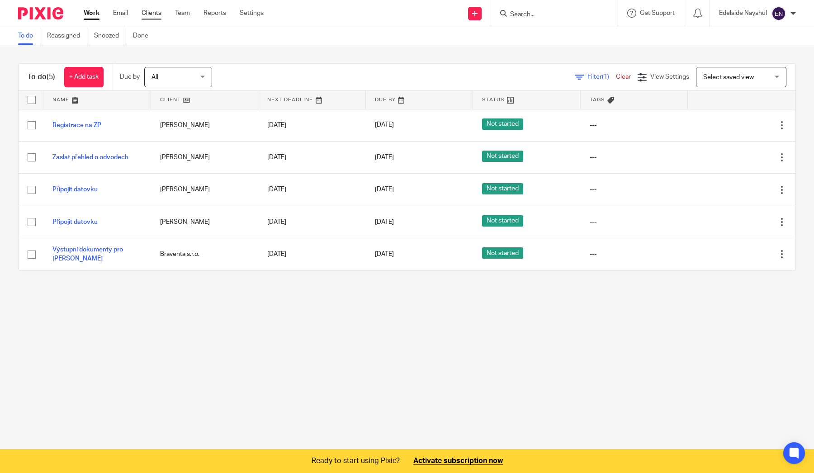
click at [154, 14] on link "Clients" at bounding box center [152, 13] width 20 height 9
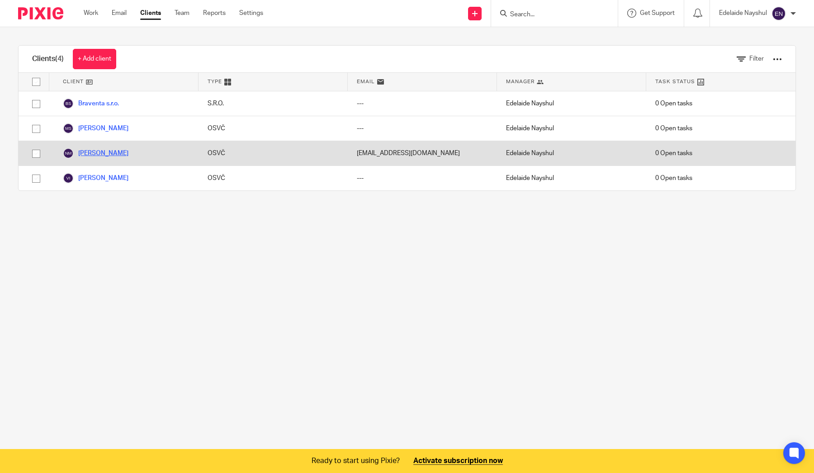
click at [121, 150] on link "[PERSON_NAME]" at bounding box center [96, 153] width 66 height 11
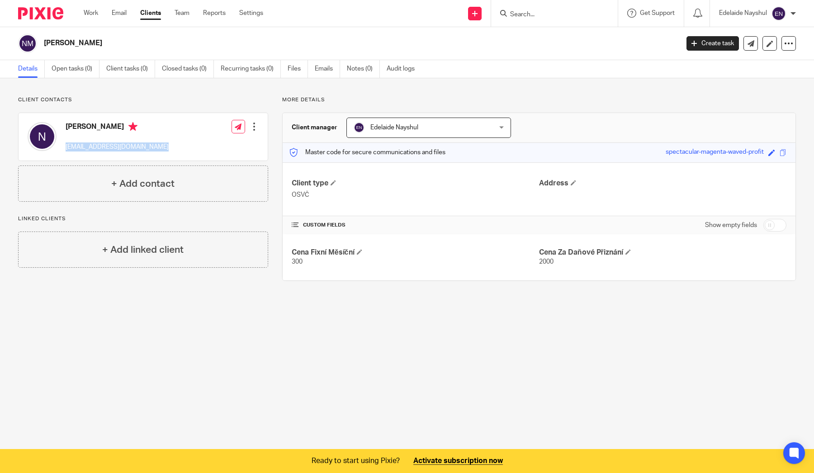
drag, startPoint x: 66, startPoint y: 147, endPoint x: 184, endPoint y: 147, distance: 118.0
click at [184, 147] on div "Natalia nmyhailova19911215@gmail.com Edit contact Create client from contact Ex…" at bounding box center [143, 136] width 249 height 47
copy p "[EMAIL_ADDRESS][DOMAIN_NAME]"
click at [72, 148] on p "[EMAIL_ADDRESS][DOMAIN_NAME]" at bounding box center [117, 146] width 103 height 9
drag, startPoint x: 72, startPoint y: 148, endPoint x: 88, endPoint y: 148, distance: 15.8
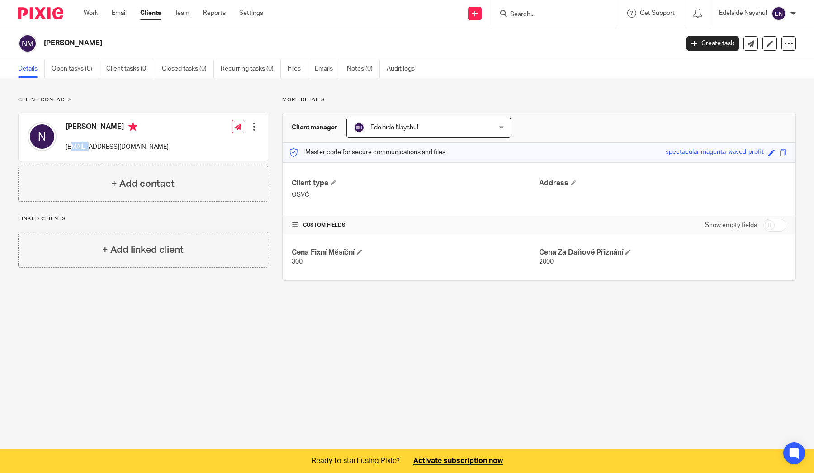
click at [88, 148] on p "[EMAIL_ADDRESS][DOMAIN_NAME]" at bounding box center [117, 146] width 103 height 9
drag, startPoint x: 96, startPoint y: 147, endPoint x: 71, endPoint y: 148, distance: 24.9
click at [71, 148] on p "nmyhailova19911215@gmail.com" at bounding box center [117, 146] width 103 height 9
drag, startPoint x: 71, startPoint y: 148, endPoint x: 96, endPoint y: 148, distance: 25.3
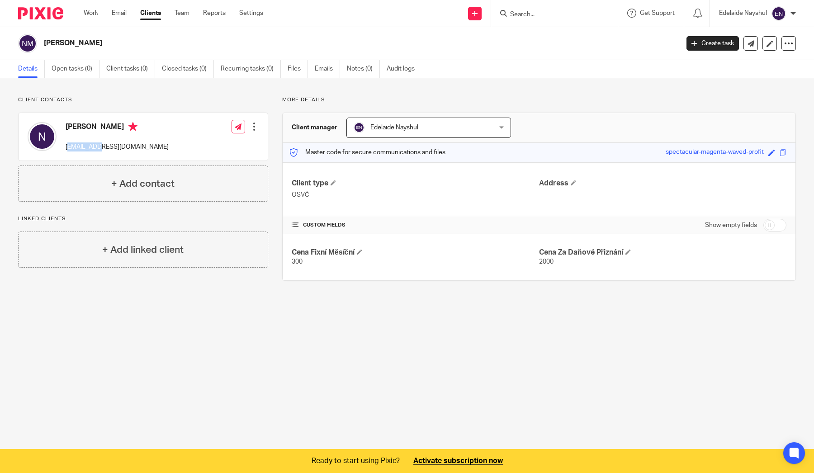
click at [96, 148] on p "nmyhailova19911215@gmail.com" at bounding box center [117, 146] width 103 height 9
copy p "myhailova"
click at [124, 17] on link "Email" at bounding box center [119, 13] width 15 height 9
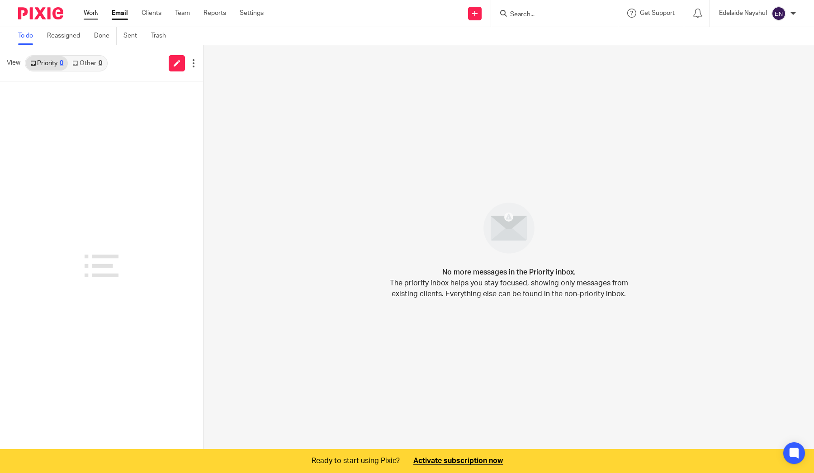
click at [95, 12] on link "Work" at bounding box center [91, 13] width 14 height 9
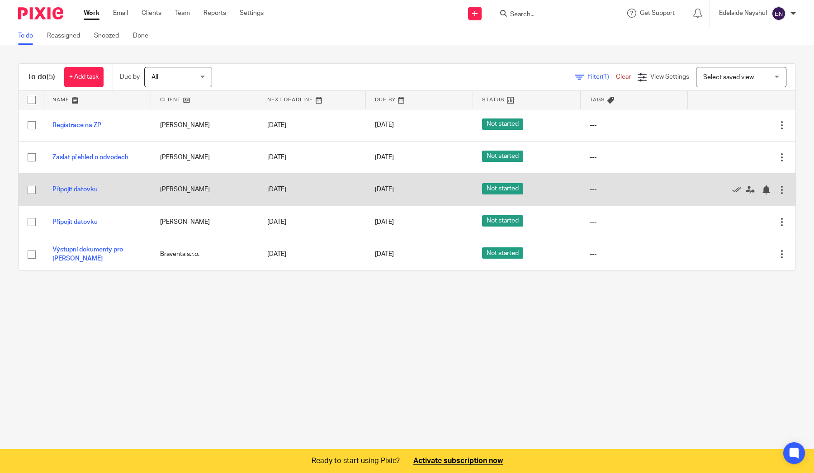
click at [101, 191] on td "Připojit datovku" at bounding box center [97, 190] width 108 height 32
click at [91, 191] on link "Připojit datovku" at bounding box center [74, 189] width 45 height 6
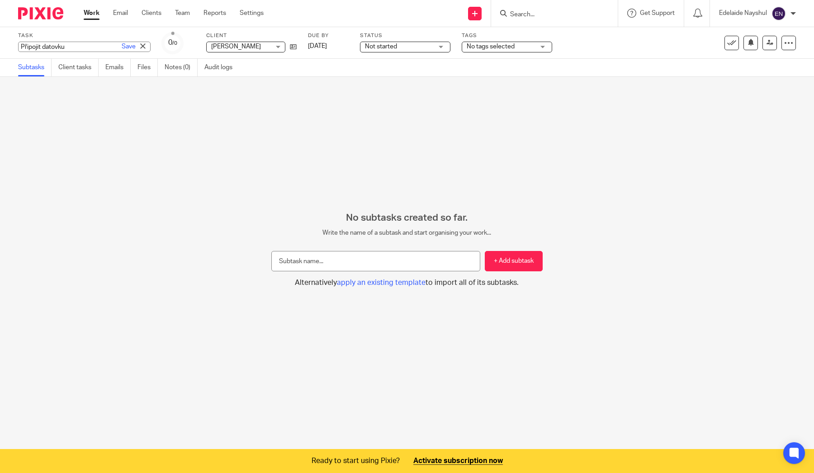
click at [52, 45] on div "Připojit datovku Save Připojit datovku" at bounding box center [84, 47] width 133 height 10
click at [84, 45] on input "Připojit datovku" at bounding box center [84, 47] width 133 height 10
type input "Připojit datovku a zkontrolovat ZP a SP"
click at [122, 47] on link "Save" at bounding box center [129, 46] width 14 height 9
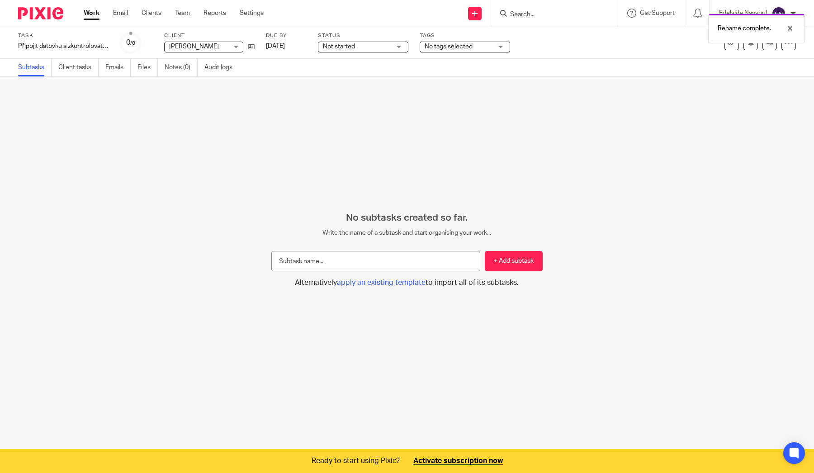
click at [49, 18] on img at bounding box center [40, 13] width 45 height 12
